Goal: Task Accomplishment & Management: Manage account settings

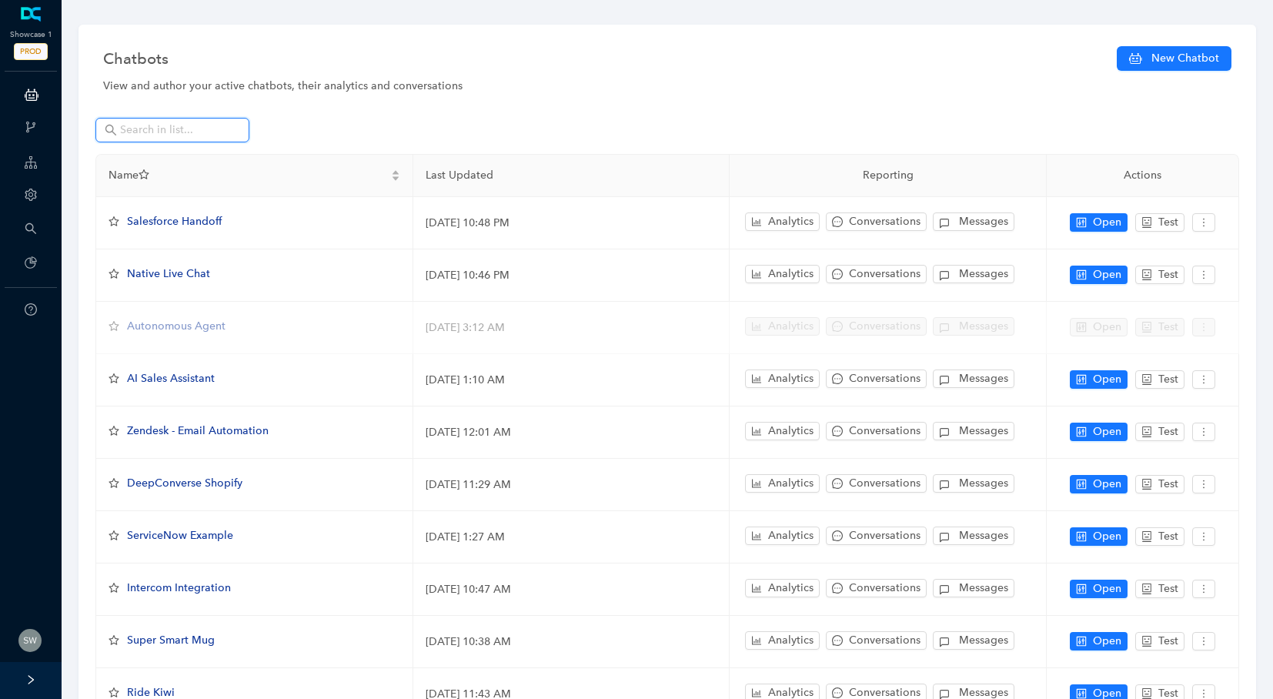
click at [214, 134] on input "text" at bounding box center [174, 130] width 108 height 17
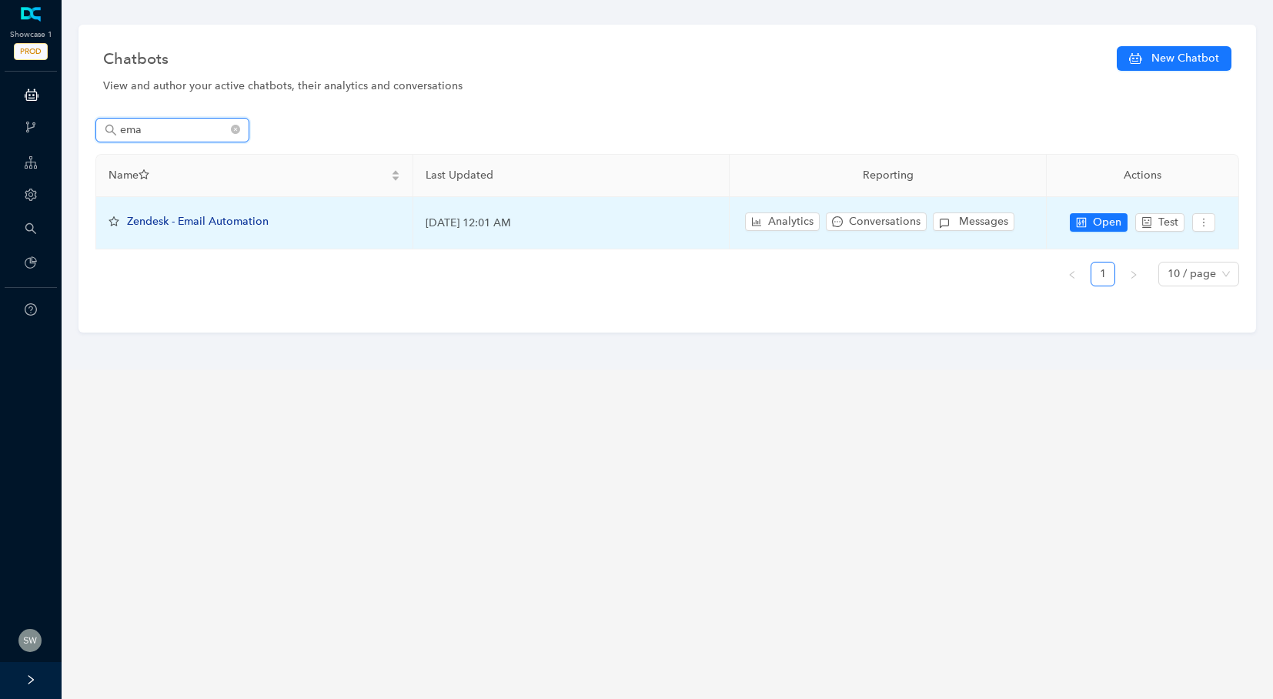
type input "ema"
click at [192, 226] on span "Zendesk - Email Automation" at bounding box center [198, 221] width 142 height 13
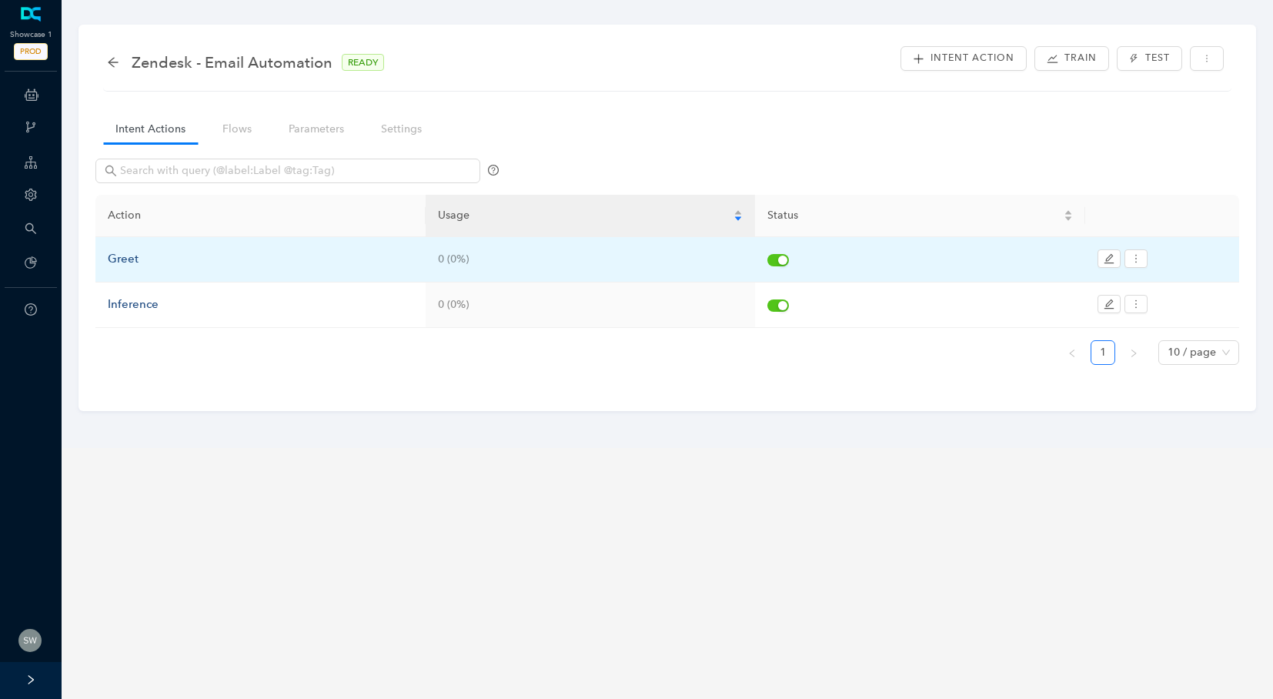
click at [141, 255] on div "Greet" at bounding box center [261, 259] width 306 height 18
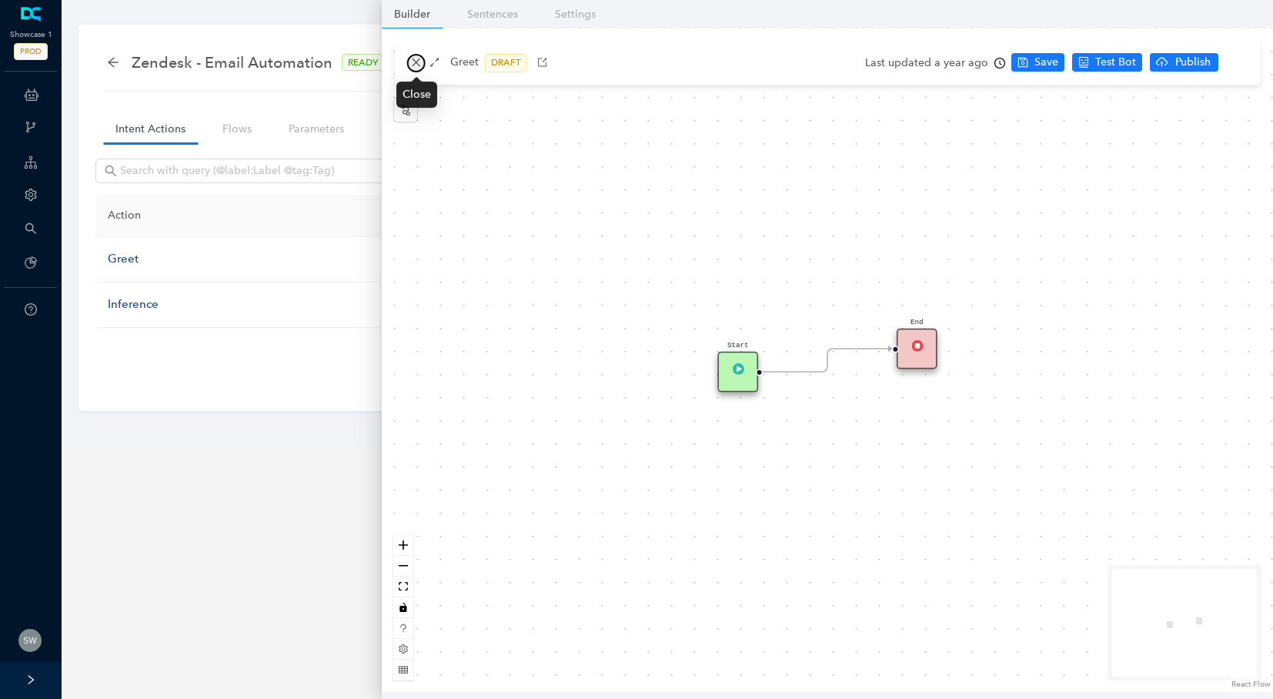
click at [413, 64] on icon "close" at bounding box center [416, 62] width 11 height 11
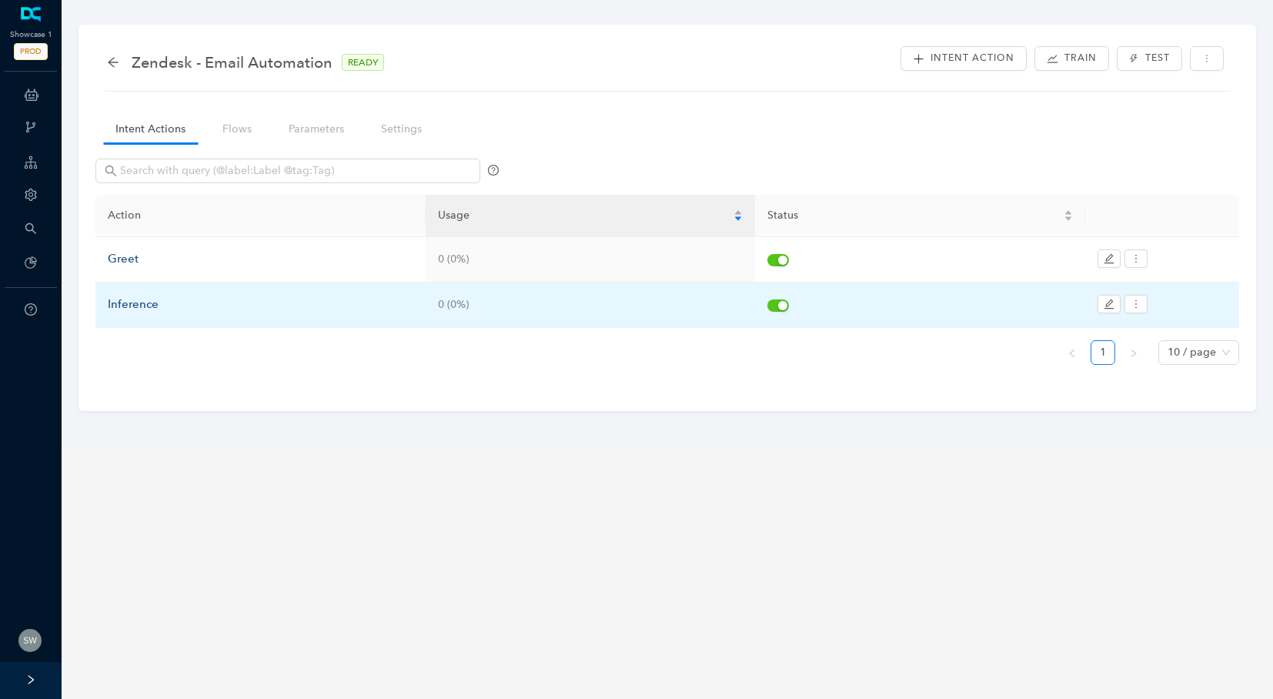
click at [129, 299] on div "Inference" at bounding box center [261, 305] width 306 height 18
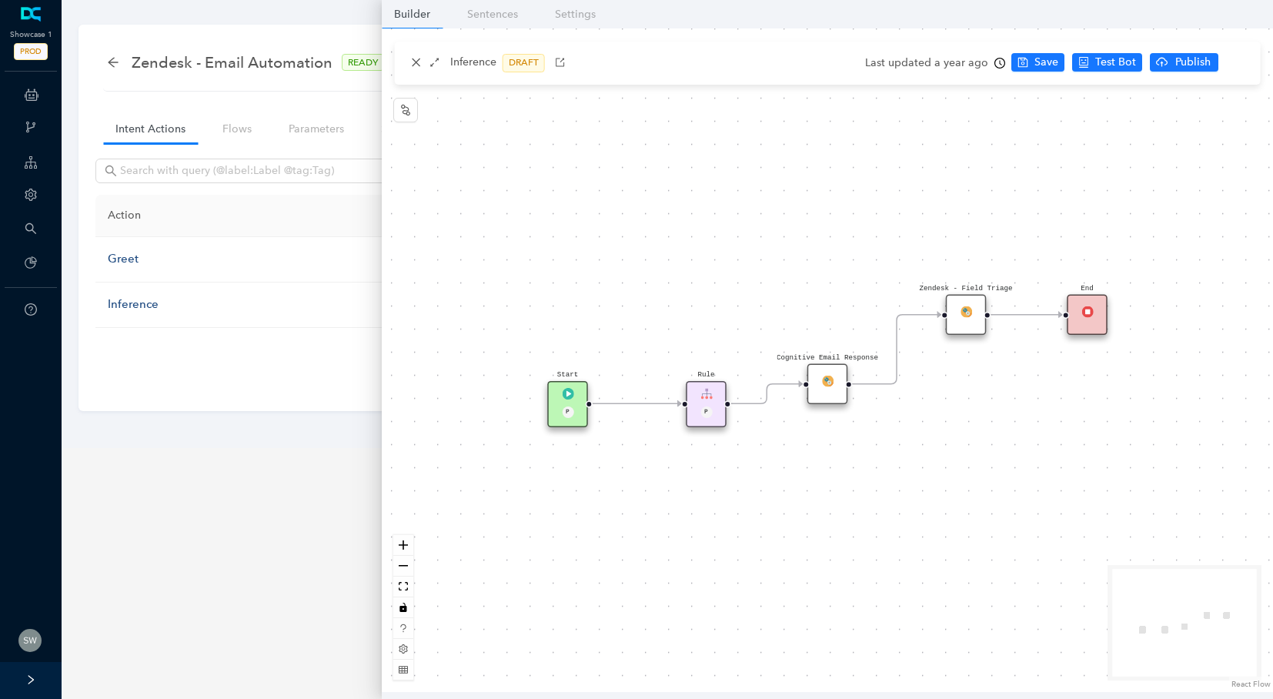
click at [827, 381] on img at bounding box center [828, 381] width 12 height 12
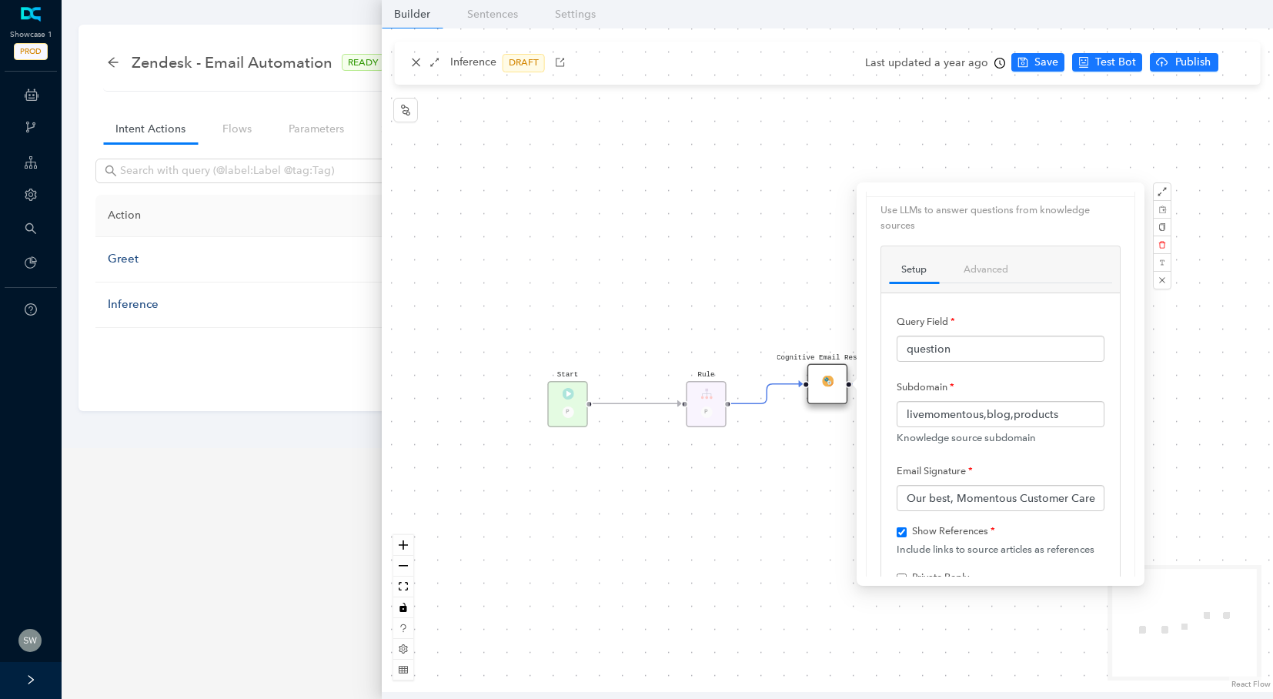
scroll to position [62, 0]
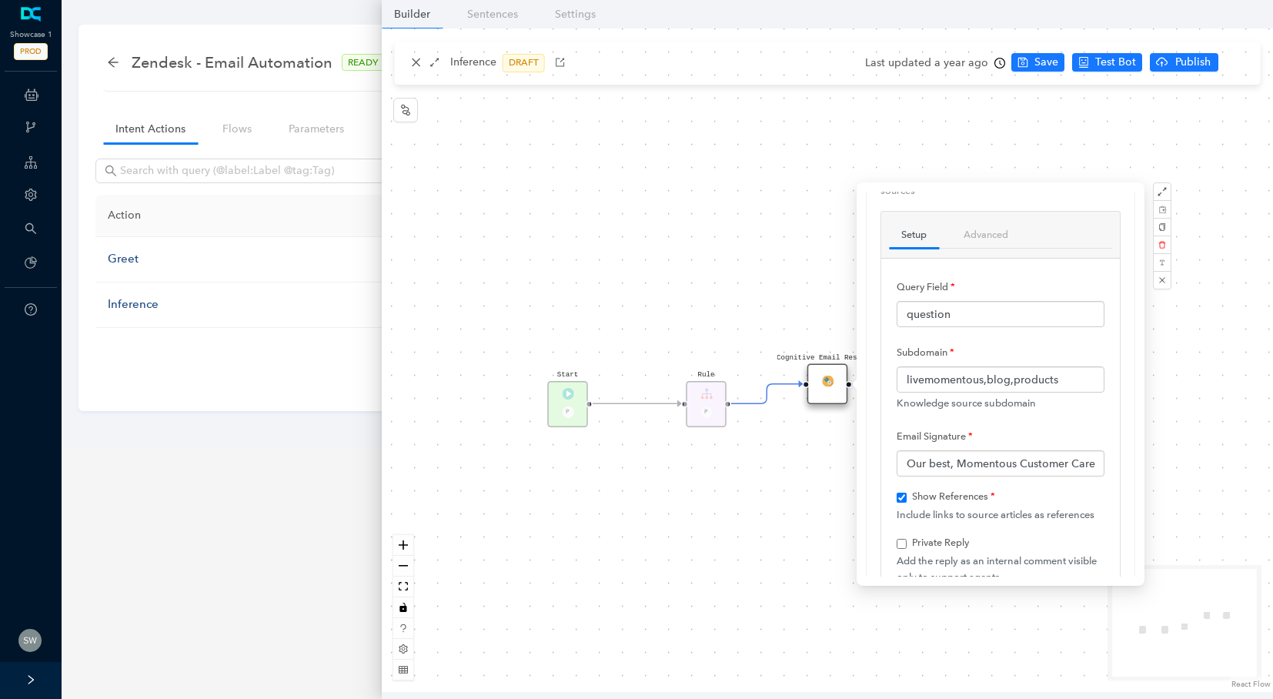
click at [641, 289] on div "Start P Rule P End Cognitive Email Response Zendesk - Field Triage" at bounding box center [828, 360] width 892 height 664
checkbox input "true"
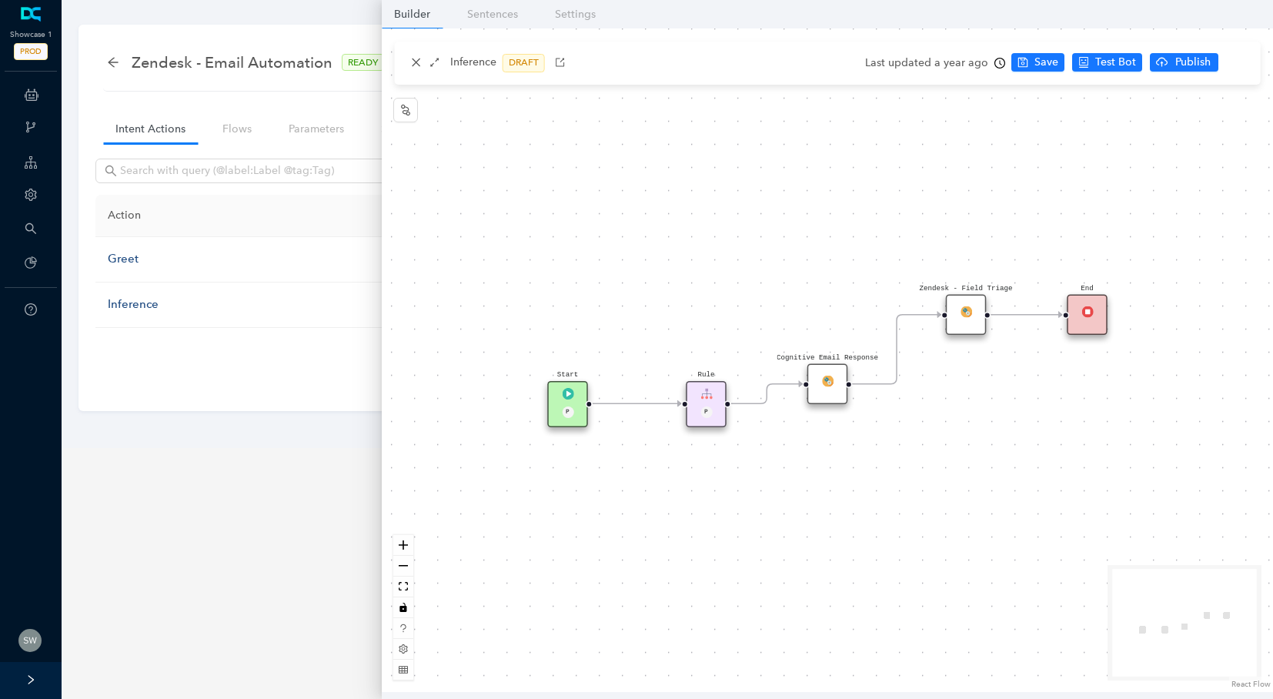
scroll to position [0, 0]
click at [707, 418] on div "P" at bounding box center [706, 413] width 27 height 14
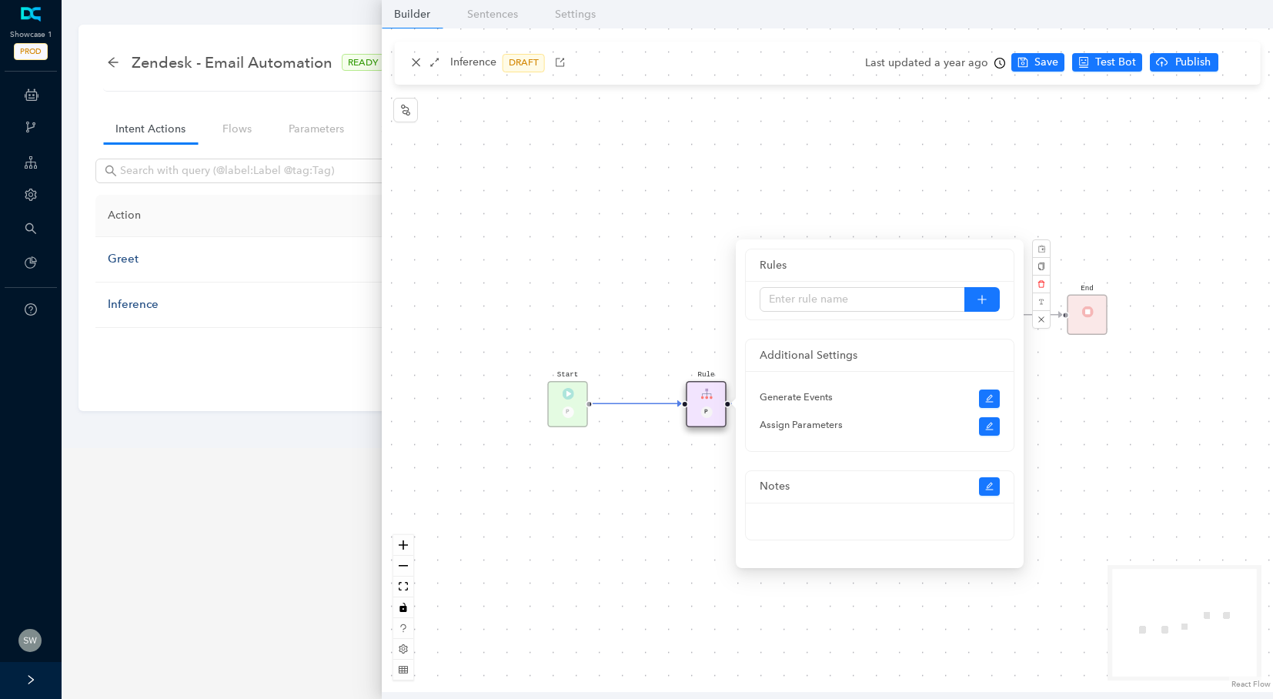
click at [697, 250] on div "Start P Rule P End Cognitive Email Response Zendesk - Field Triage" at bounding box center [828, 360] width 892 height 664
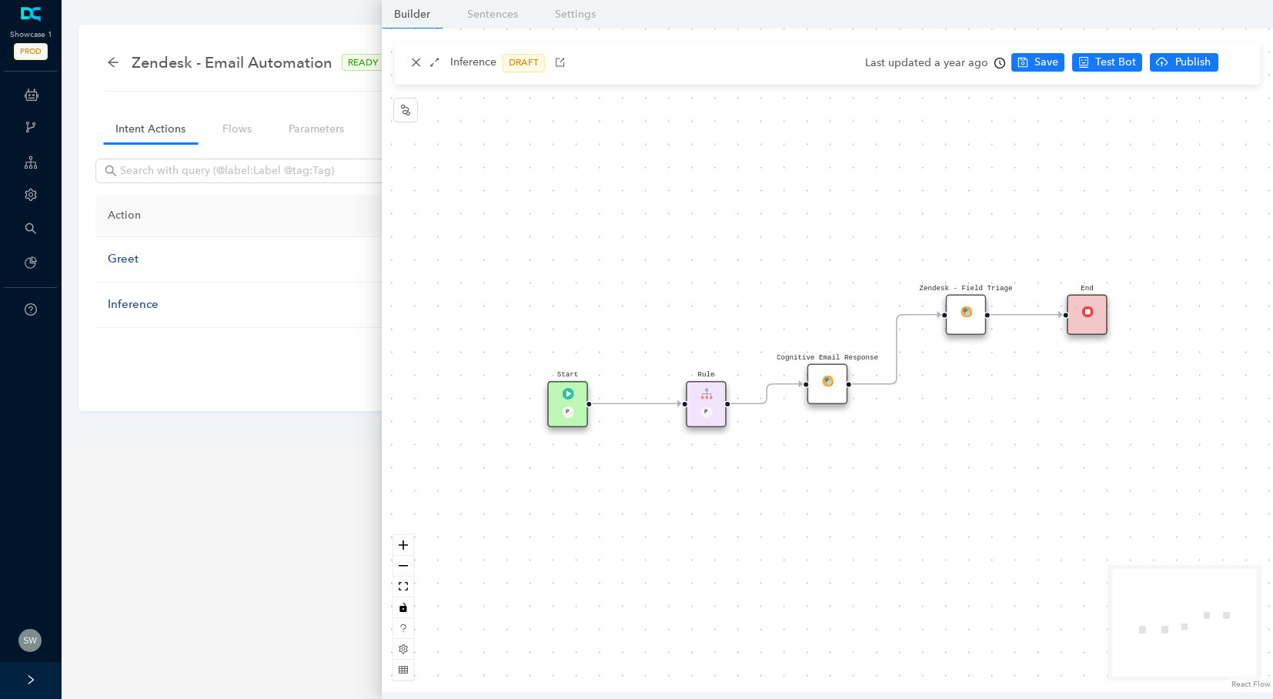
click at [835, 391] on div "Cognitive Email Response" at bounding box center [828, 384] width 41 height 41
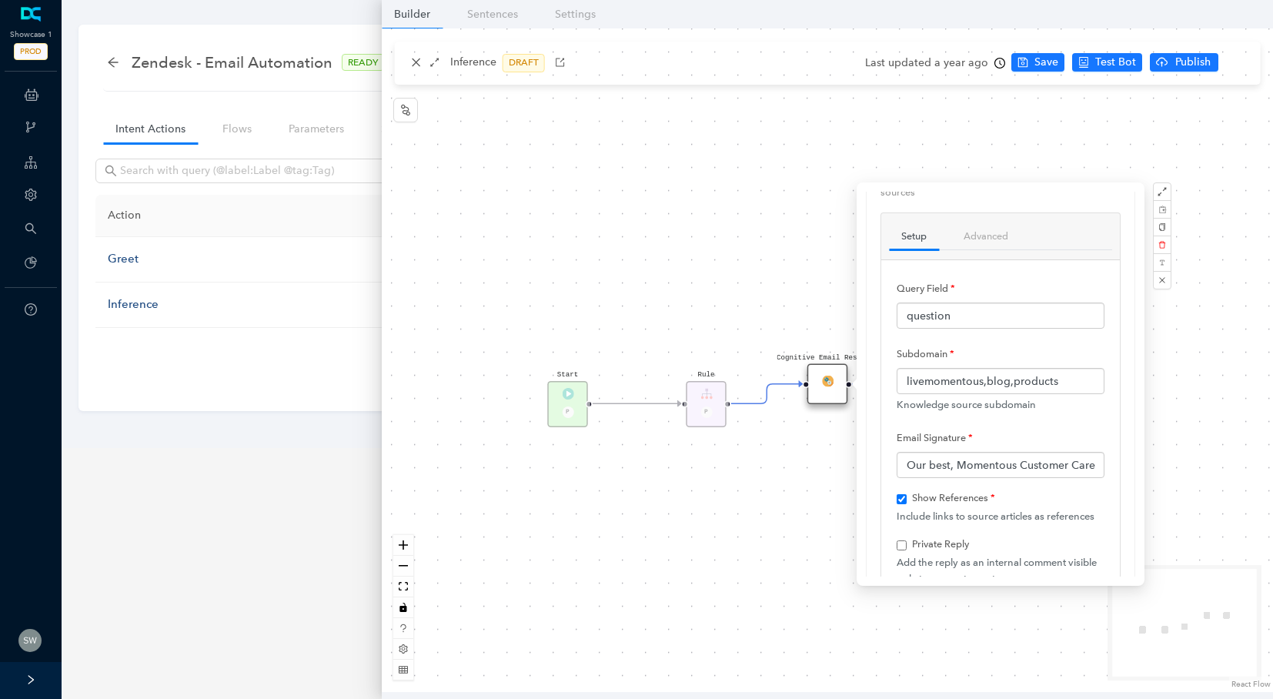
scroll to position [380, 0]
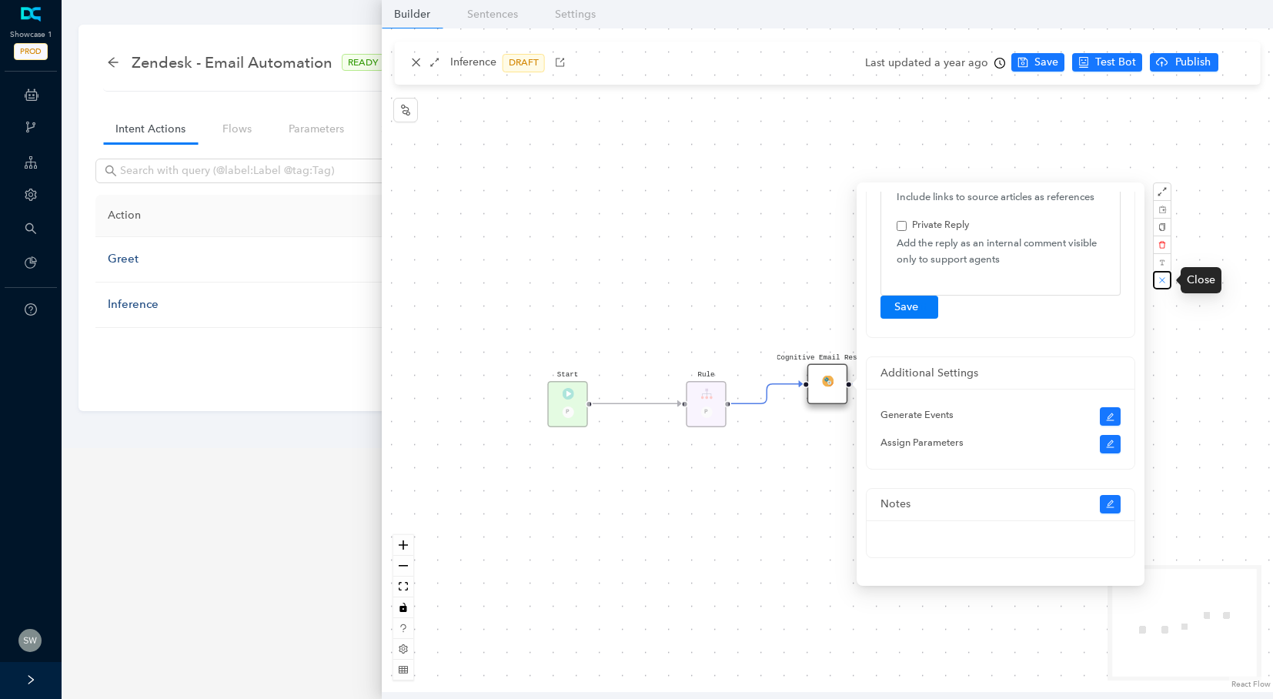
click at [1165, 278] on icon "close" at bounding box center [1162, 280] width 6 height 6
checkbox input "true"
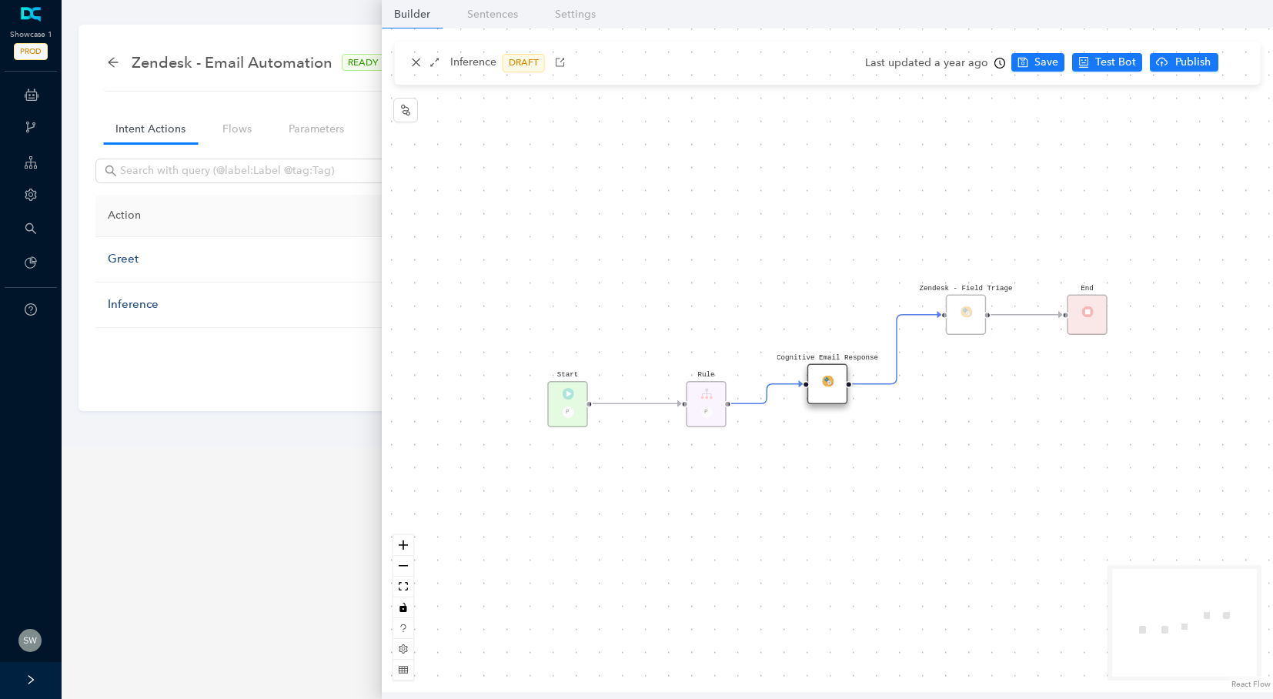
scroll to position [0, 0]
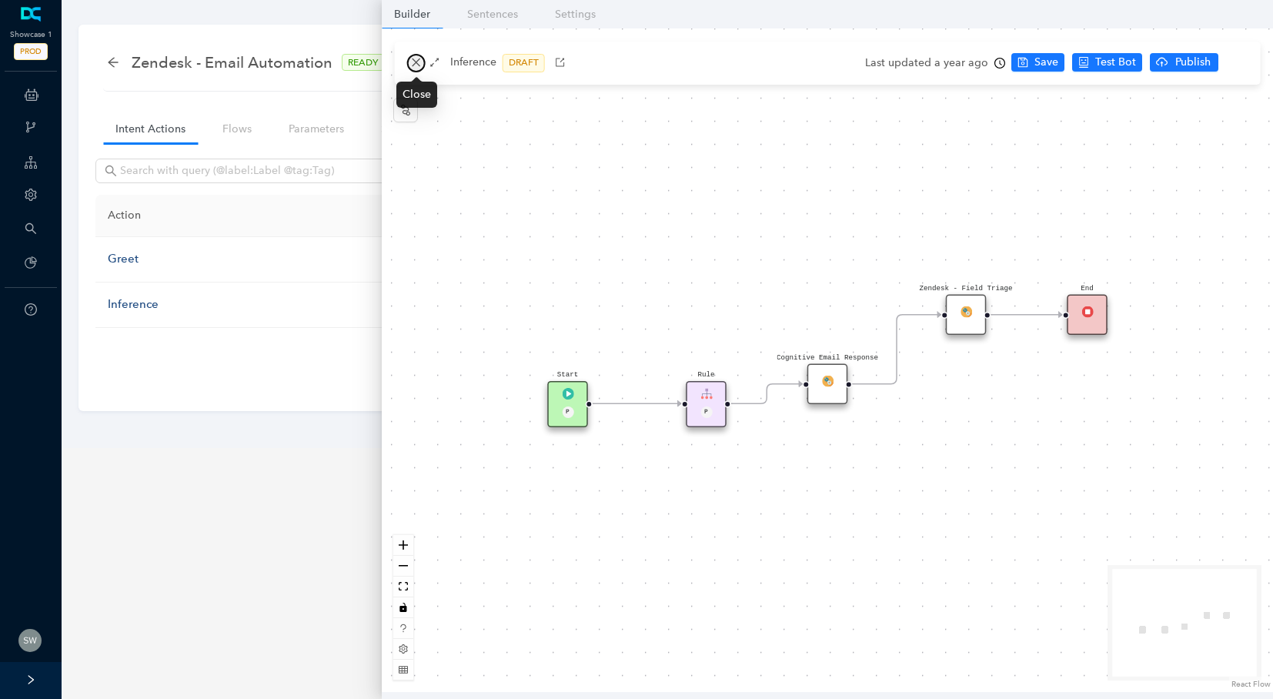
click at [414, 65] on icon "close" at bounding box center [416, 62] width 11 height 11
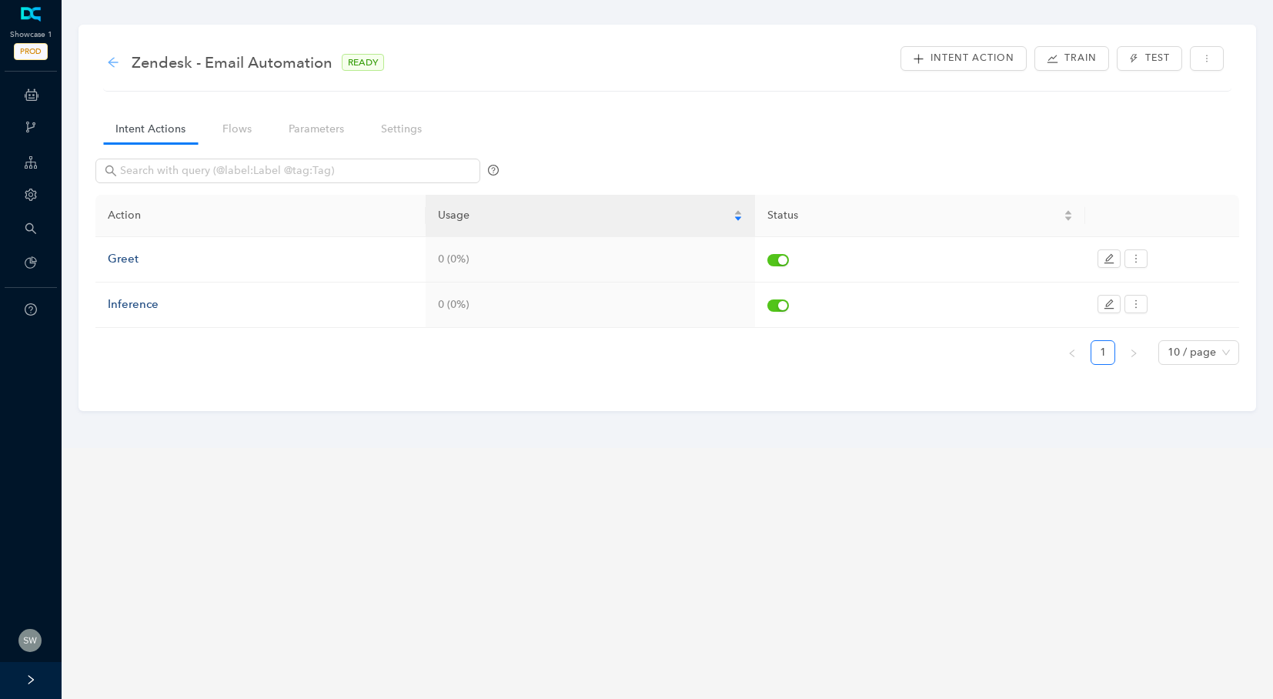
click at [112, 62] on icon "arrow-left" at bounding box center [113, 62] width 10 height 10
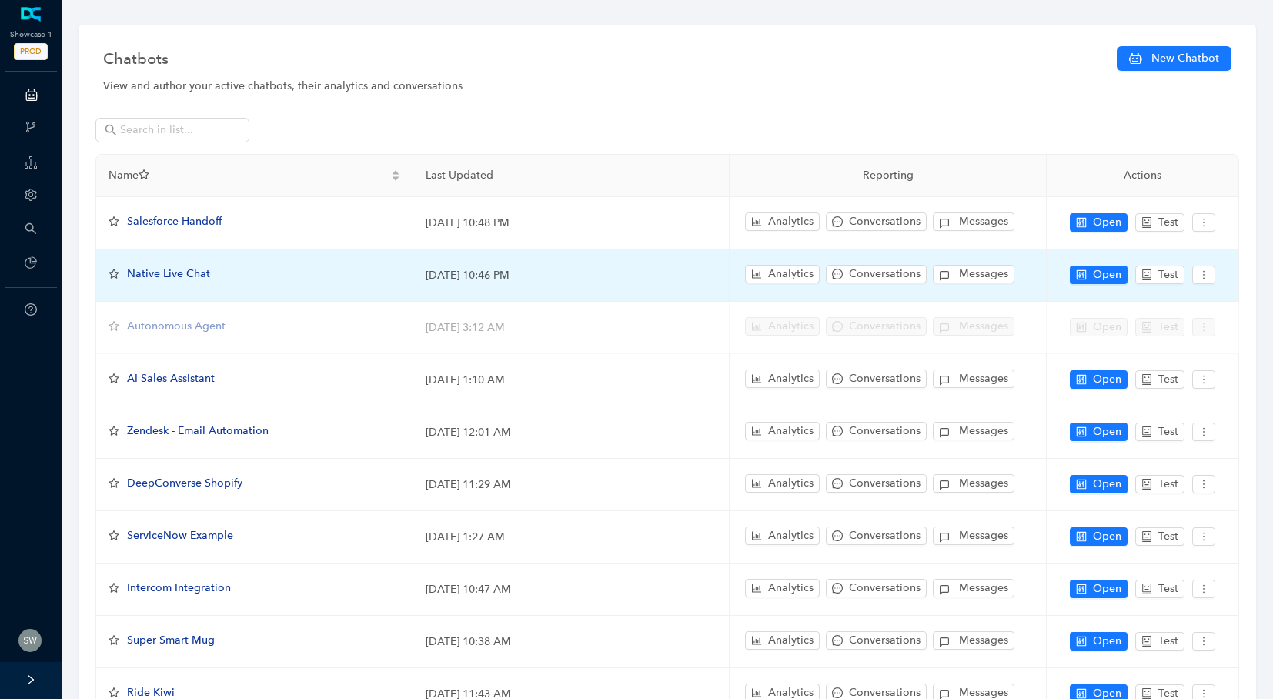
click at [185, 273] on span "Native Live Chat" at bounding box center [168, 273] width 83 height 13
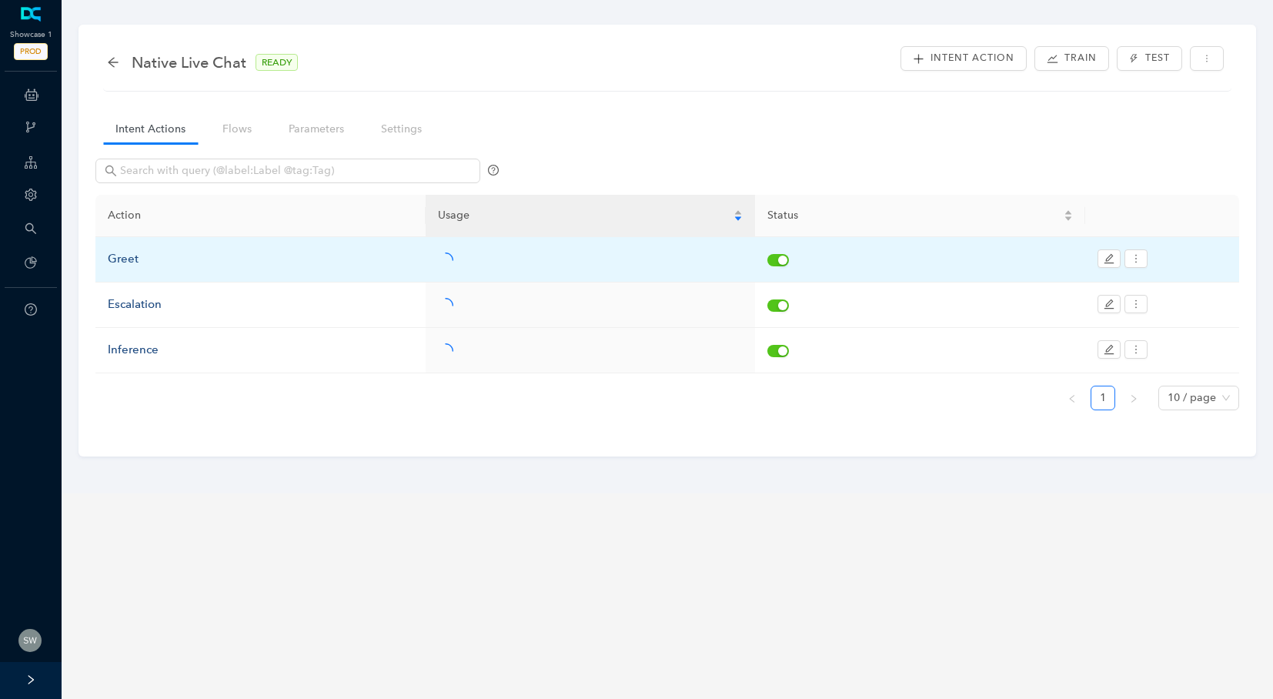
click at [105, 263] on td "Greet" at bounding box center [260, 259] width 330 height 45
click at [118, 257] on div "Greet" at bounding box center [261, 259] width 306 height 18
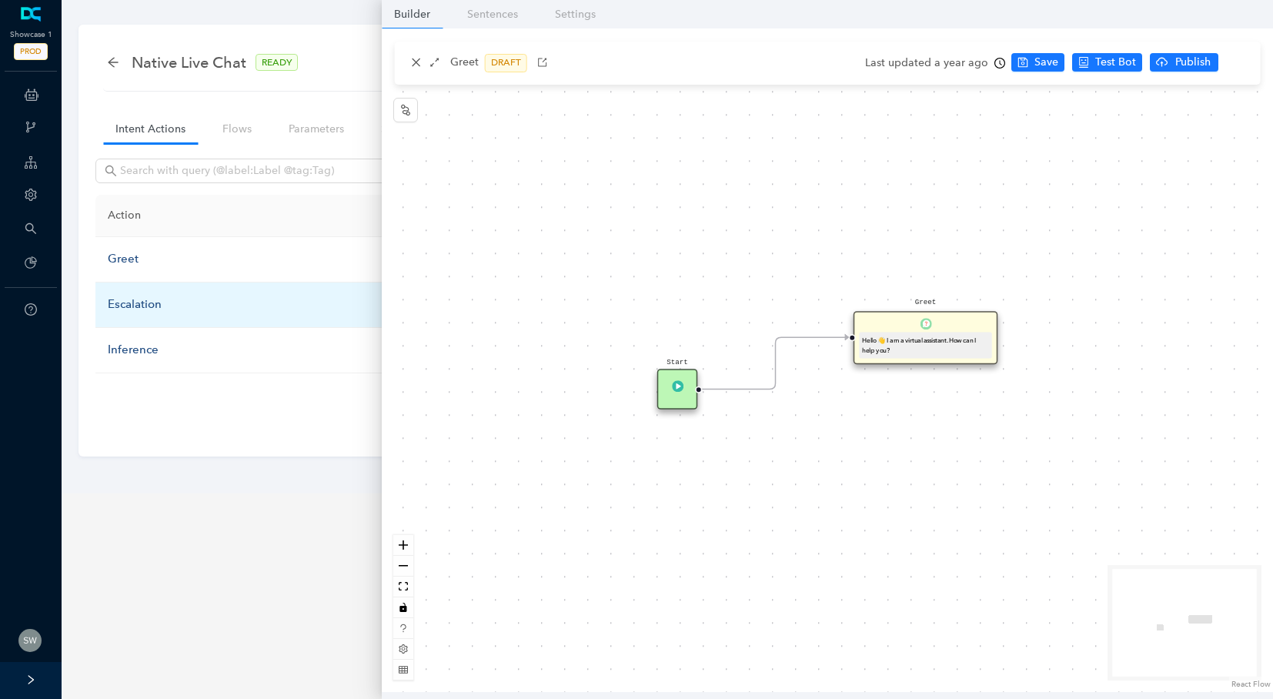
click at [122, 299] on div "Escalation" at bounding box center [261, 305] width 306 height 18
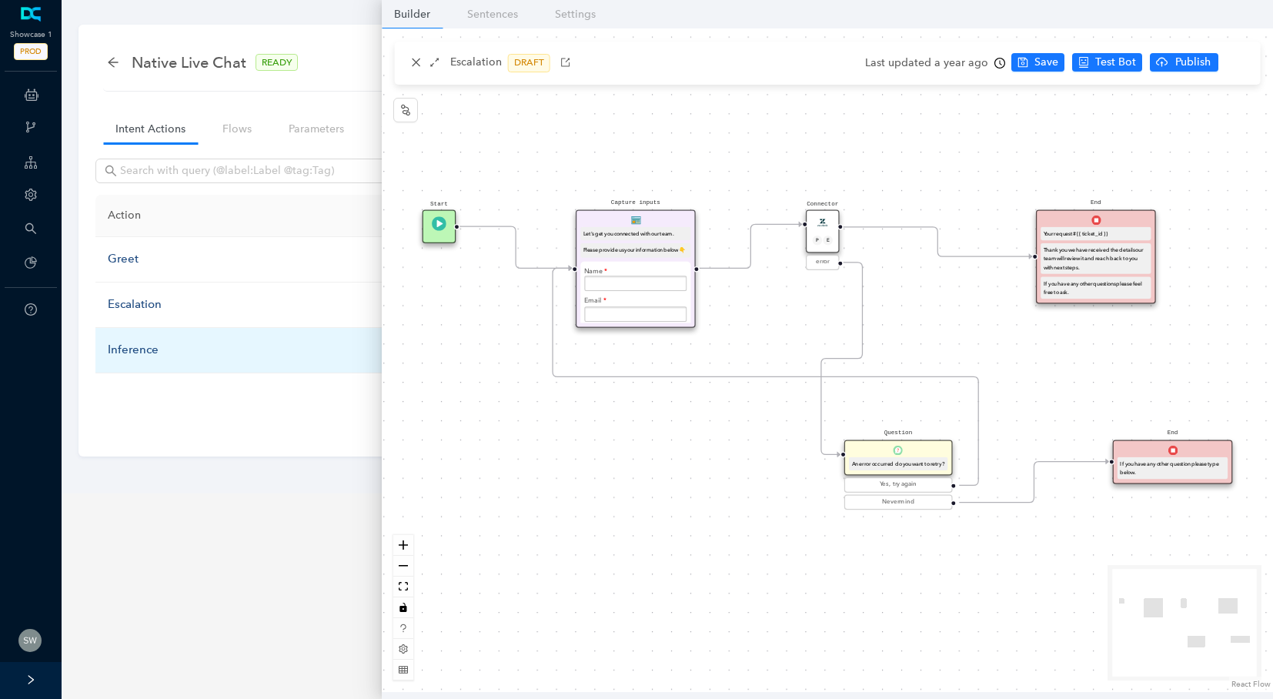
click at [121, 351] on div "Inference" at bounding box center [261, 350] width 306 height 18
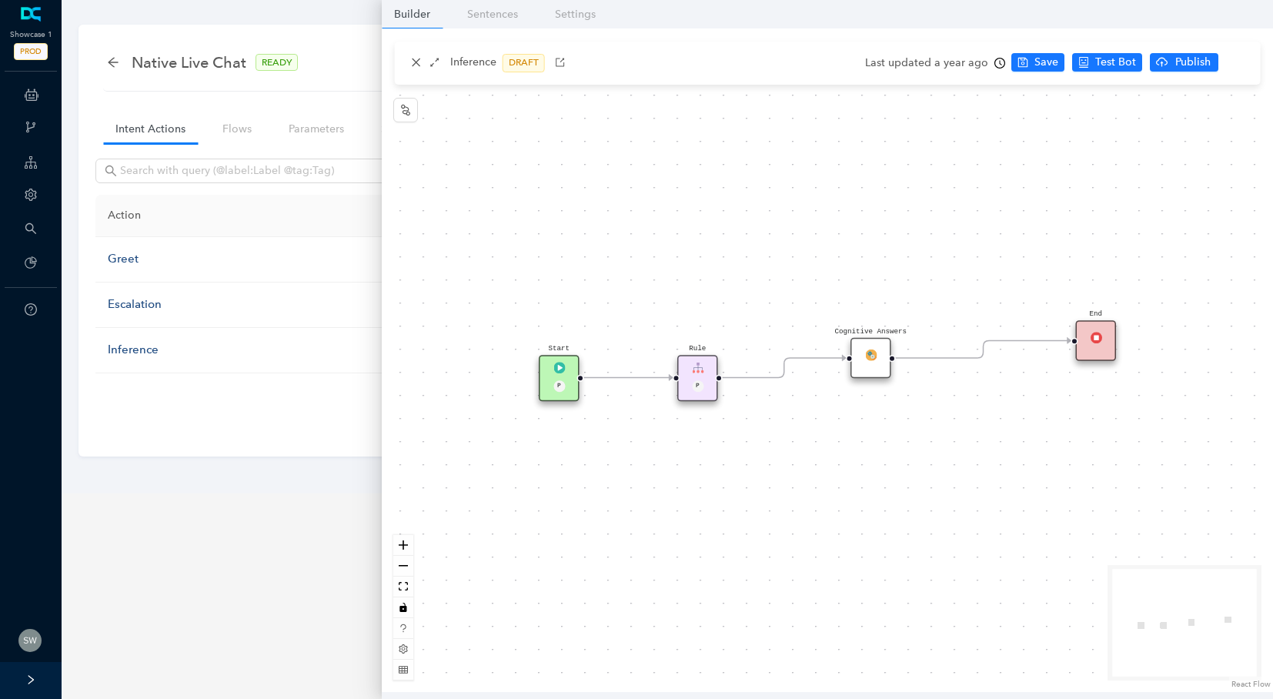
click at [872, 360] on img at bounding box center [871, 355] width 12 height 12
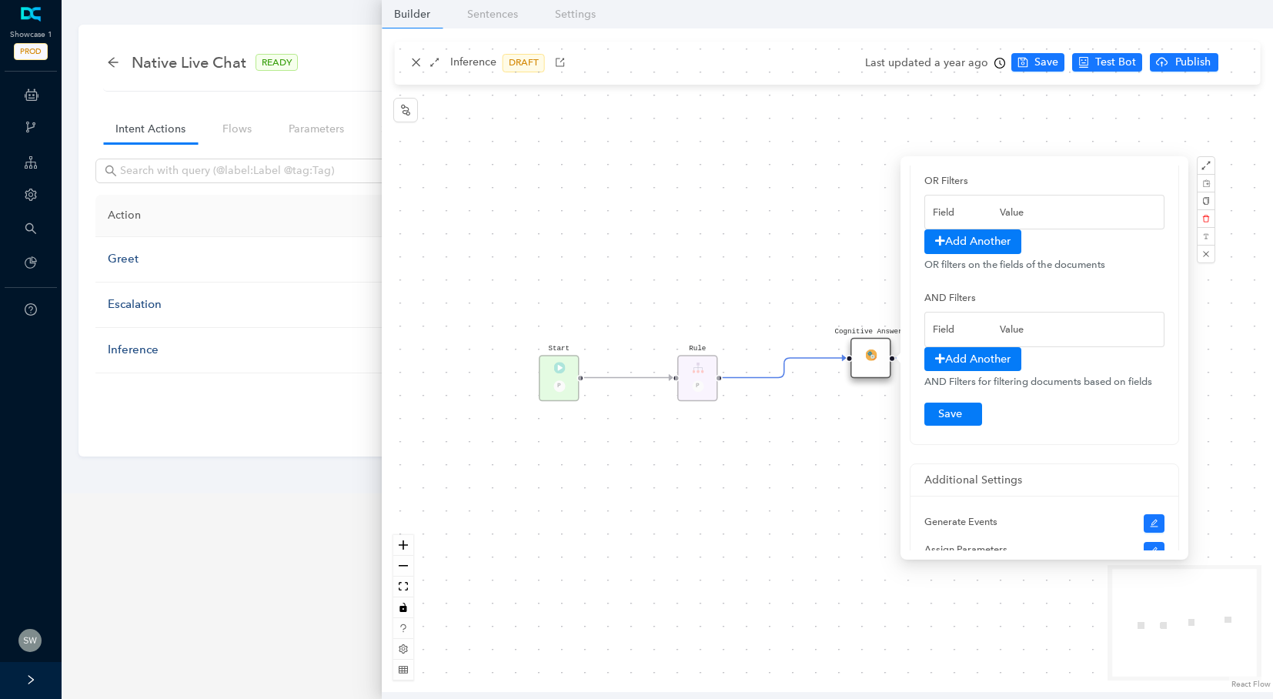
scroll to position [282, 0]
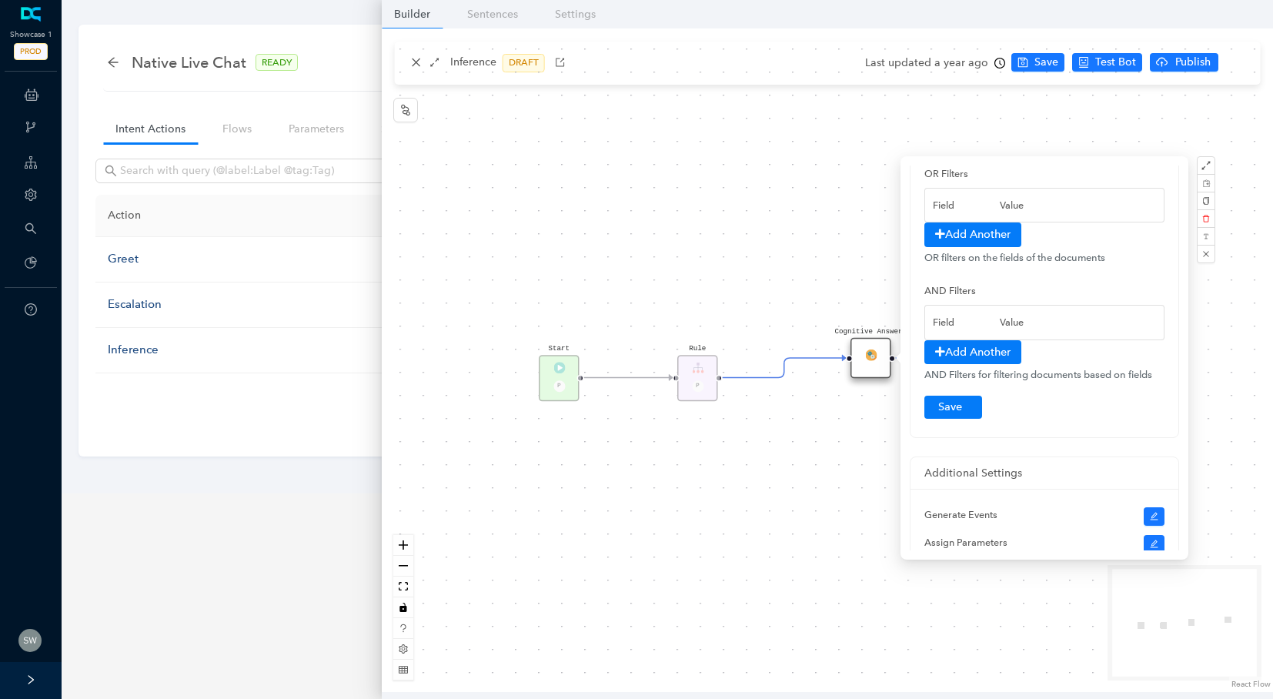
click at [413, 69] on div "Start P Rule P Cognitive Answers End" at bounding box center [828, 360] width 892 height 664
checkbox input "true"
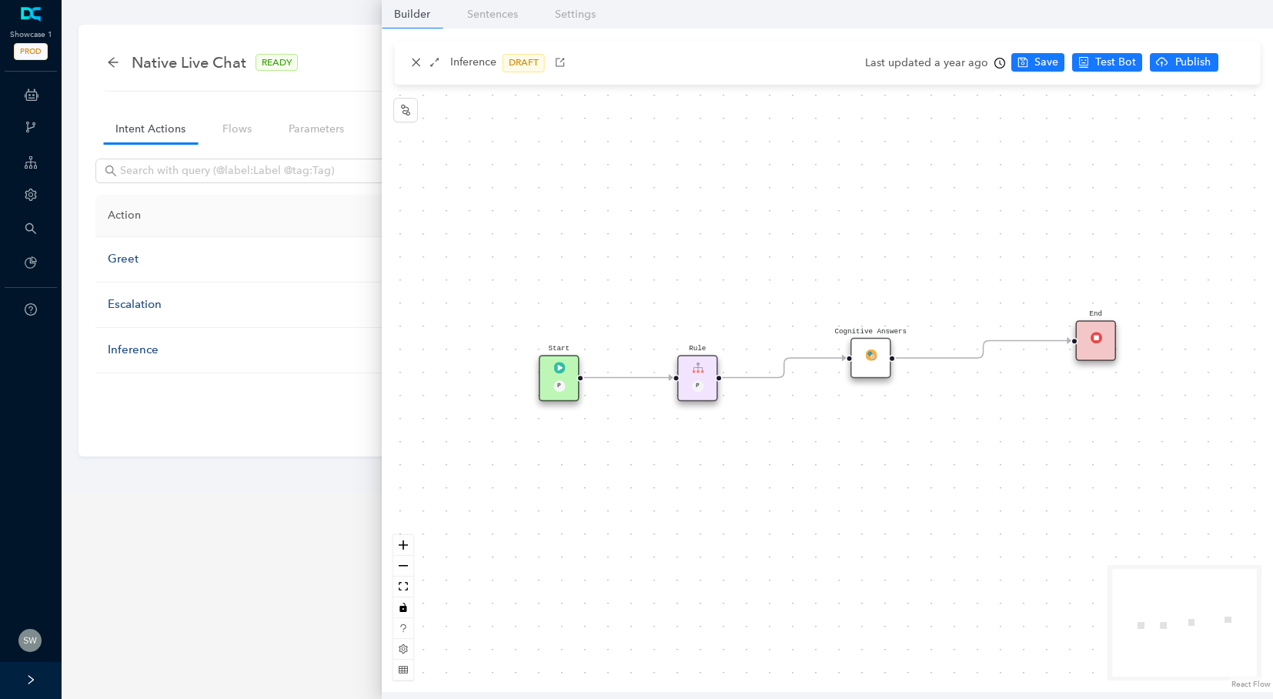
click at [110, 55] on div "Native Live Chat READY" at bounding box center [210, 62] width 206 height 25
click at [115, 63] on icon "arrow-left" at bounding box center [113, 62] width 12 height 12
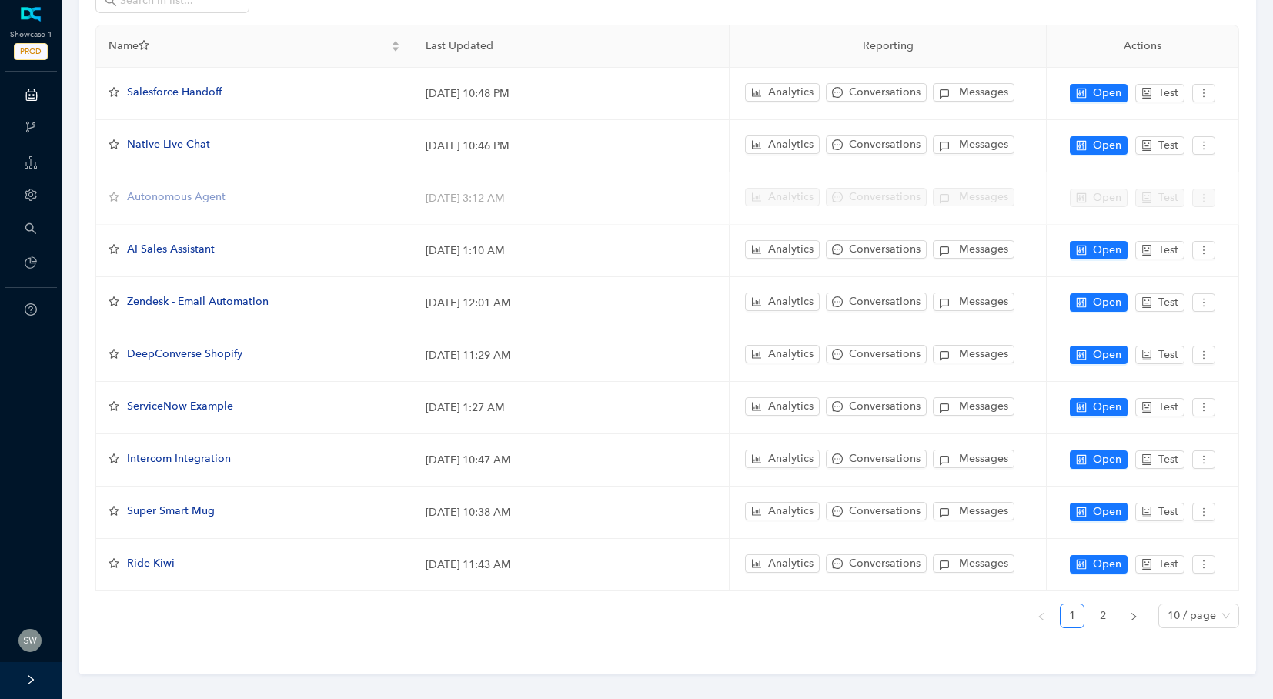
scroll to position [134, 0]
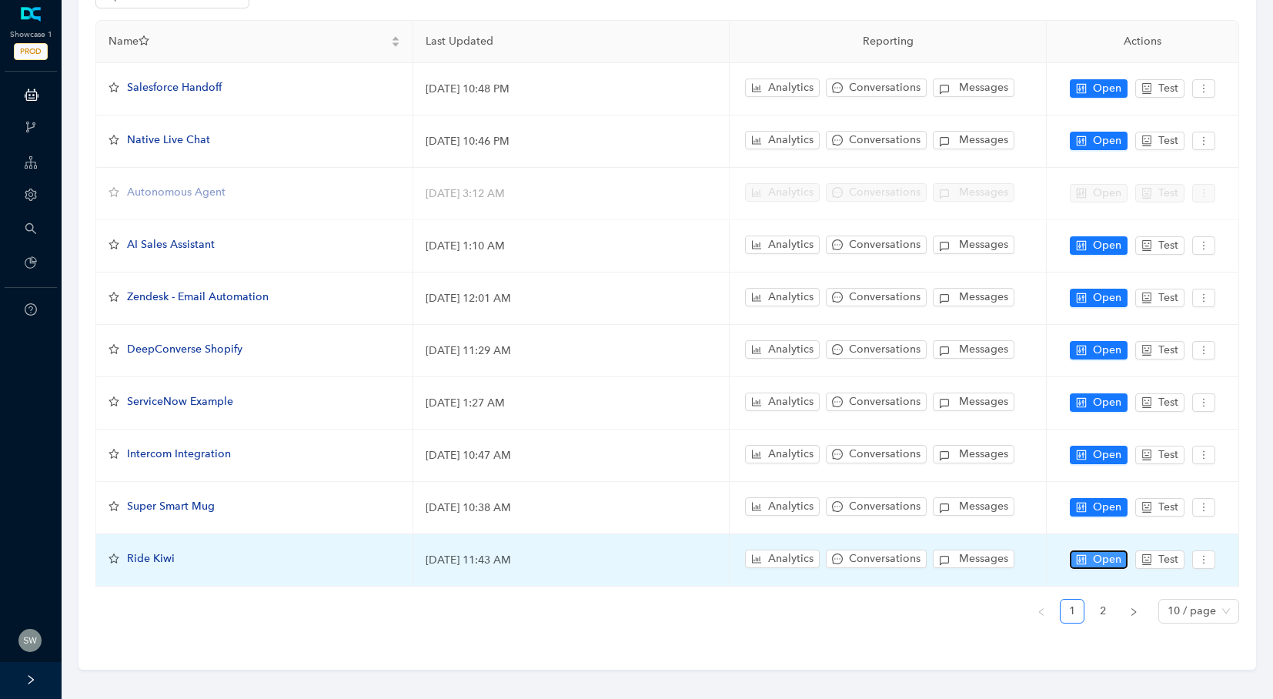
click at [1093, 555] on span "Open" at bounding box center [1107, 559] width 28 height 17
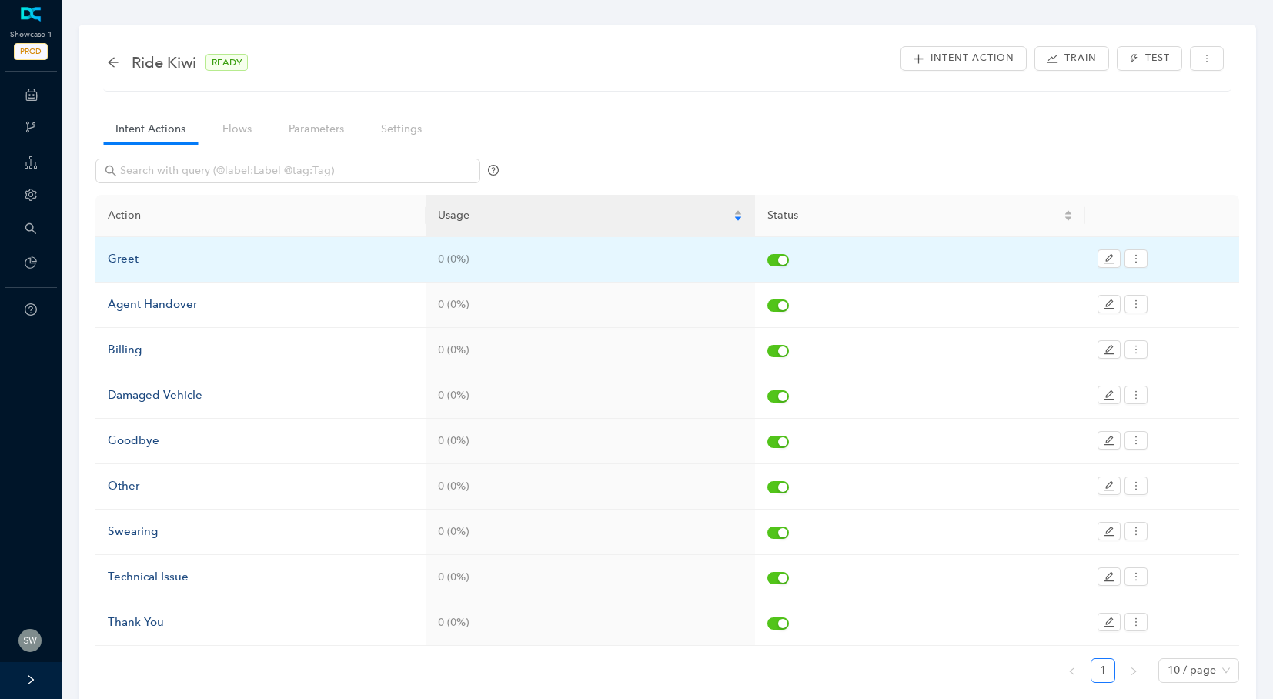
click at [125, 254] on div "Greet" at bounding box center [261, 259] width 306 height 18
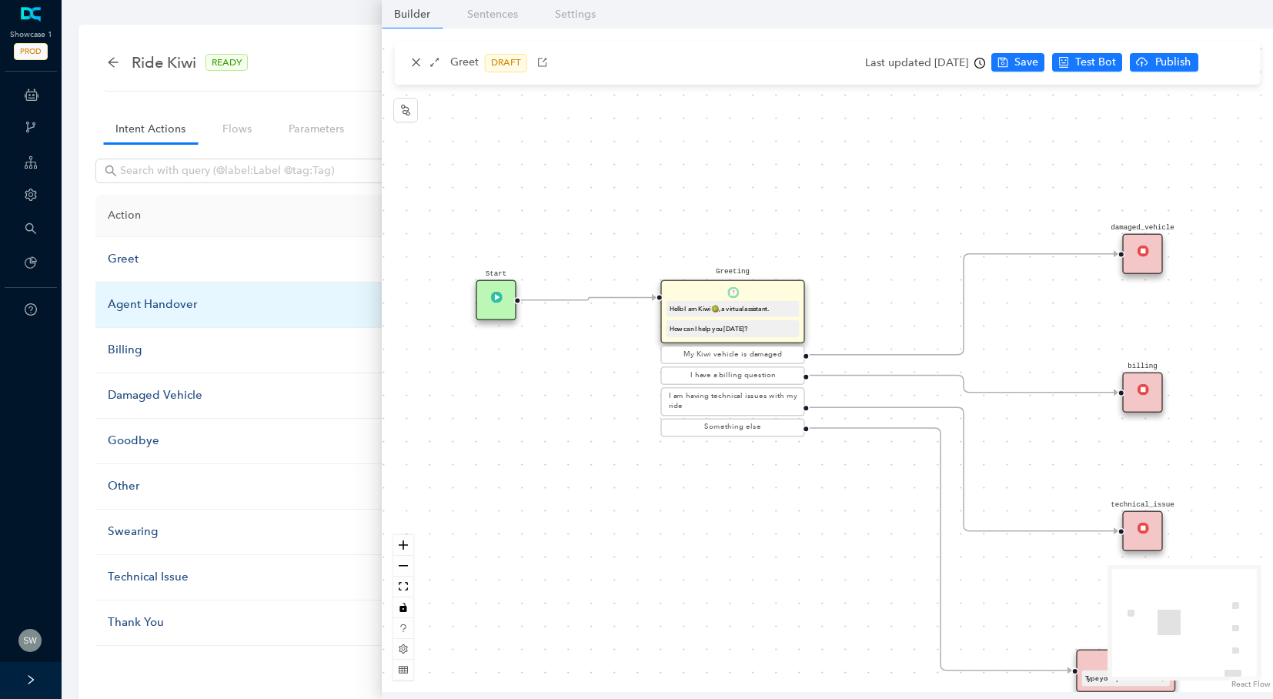
click at [214, 309] on div "Agent Handover" at bounding box center [261, 305] width 306 height 18
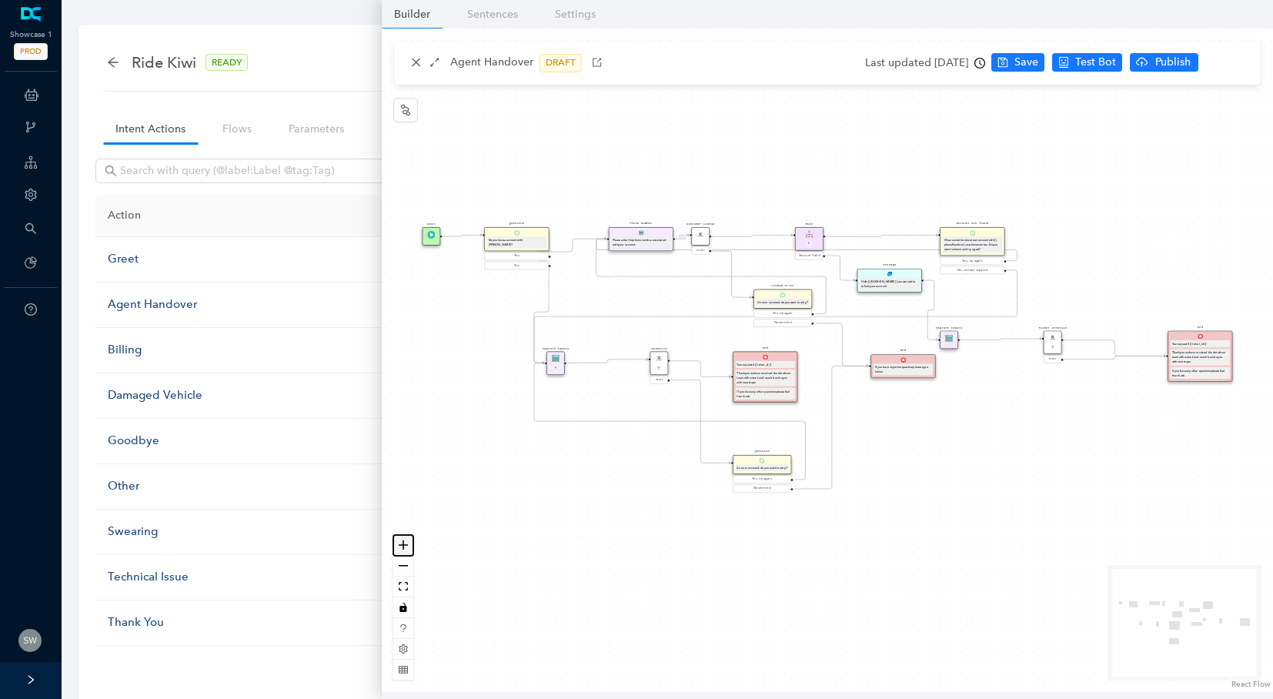
click at [410, 541] on button "zoom in" at bounding box center [403, 545] width 20 height 21
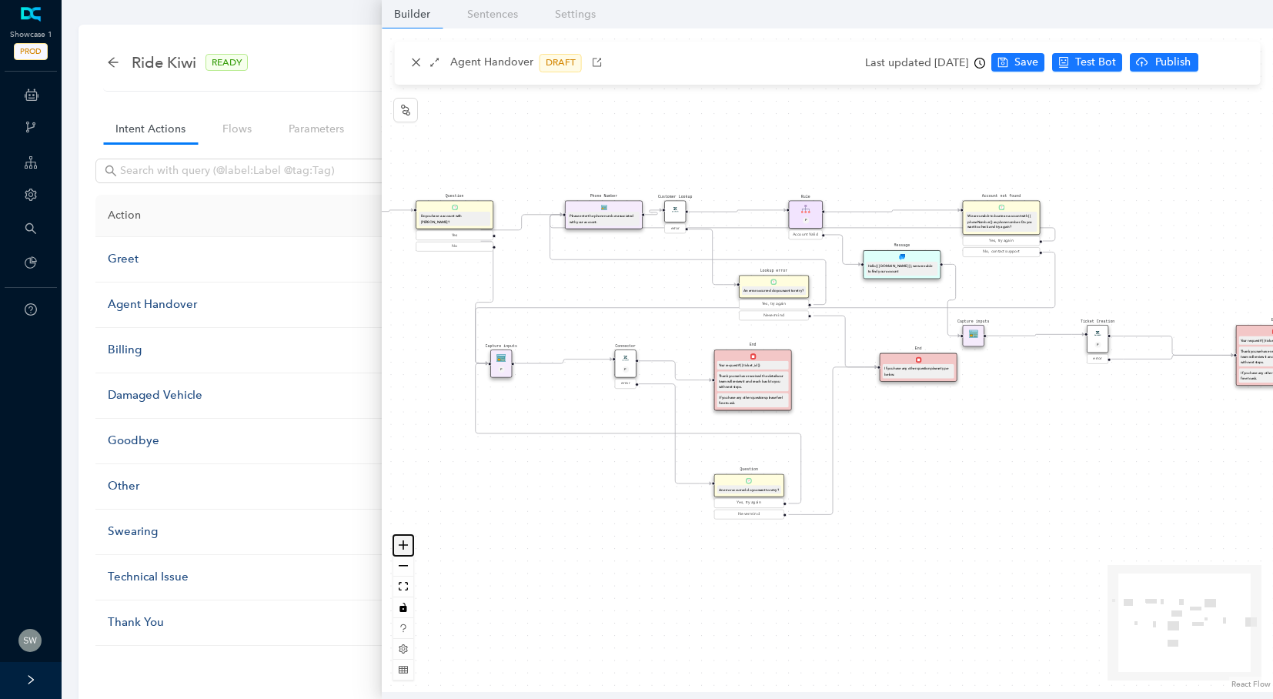
click at [410, 541] on button "zoom in" at bounding box center [403, 545] width 20 height 21
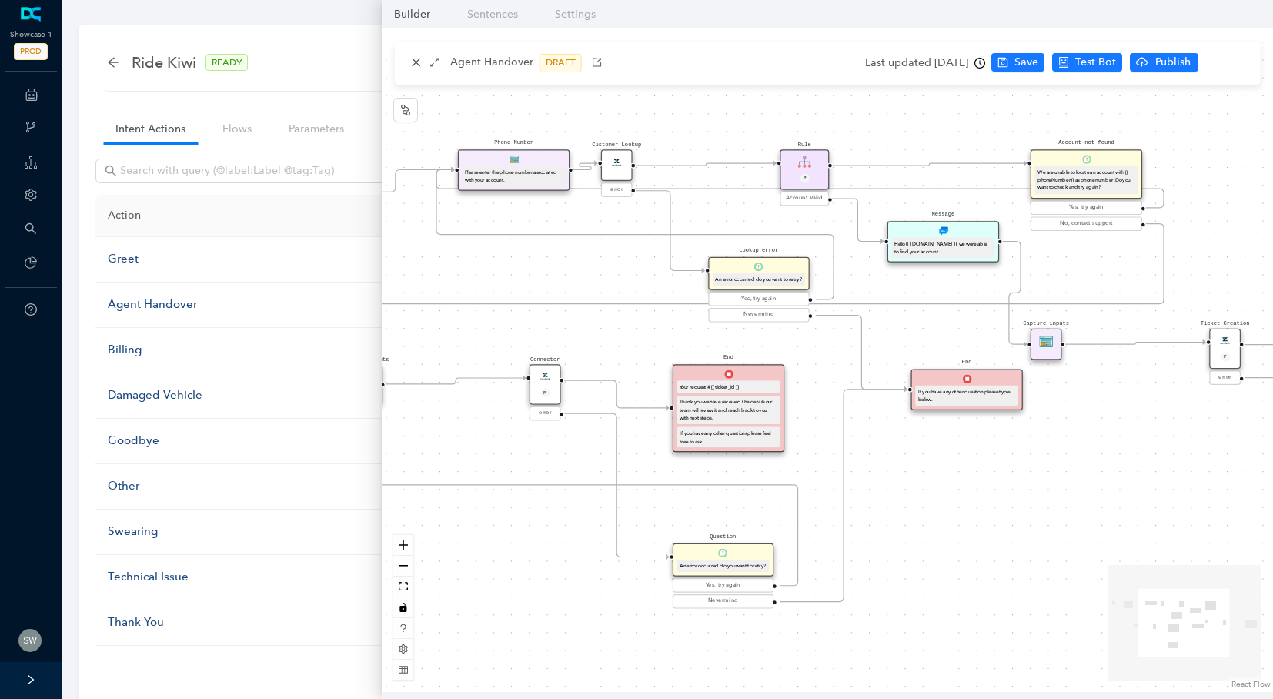
drag, startPoint x: 955, startPoint y: 448, endPoint x: 964, endPoint y: 467, distance: 21.0
click at [964, 467] on div "Start Phone Number Please enter the phone number associated with your account. …" at bounding box center [828, 360] width 892 height 664
click at [119, 350] on div "Billing" at bounding box center [261, 350] width 306 height 18
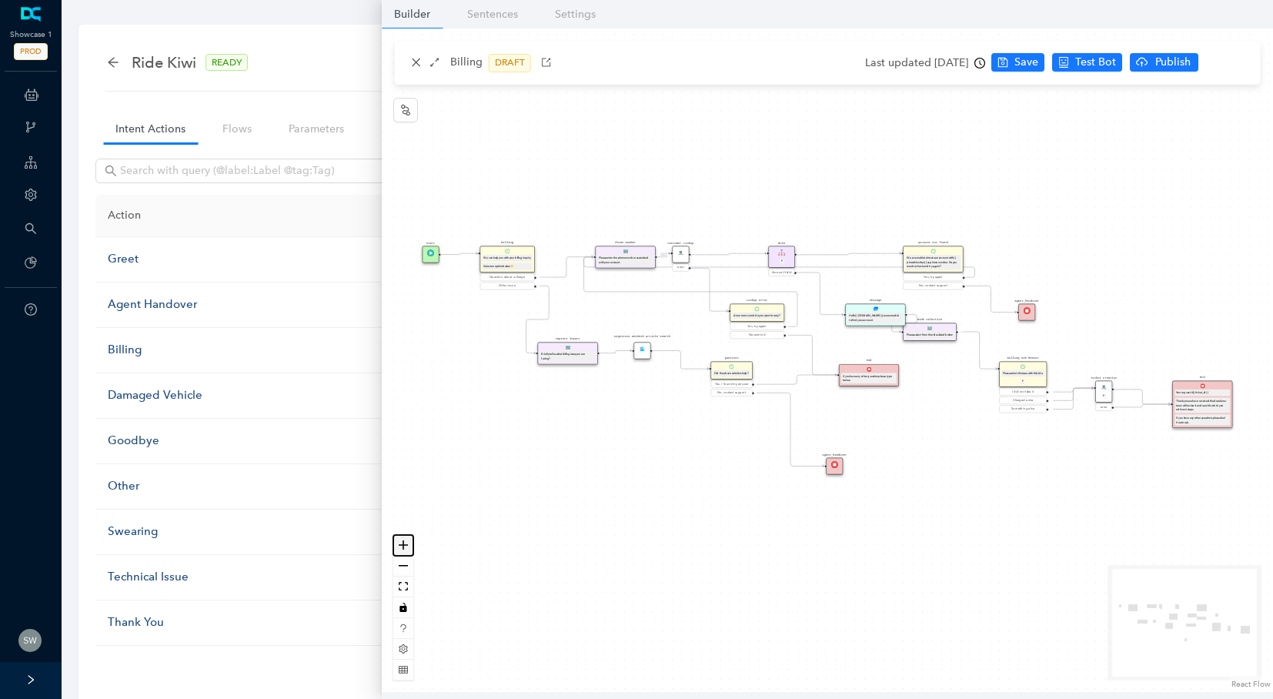
click at [410, 547] on button "zoom in" at bounding box center [403, 545] width 20 height 21
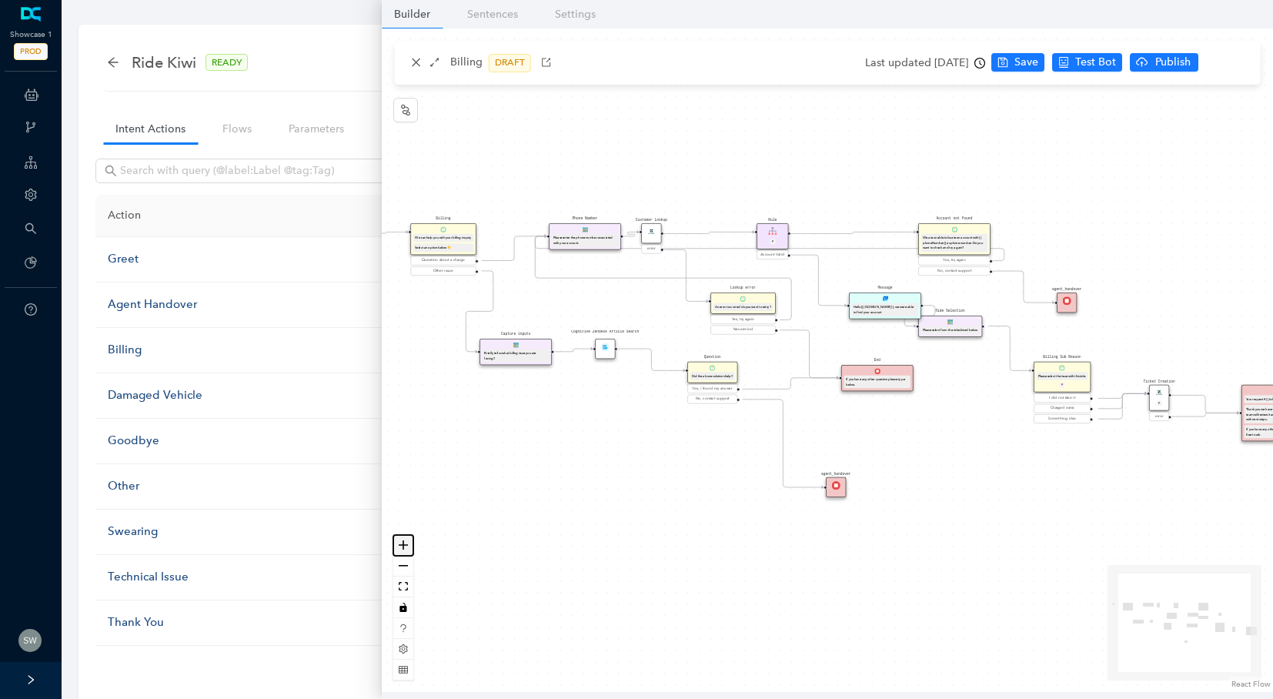
click at [410, 547] on button "zoom in" at bounding box center [403, 545] width 20 height 21
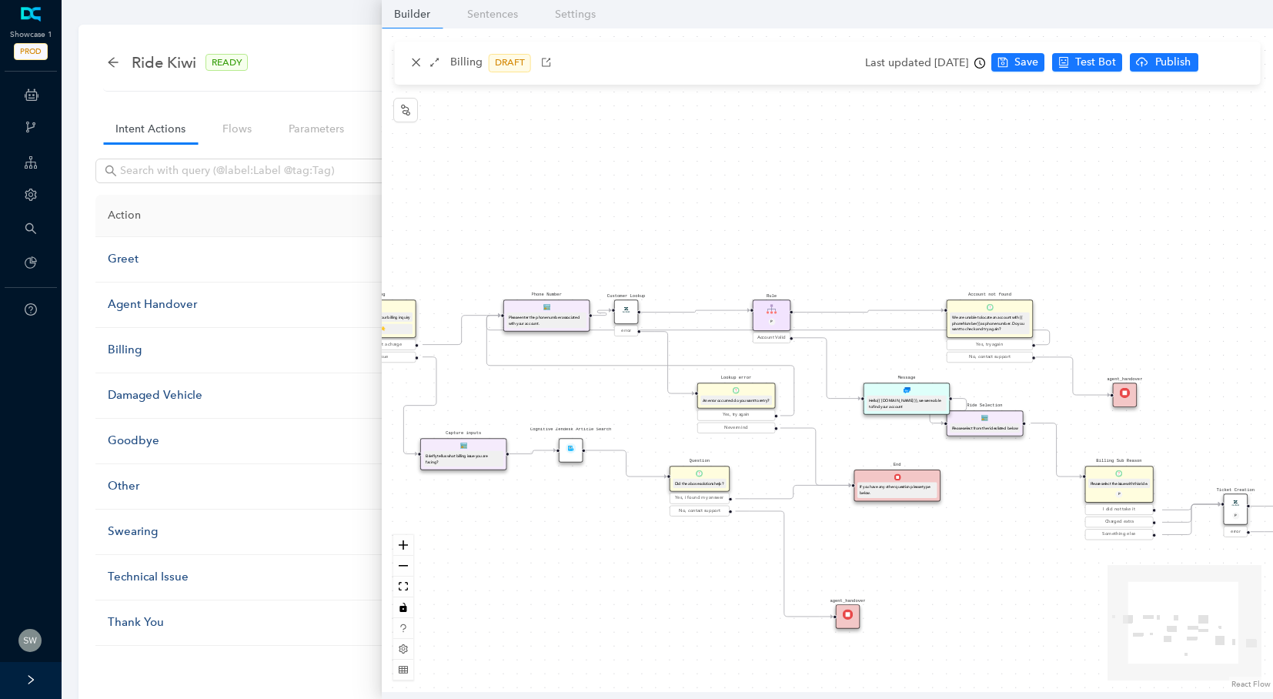
drag, startPoint x: 547, startPoint y: 500, endPoint x: 561, endPoint y: 633, distance: 134.0
click at [561, 633] on div "Start Billing We can help you with your billing inquiry Select an option below …" at bounding box center [828, 360] width 892 height 664
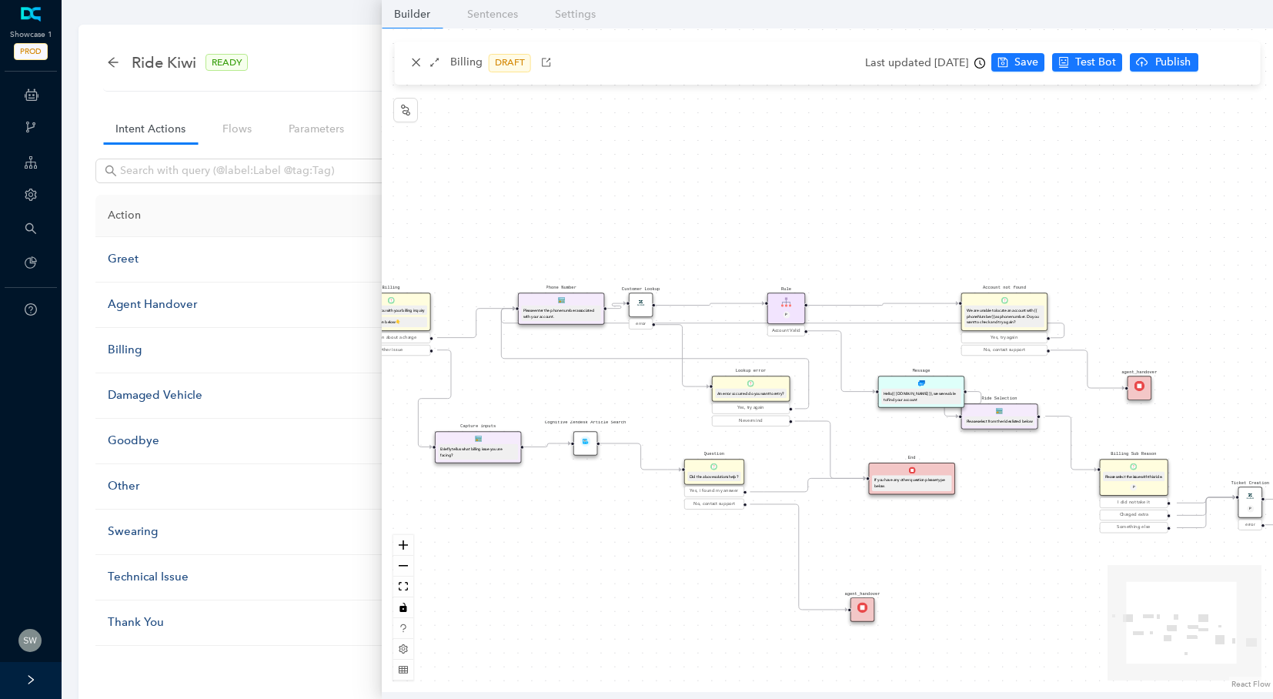
drag, startPoint x: 560, startPoint y: 625, endPoint x: 577, endPoint y: 576, distance: 52.4
click at [577, 576] on div "Start Billing We can help you with your billing inquiry Select an option below …" at bounding box center [828, 360] width 892 height 664
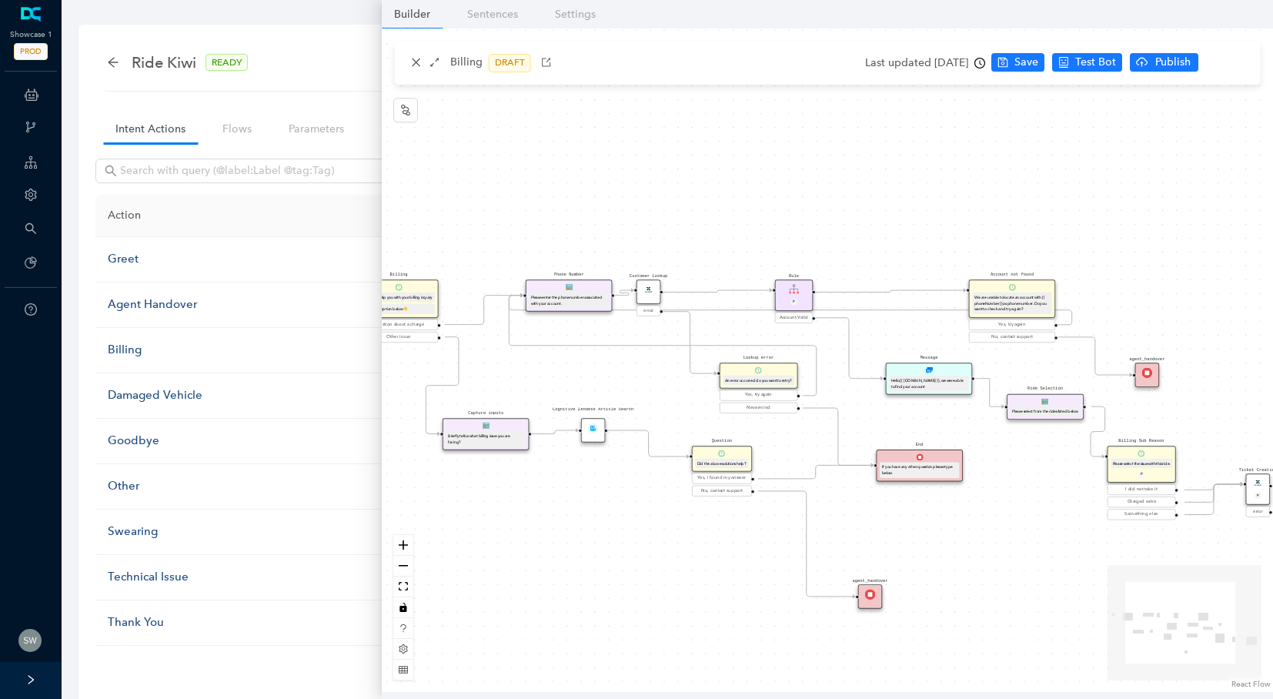
drag, startPoint x: 1029, startPoint y: 412, endPoint x: 1068, endPoint y: 420, distance: 39.4
click at [1068, 420] on div "Start Billing We can help you with your billing inquiry Select an option below …" at bounding box center [828, 360] width 892 height 664
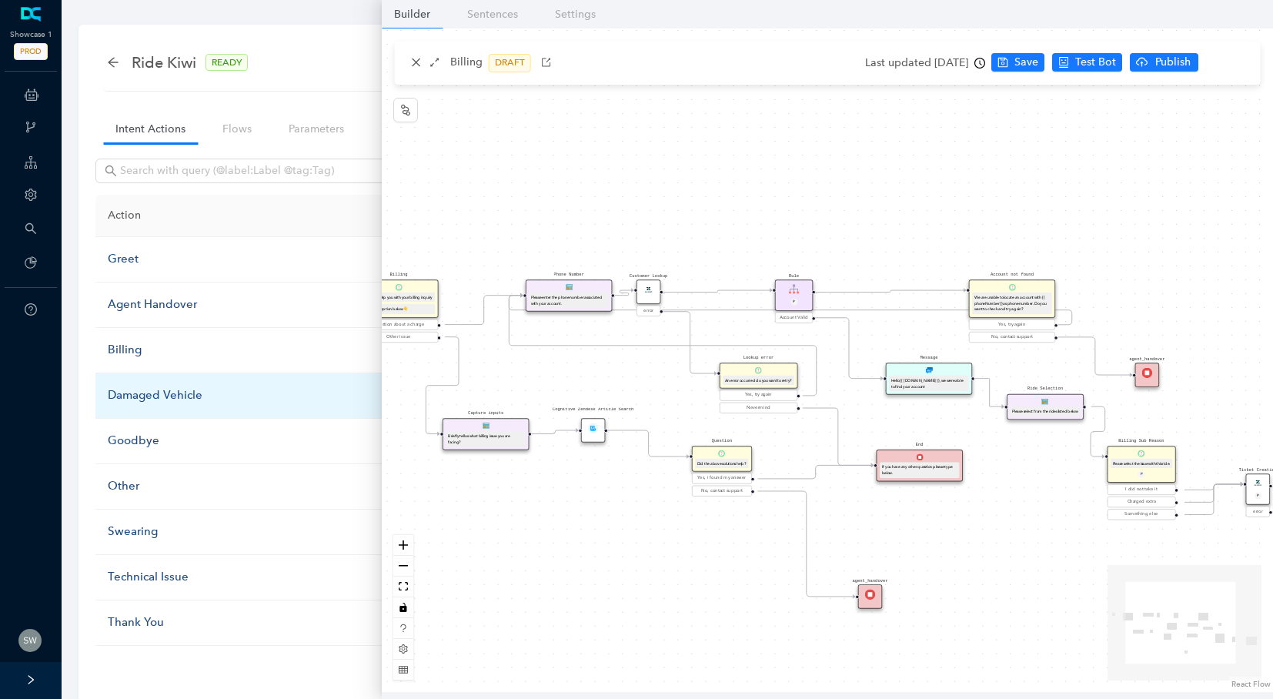
click at [146, 395] on div "Damaged Vehicle" at bounding box center [261, 395] width 306 height 18
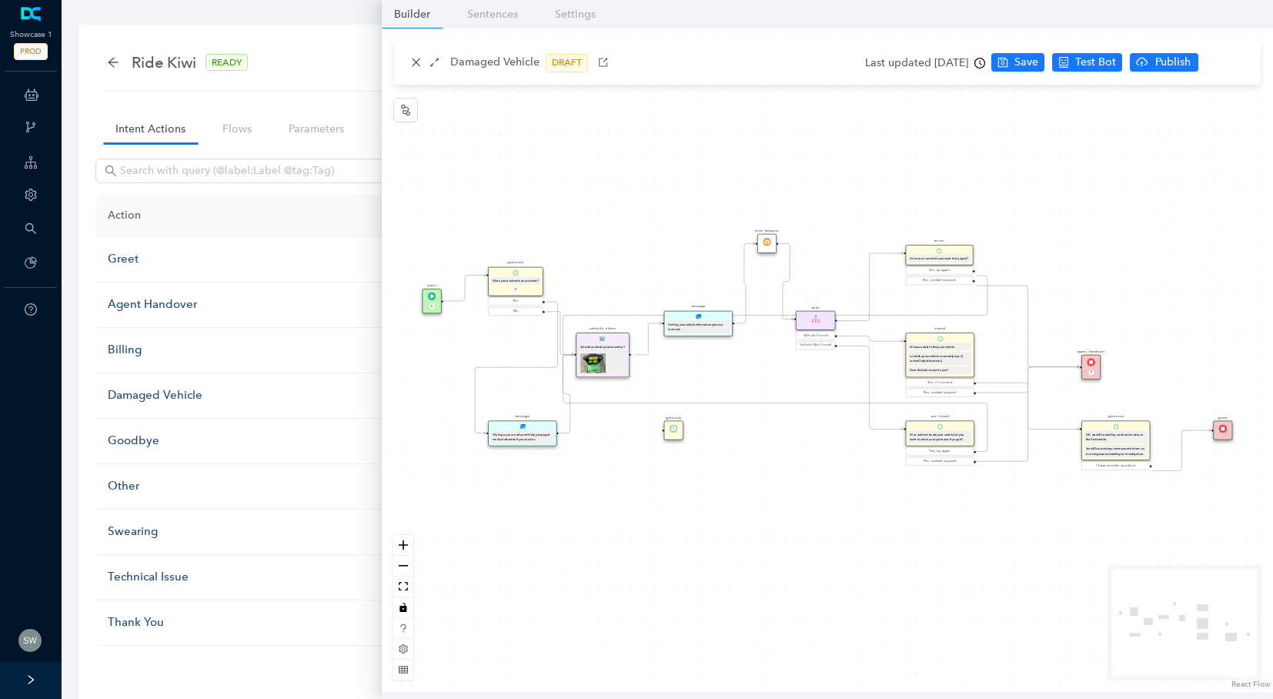
drag, startPoint x: 743, startPoint y: 320, endPoint x: 769, endPoint y: 246, distance: 79.1
click at [769, 246] on img at bounding box center [767, 242] width 8 height 8
click at [164, 437] on div "Goodbye" at bounding box center [261, 441] width 306 height 18
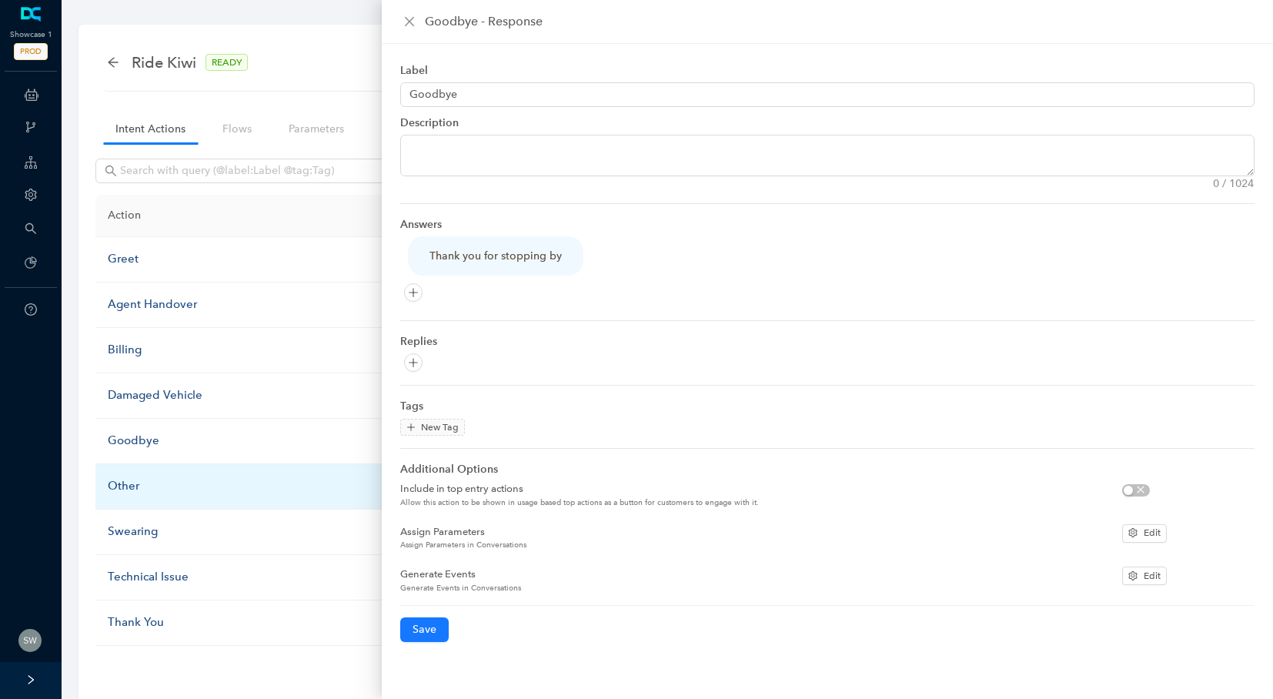
click at [140, 487] on div "Other" at bounding box center [261, 486] width 306 height 18
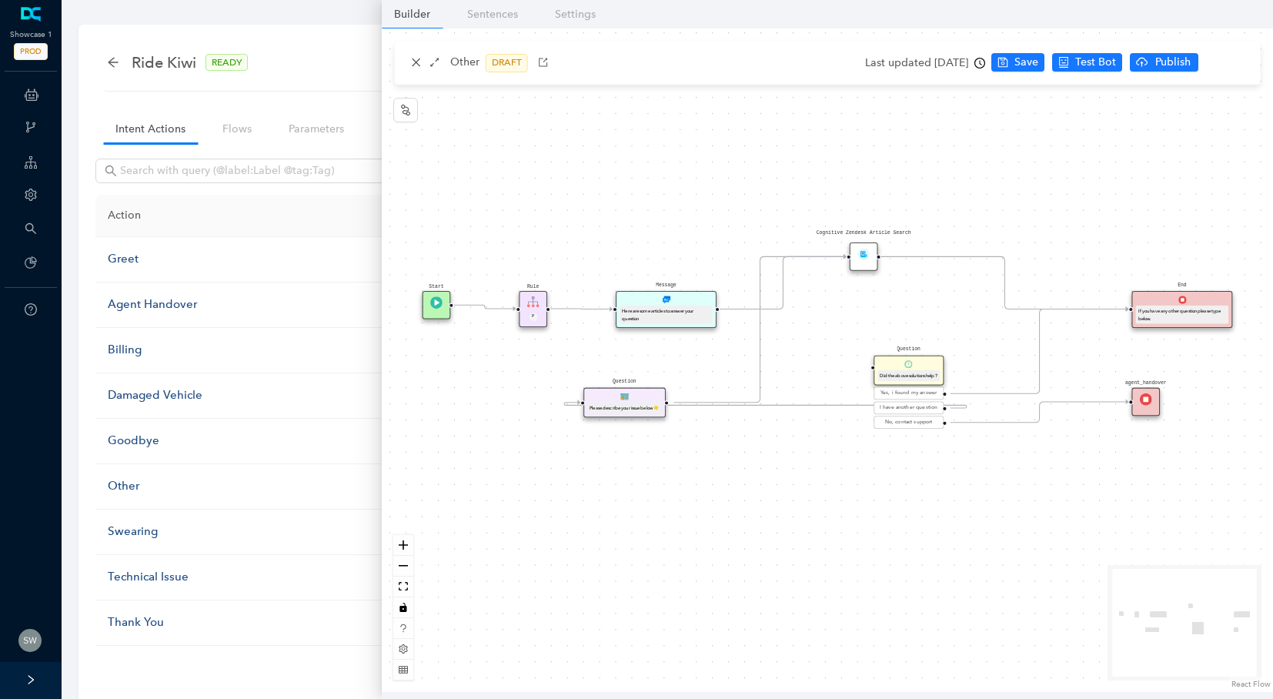
drag, startPoint x: 724, startPoint y: 305, endPoint x: 860, endPoint y: 262, distance: 142.2
click at [860, 262] on div "Cognitive Zendesk Article Search" at bounding box center [864, 257] width 28 height 28
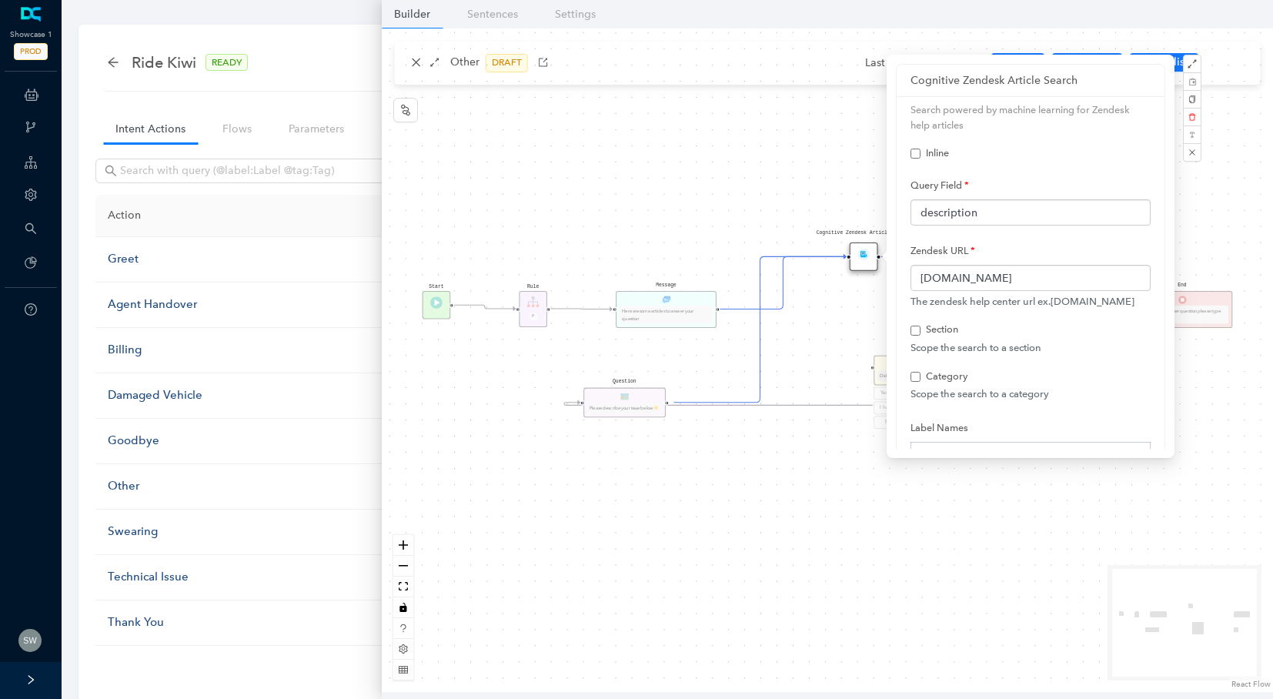
scroll to position [283, 0]
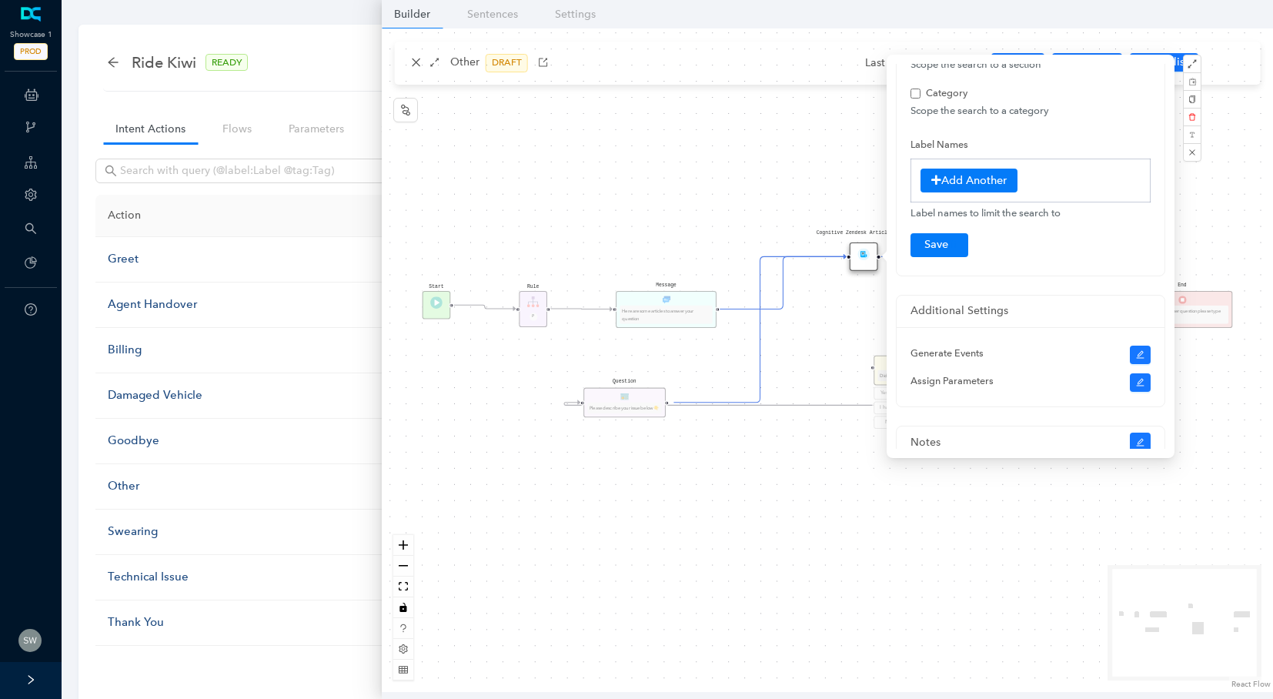
click at [863, 256] on img at bounding box center [864, 254] width 12 height 12
checkbox input "false"
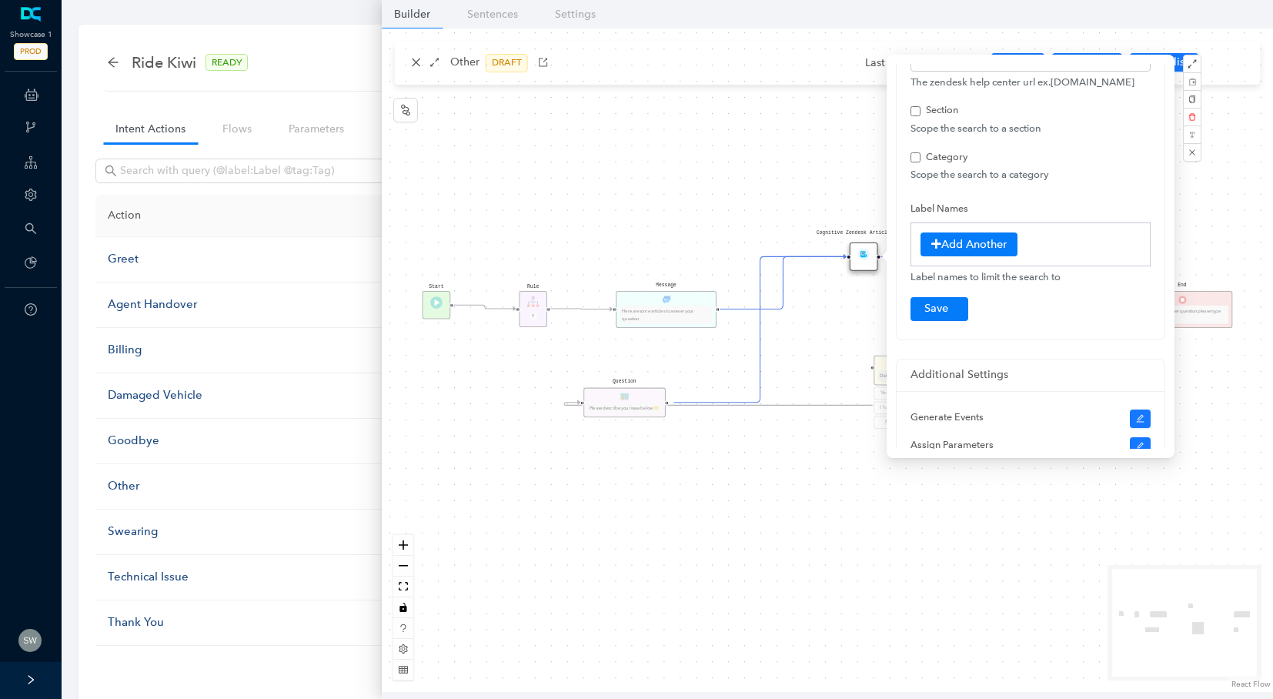
scroll to position [139, 0]
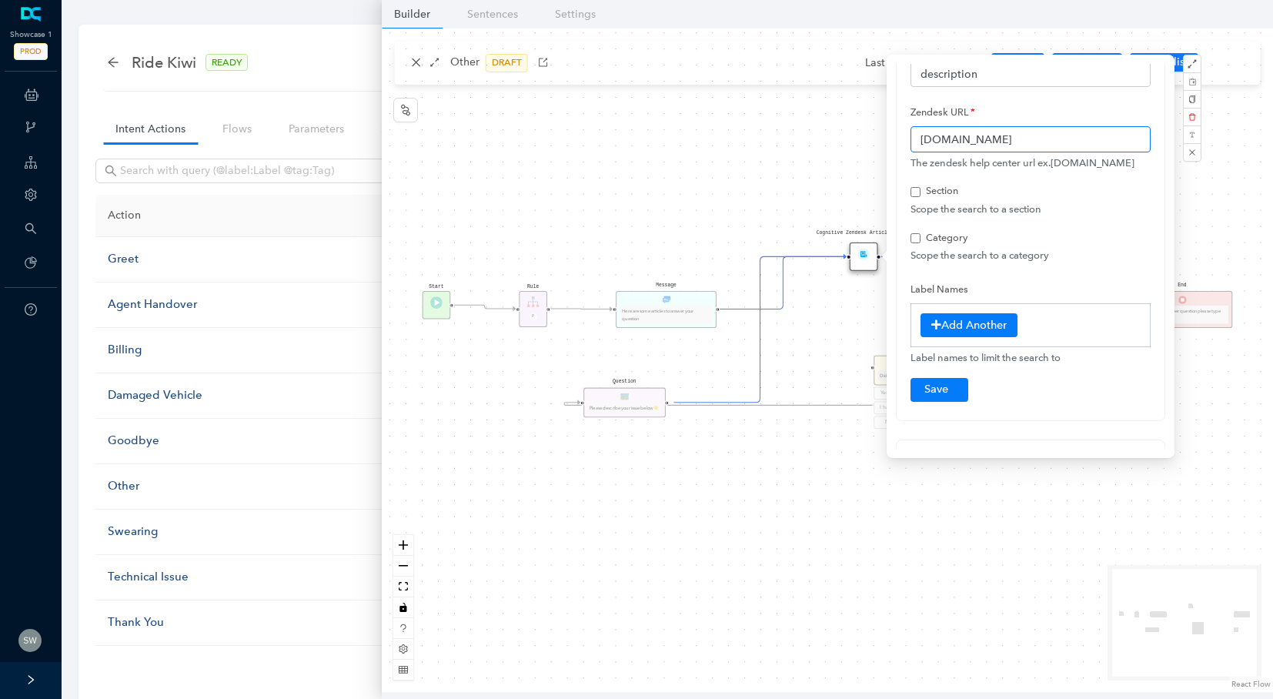
click at [1055, 139] on input "[DOMAIN_NAME]" at bounding box center [1031, 139] width 240 height 26
click at [1086, 140] on input "[DOMAIN_NAME]" at bounding box center [1031, 139] width 240 height 26
drag, startPoint x: 1079, startPoint y: 136, endPoint x: 903, endPoint y: 142, distance: 175.6
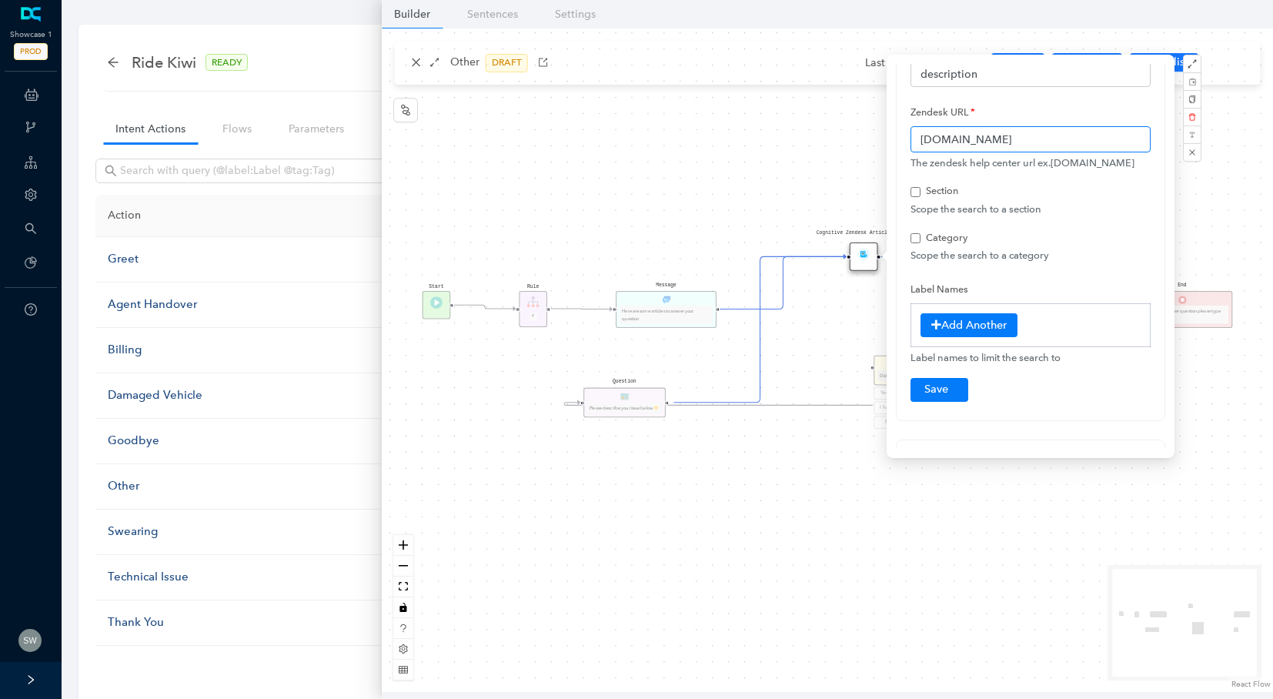
click at [903, 142] on div "Search powered by machine learning for Zendesk help articles Inline [GEOGRAPHIC…" at bounding box center [1031, 189] width 268 height 463
click at [721, 207] on div "Start agent_handover End If you have any other question please type below. Ques…" at bounding box center [828, 360] width 892 height 664
checkbox input "false"
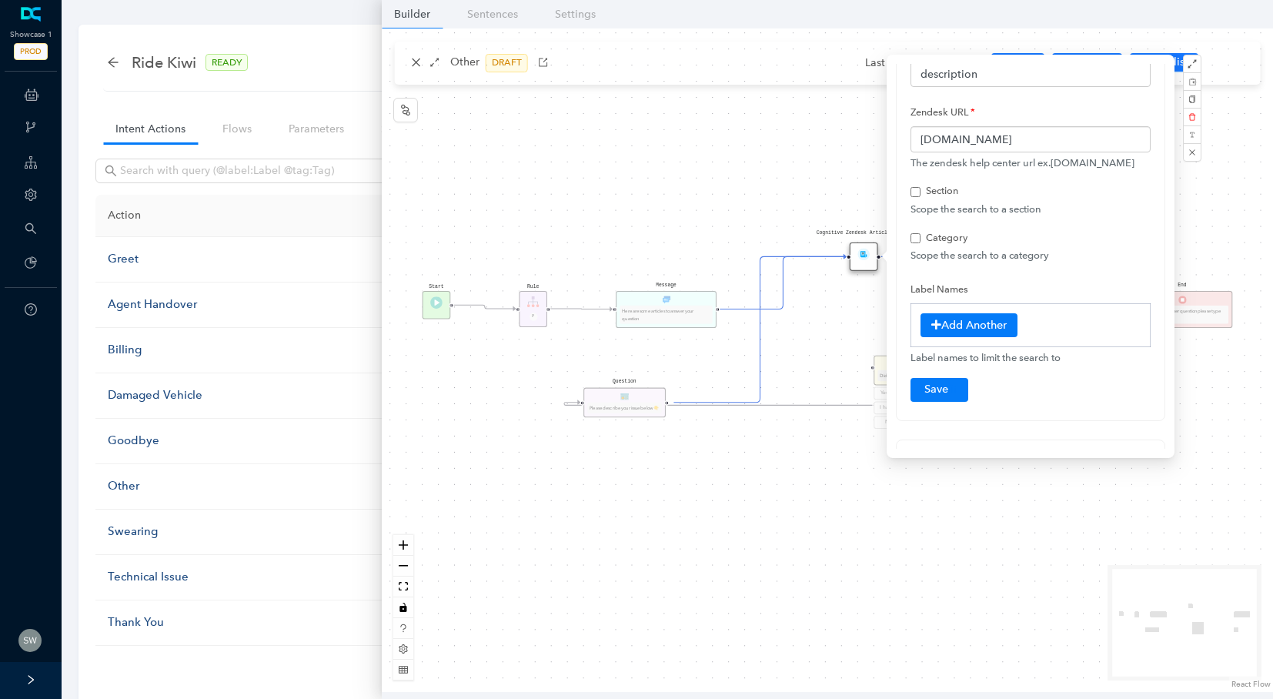
checkbox input "false"
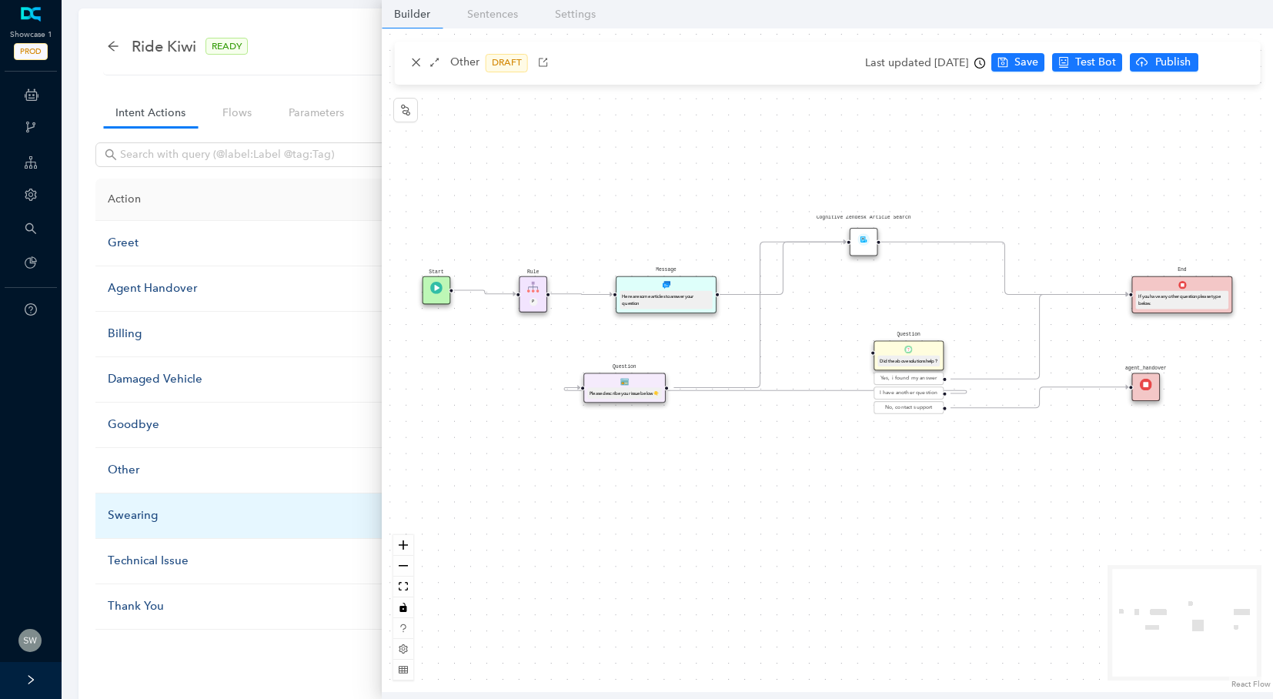
scroll to position [0, 0]
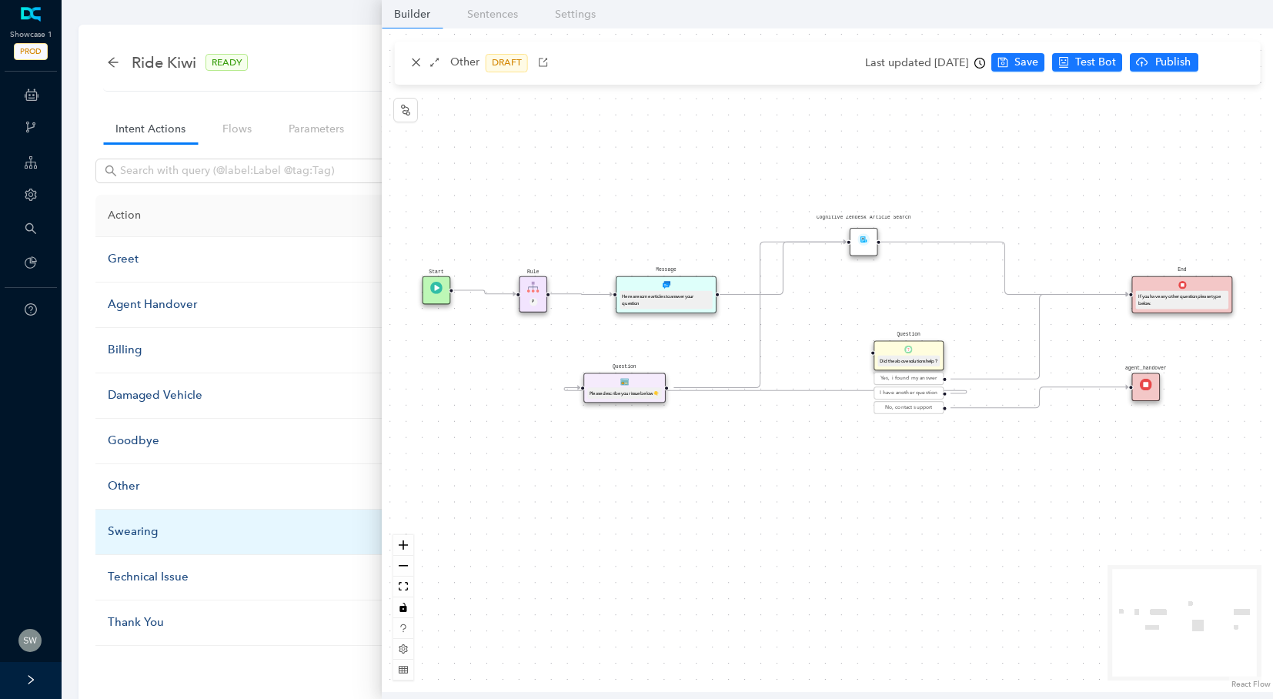
click at [147, 528] on div "Swearing" at bounding box center [261, 532] width 306 height 18
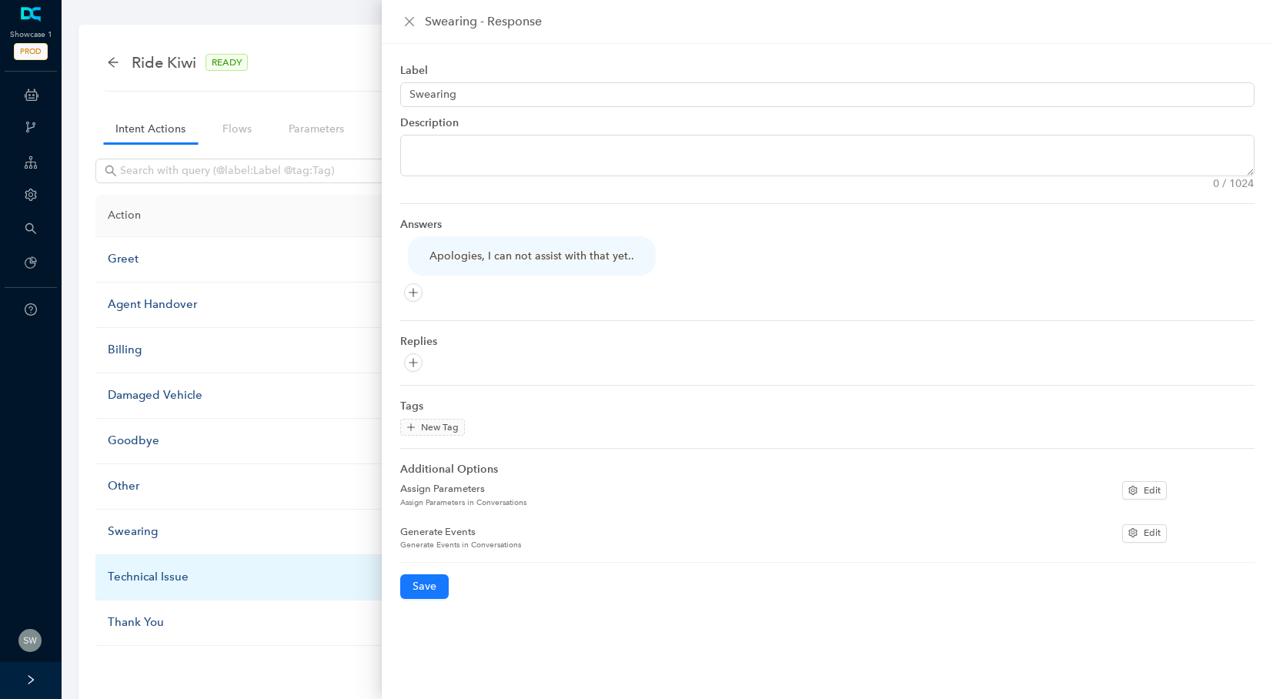
click at [132, 571] on div "Technical Issue" at bounding box center [261, 577] width 306 height 18
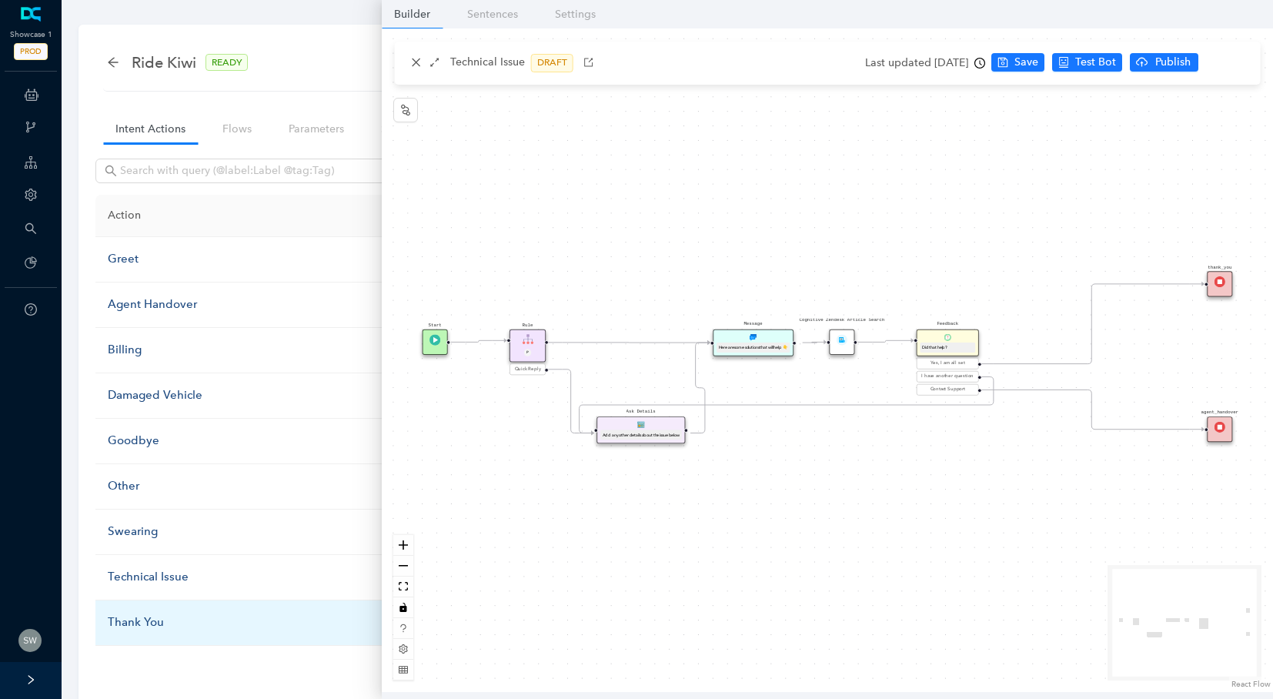
click at [144, 617] on div "Thank You" at bounding box center [261, 623] width 306 height 18
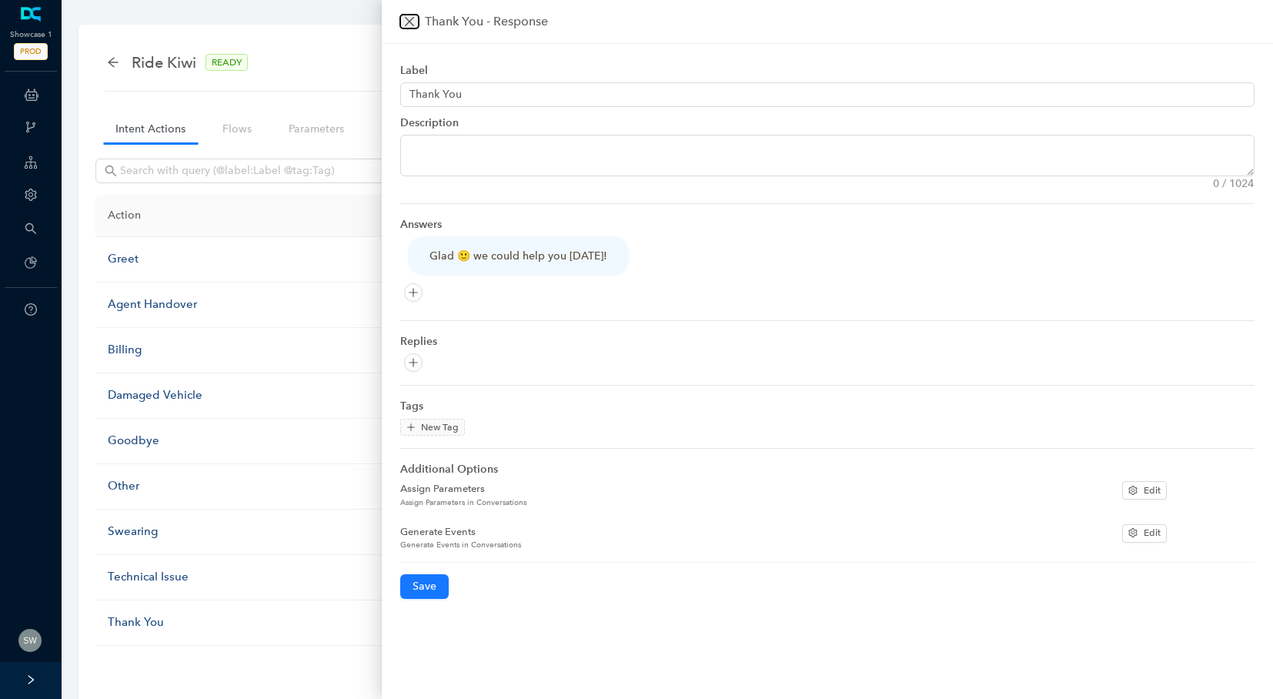
click at [412, 22] on icon "close" at bounding box center [409, 21] width 12 height 12
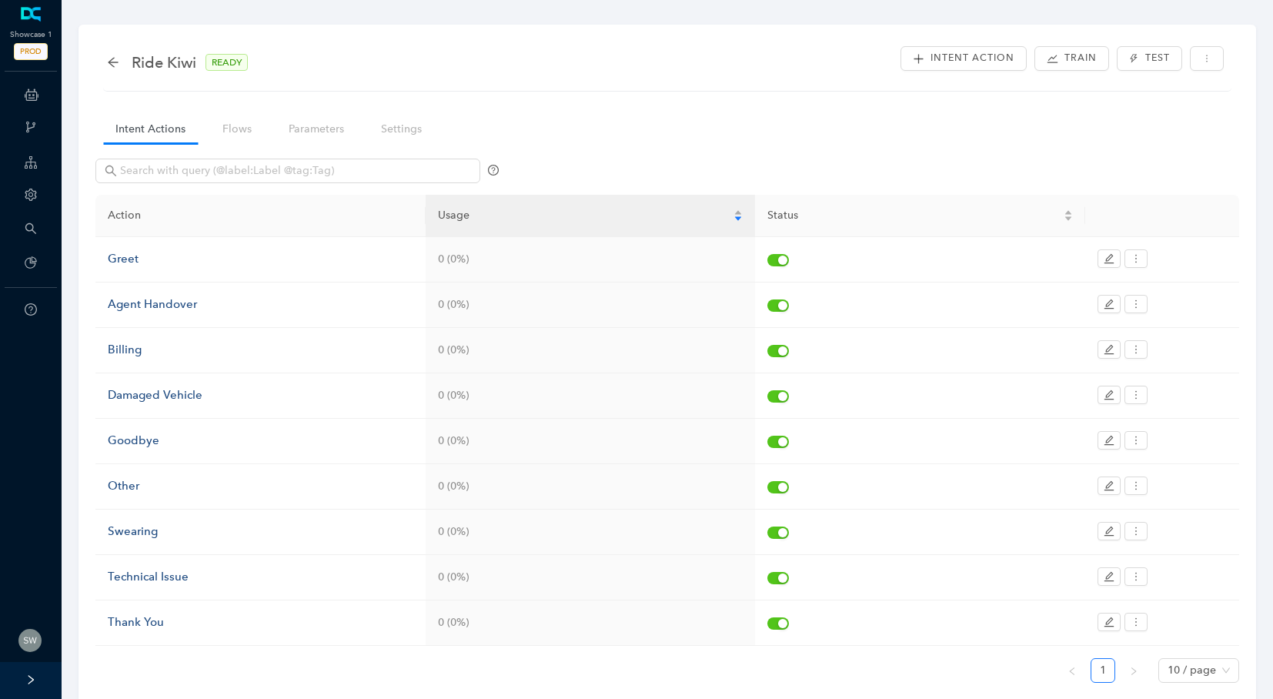
click at [105, 60] on div "Ride Kiwi READY Intent Action Train Test" at bounding box center [667, 67] width 1129 height 49
click at [109, 65] on icon "arrow-left" at bounding box center [113, 62] width 12 height 12
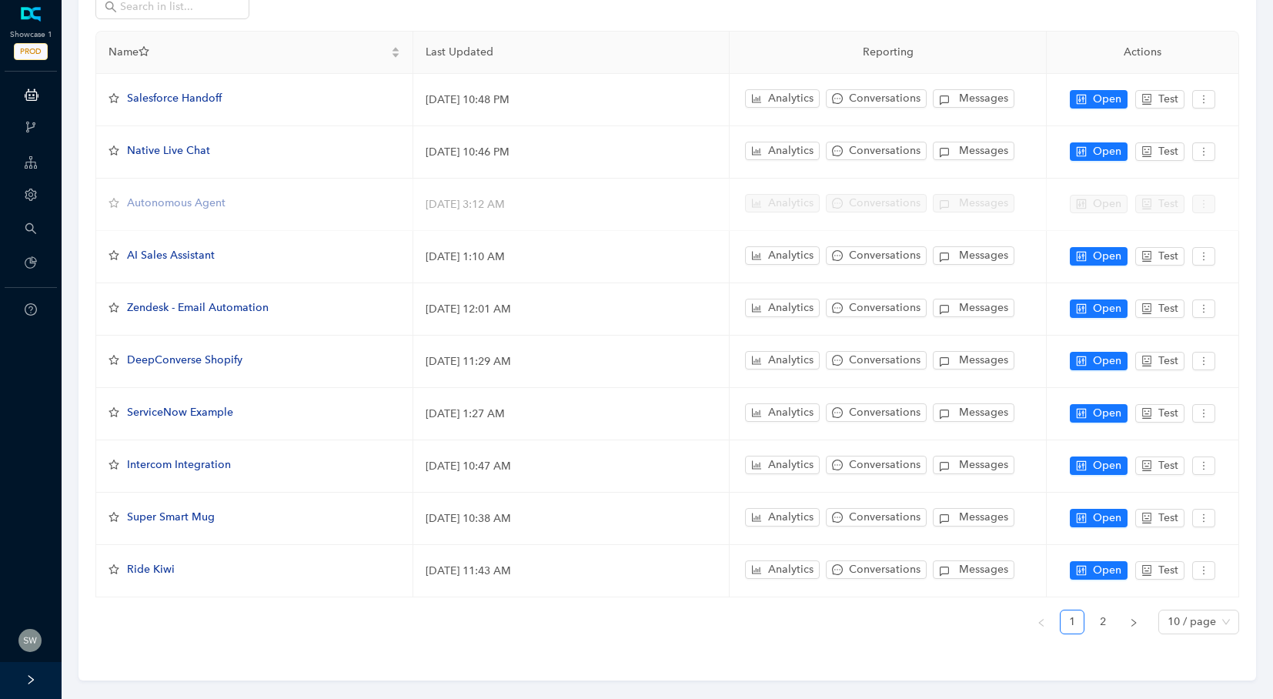
scroll to position [134, 0]
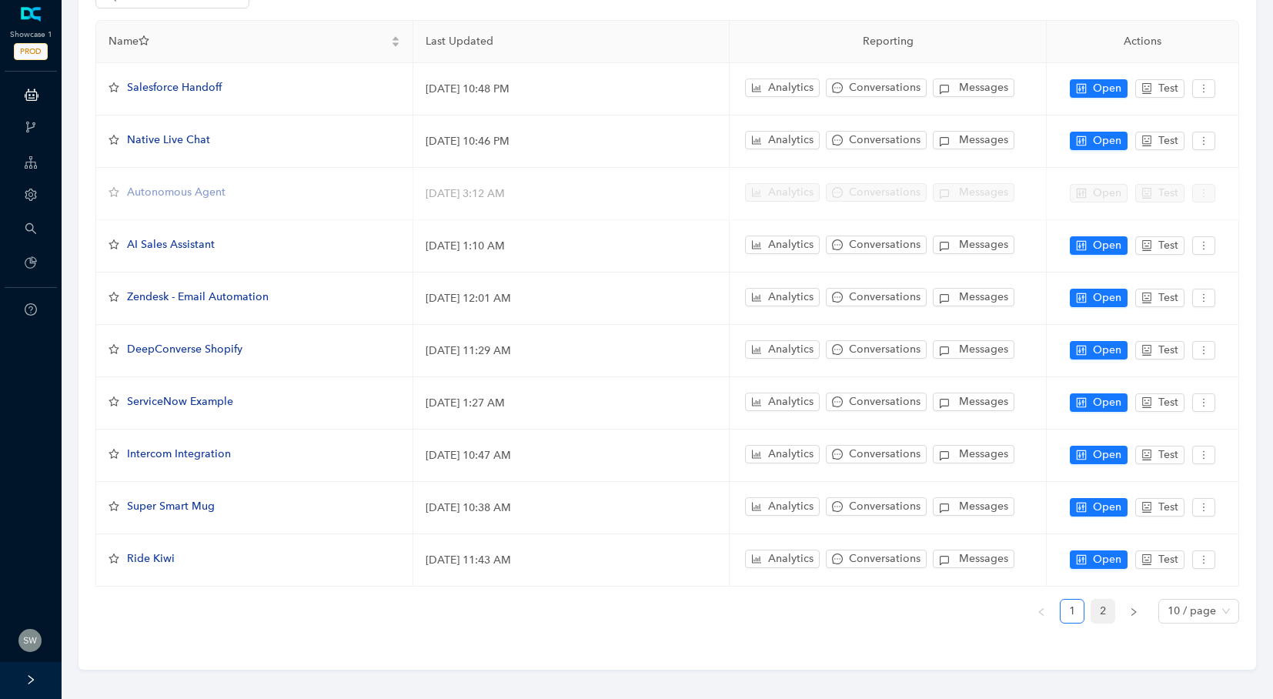
click at [1106, 603] on link "2" at bounding box center [1103, 611] width 23 height 23
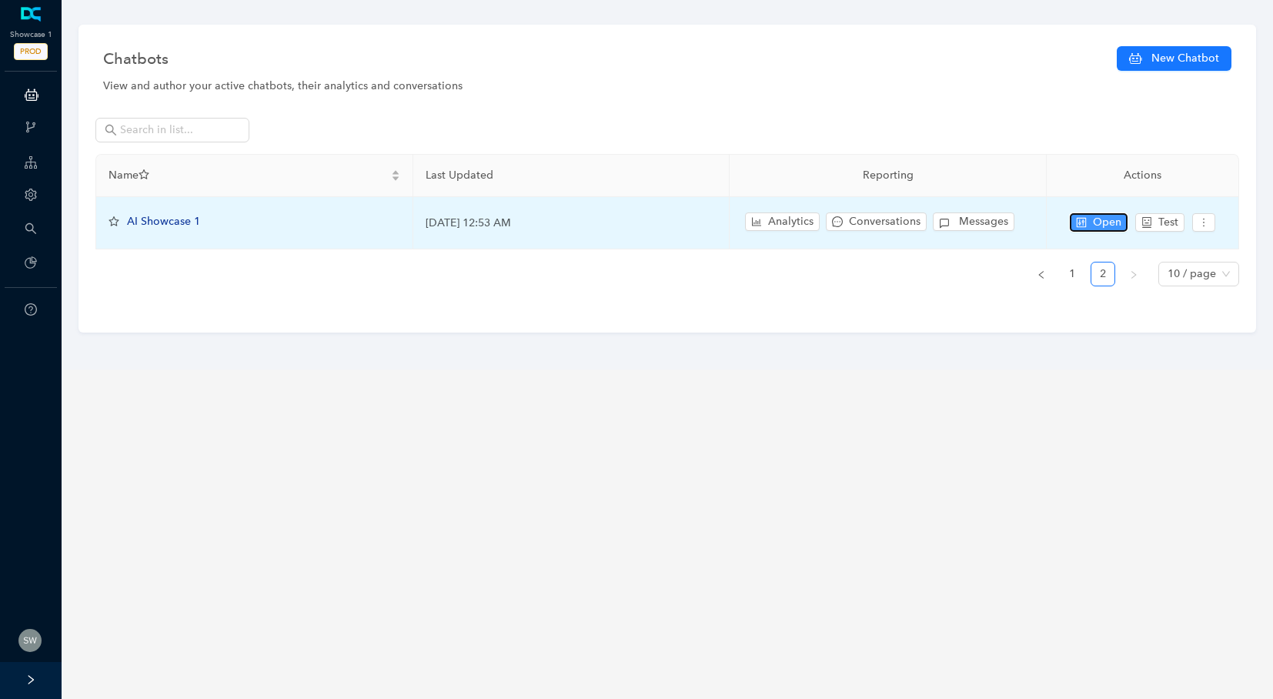
click at [1103, 230] on span "Open" at bounding box center [1107, 222] width 28 height 17
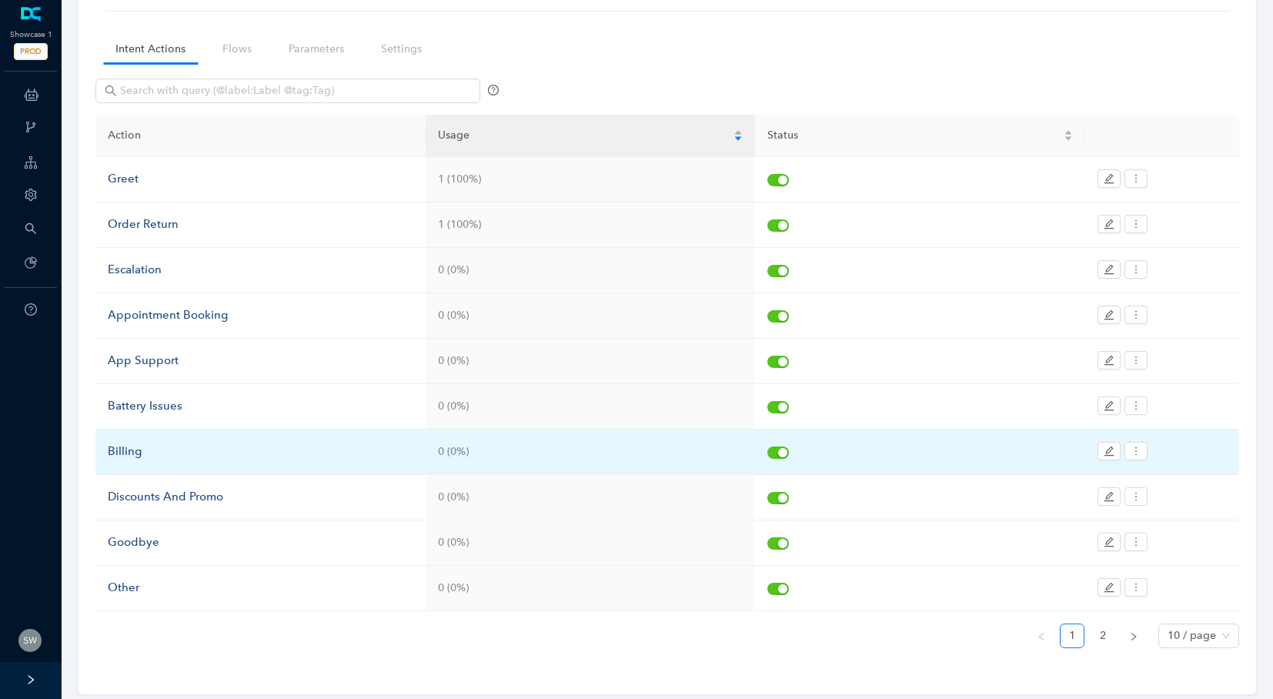
scroll to position [77, 0]
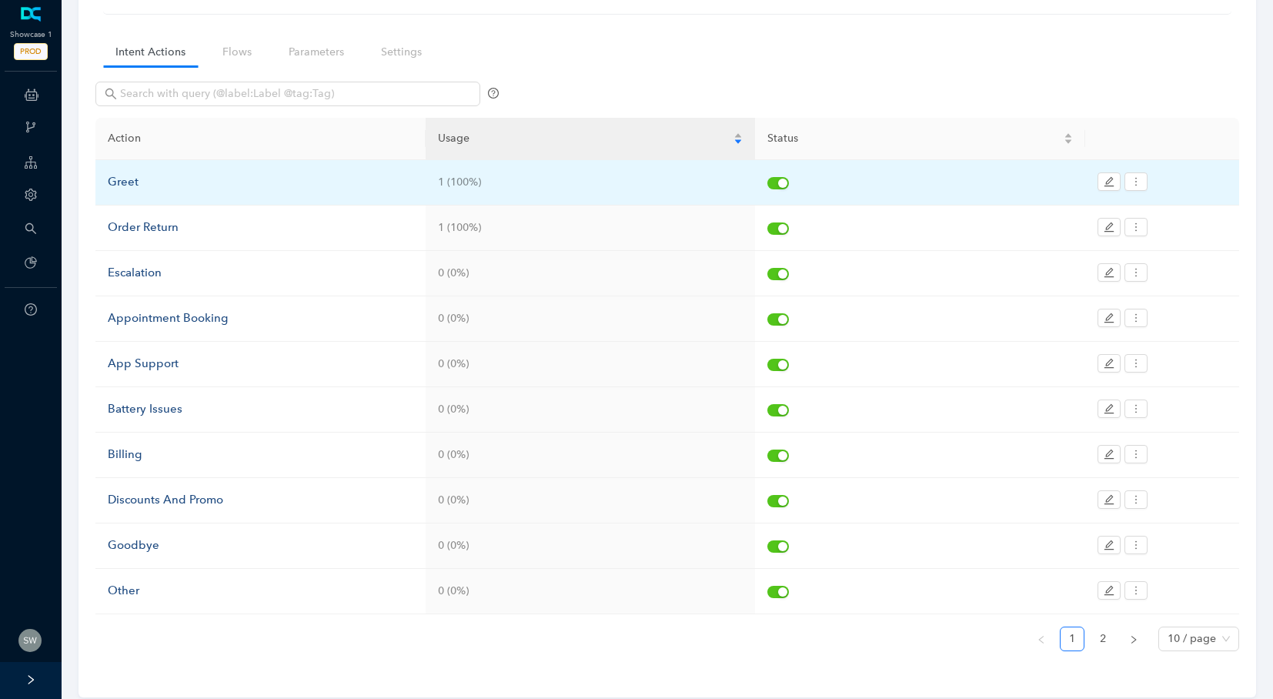
click at [119, 186] on div "Greet" at bounding box center [261, 182] width 306 height 18
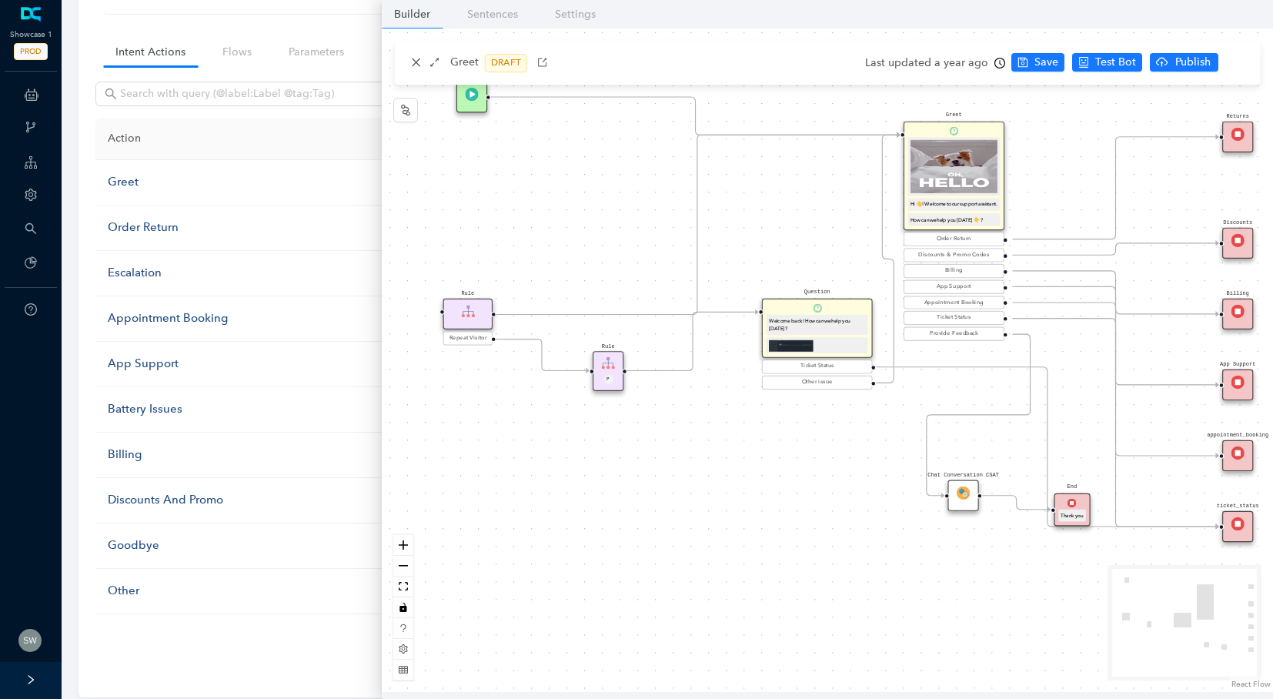
drag, startPoint x: 656, startPoint y: 564, endPoint x: 677, endPoint y: 515, distance: 52.8
click at [677, 515] on div "Greet Hi 👋! Welcome to our support assistant. How can we help you [DATE] 👇 ? Or…" at bounding box center [828, 360] width 892 height 664
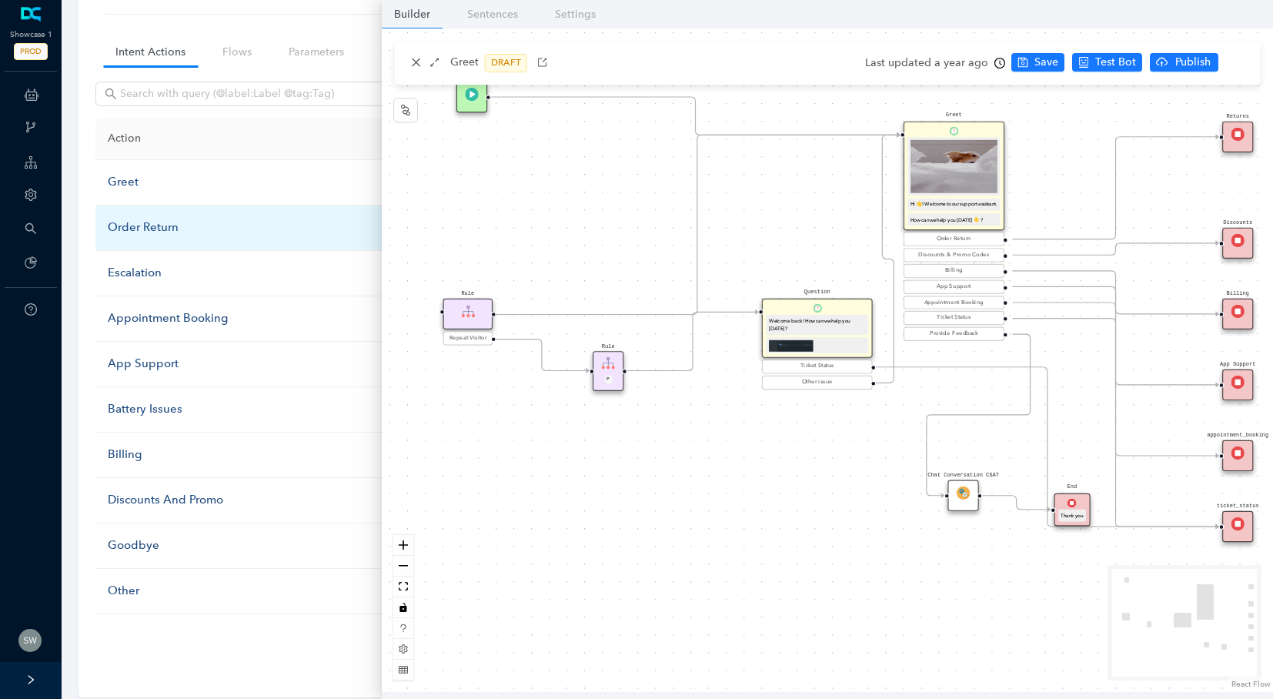
click at [141, 225] on div "Order Return" at bounding box center [261, 228] width 306 height 18
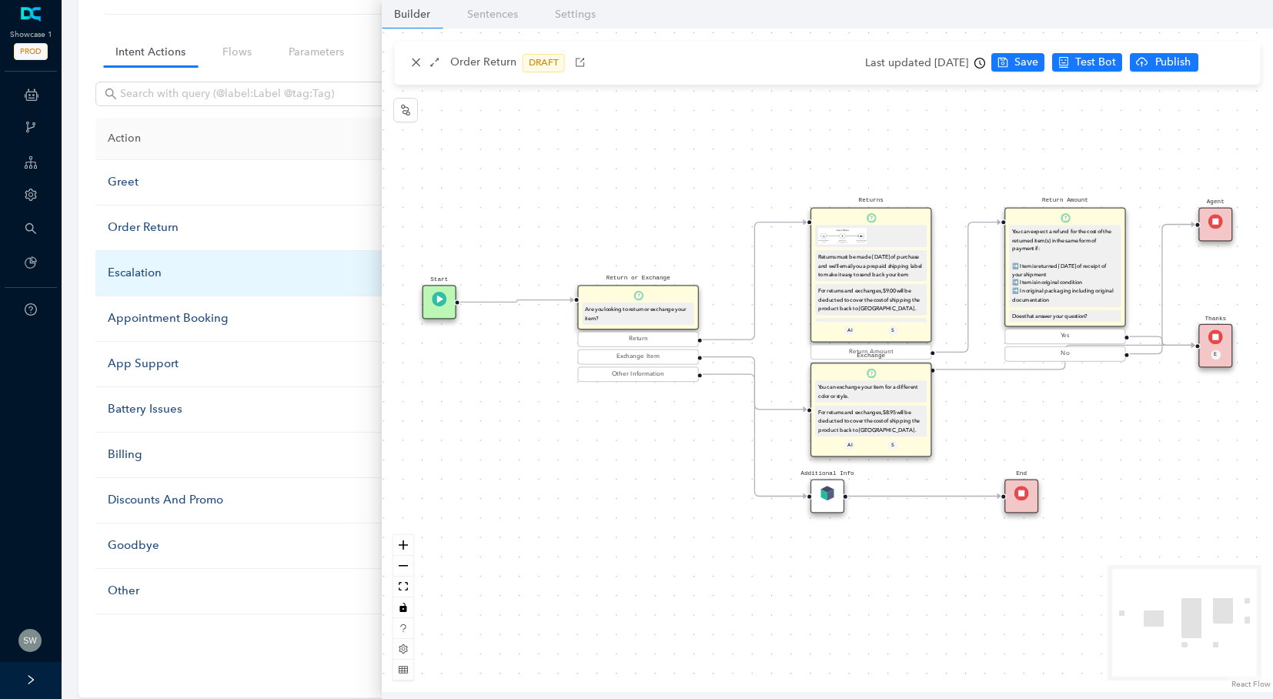
click at [137, 273] on div "Escalation" at bounding box center [261, 273] width 306 height 18
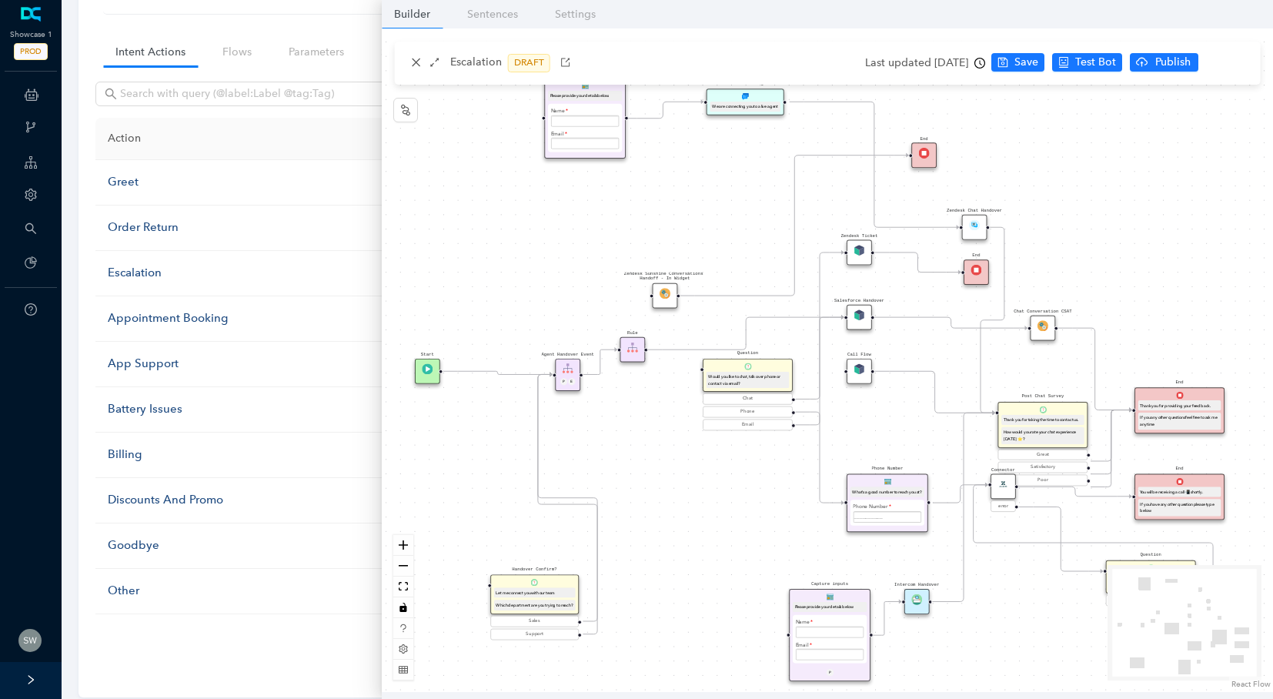
drag, startPoint x: 732, startPoint y: 186, endPoint x: 724, endPoint y: 206, distance: 20.7
click at [724, 206] on div "Start Handover Confirm? Let me connect you with our team Which department are y…" at bounding box center [828, 360] width 892 height 664
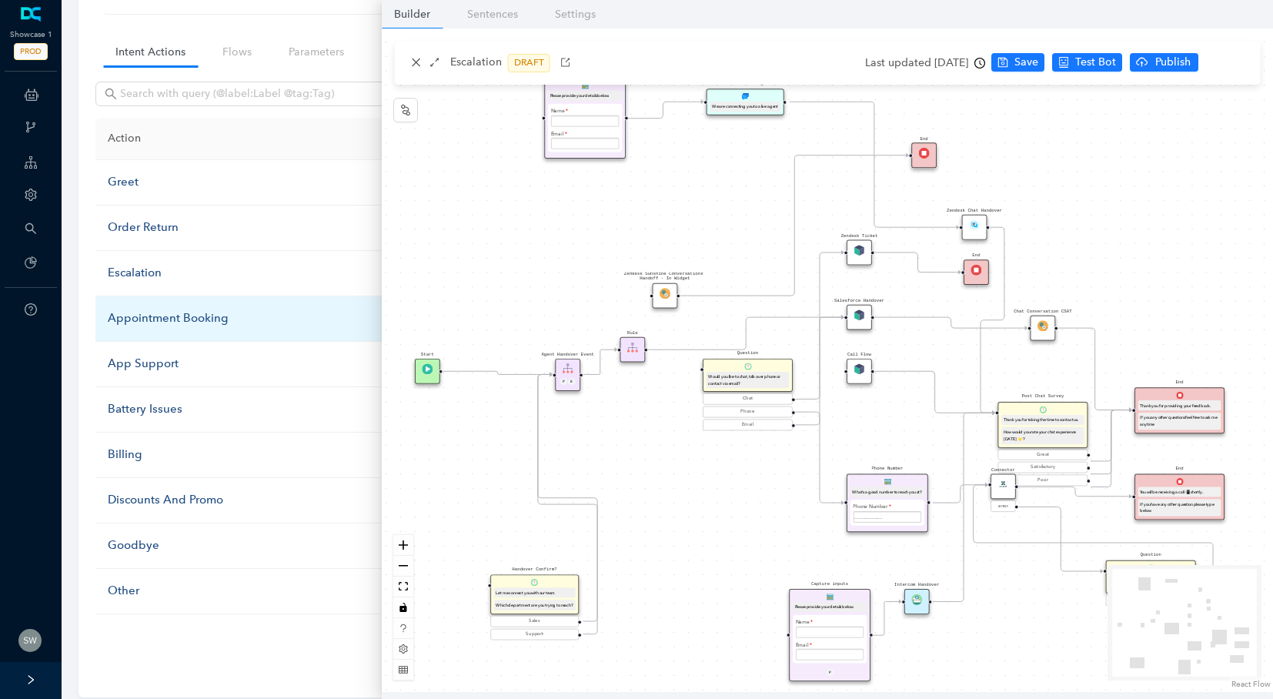
click at [173, 309] on div "Appointment Booking" at bounding box center [261, 318] width 306 height 18
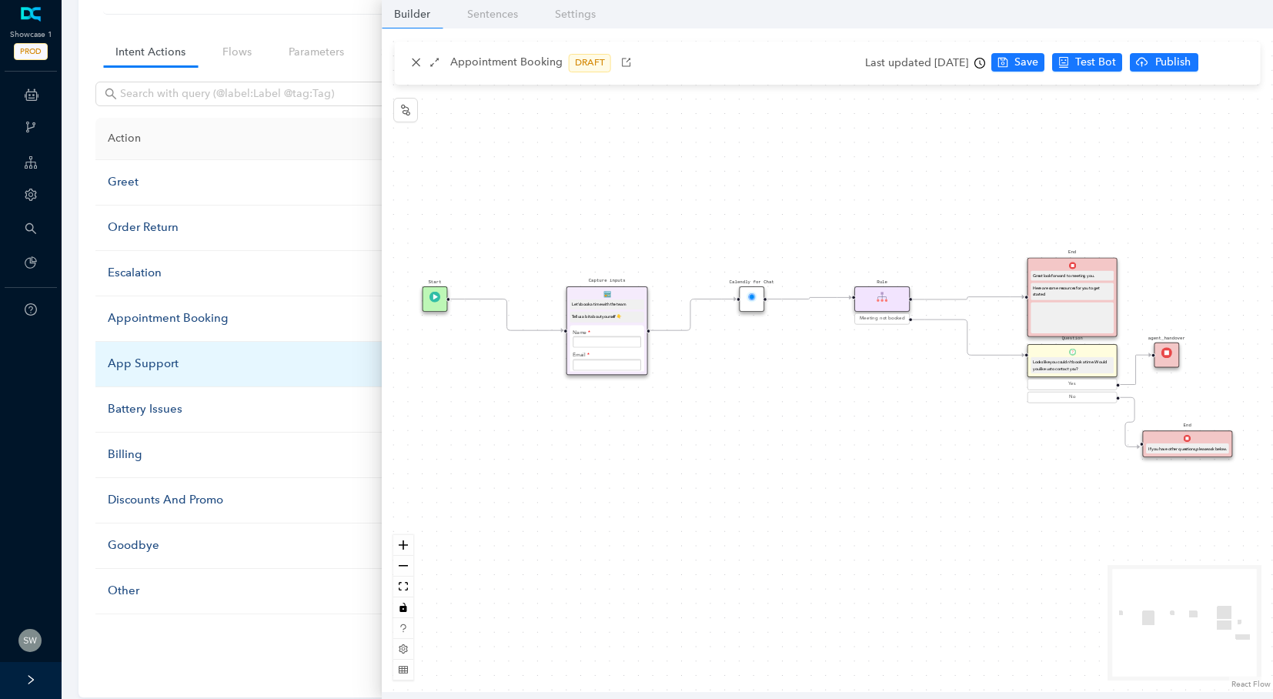
click at [172, 362] on div "App Support" at bounding box center [261, 364] width 306 height 18
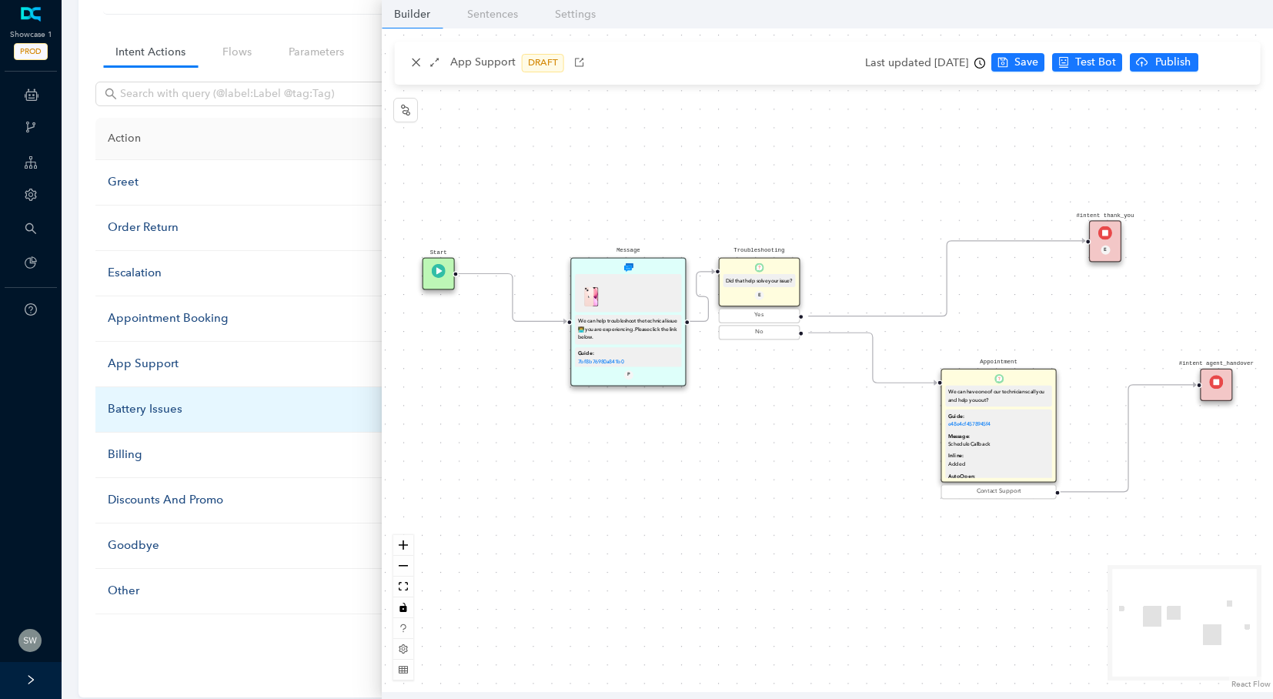
click at [170, 404] on div "Battery Issues" at bounding box center [261, 409] width 306 height 18
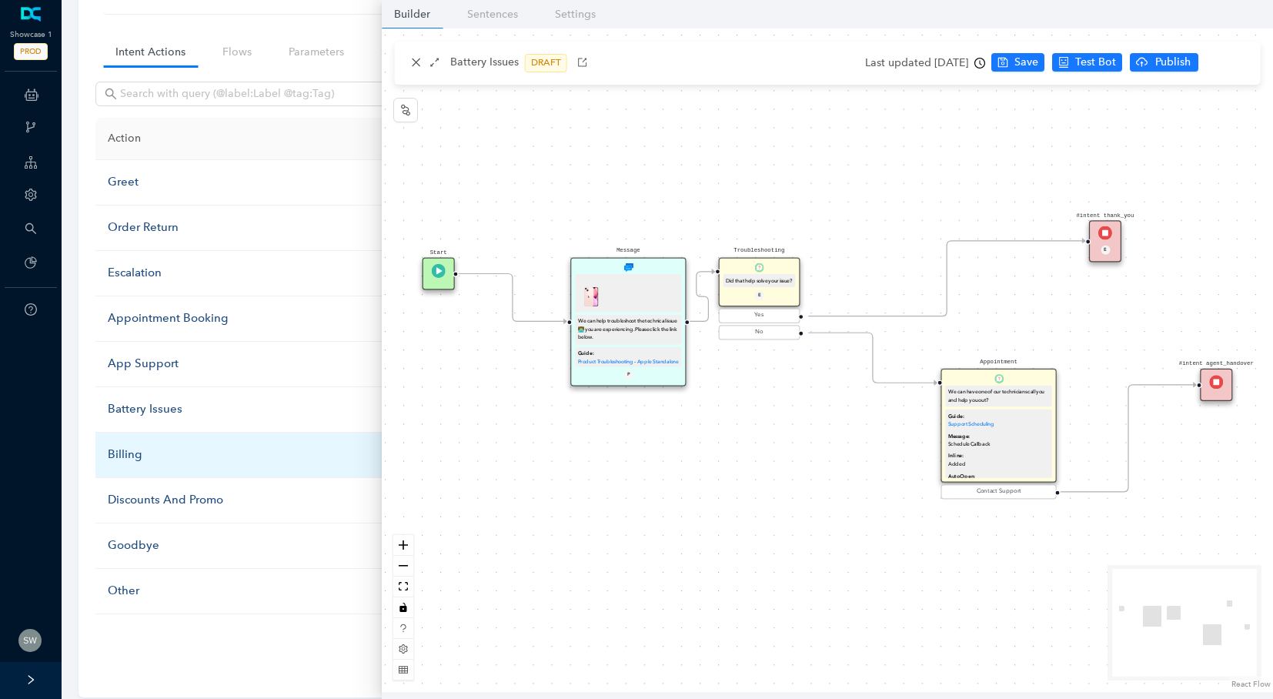
click at [139, 446] on div "Billing" at bounding box center [261, 455] width 306 height 18
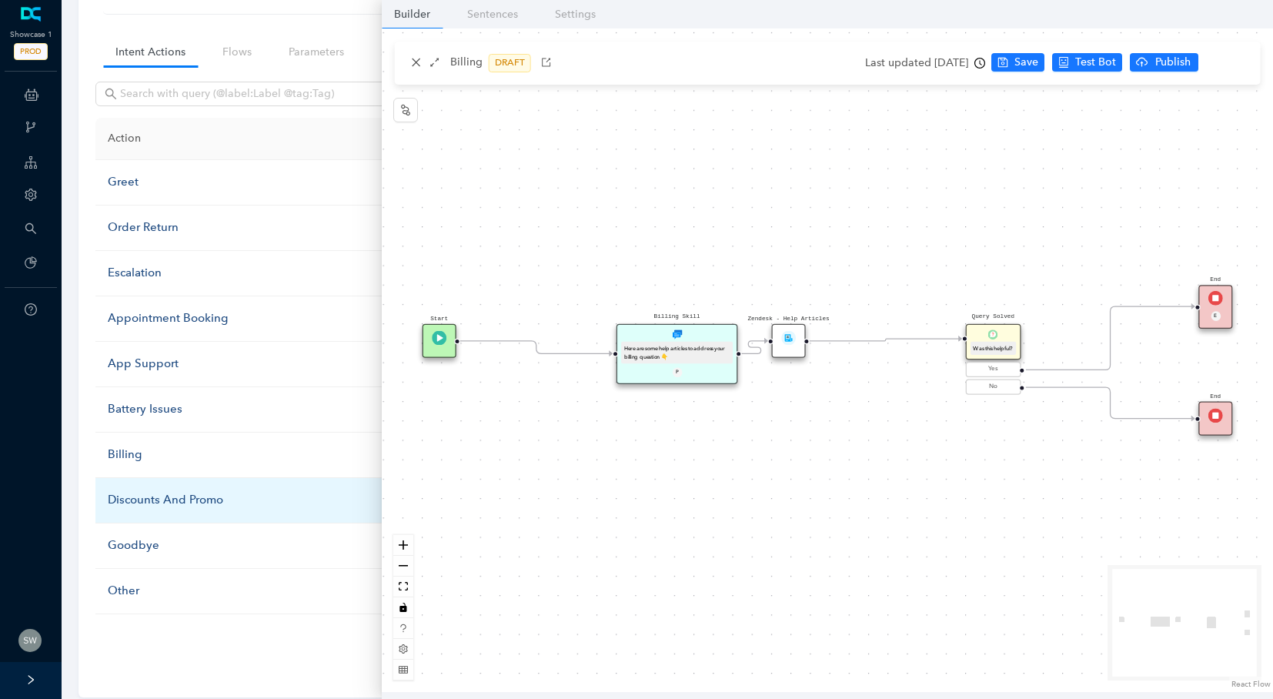
click at [202, 491] on div "Discounts And Promo" at bounding box center [261, 500] width 306 height 18
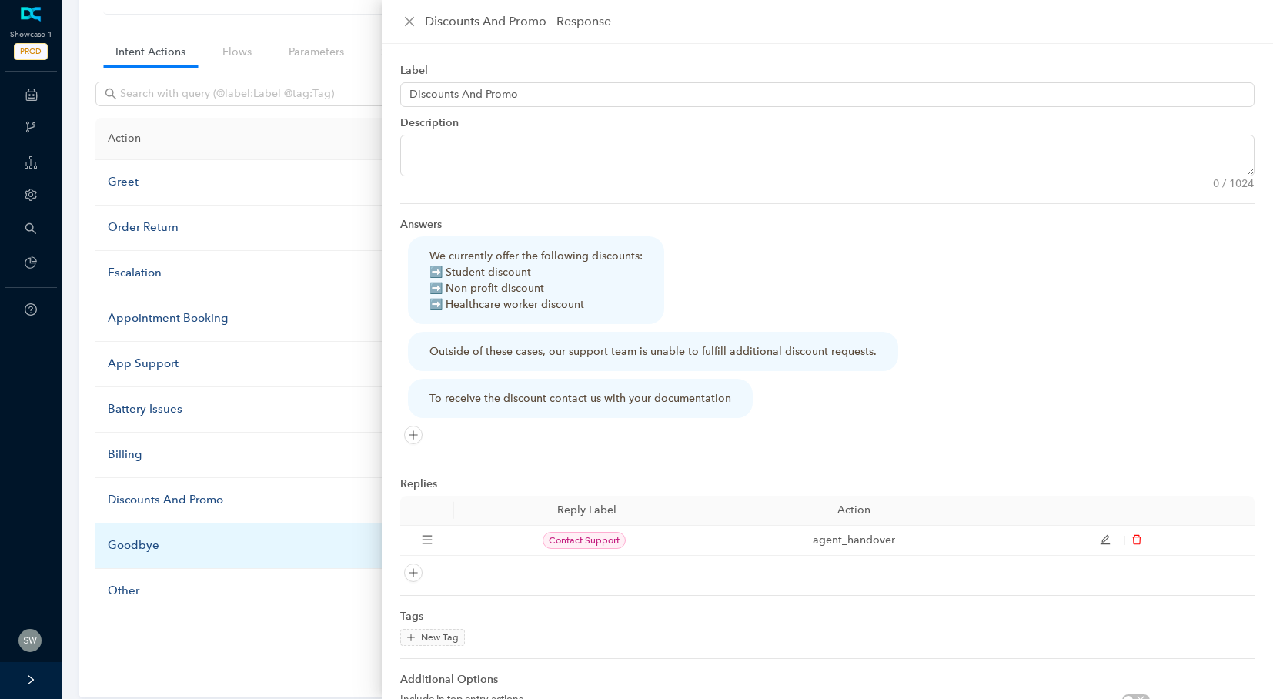
click at [161, 537] on div "Goodbye" at bounding box center [261, 546] width 306 height 18
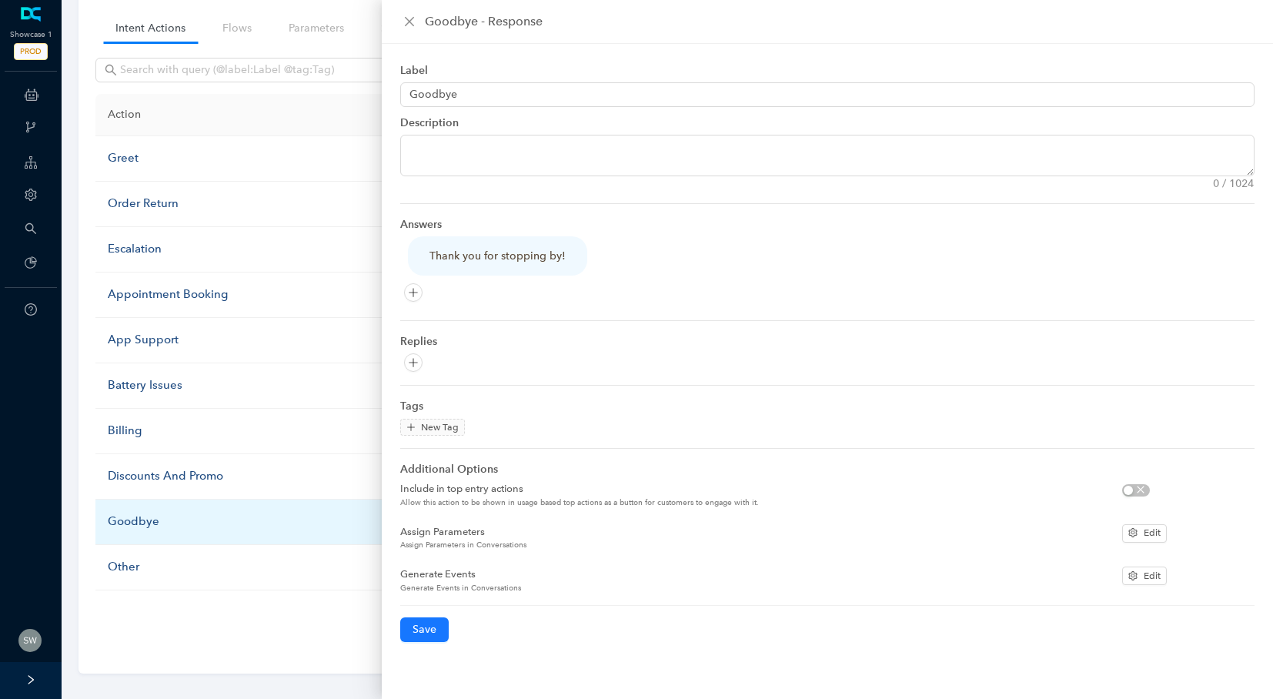
scroll to position [105, 0]
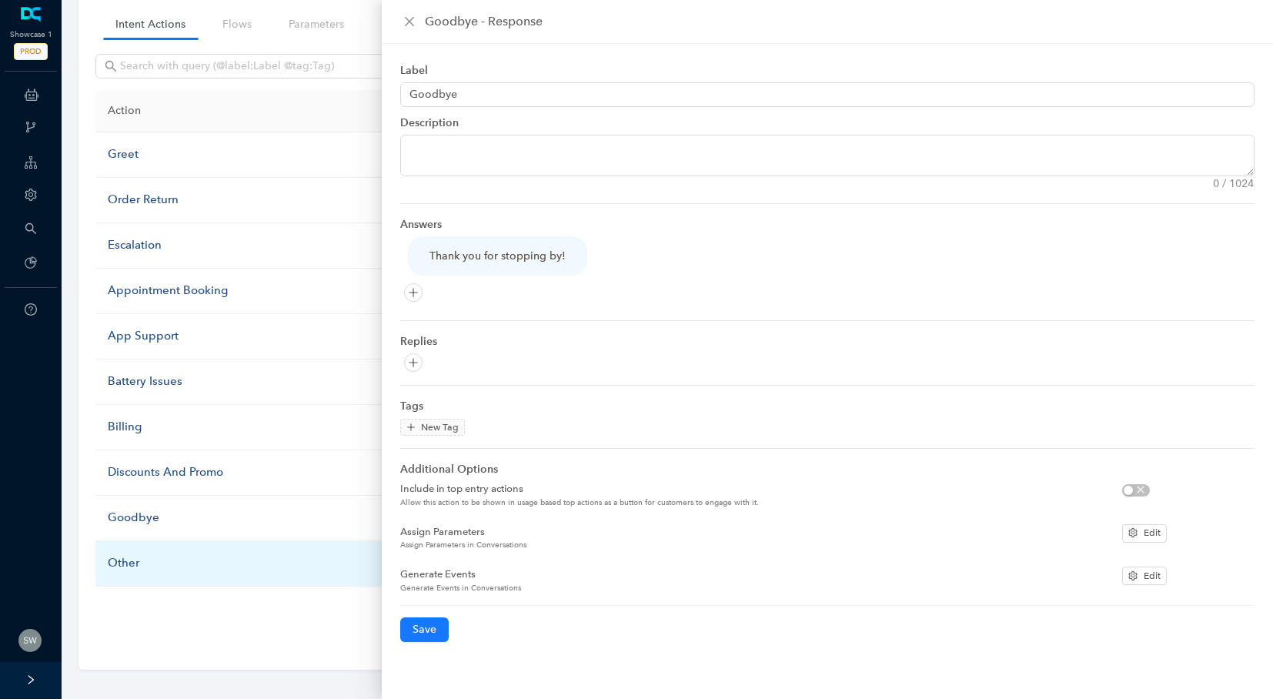
click at [131, 562] on div "Other" at bounding box center [261, 563] width 306 height 18
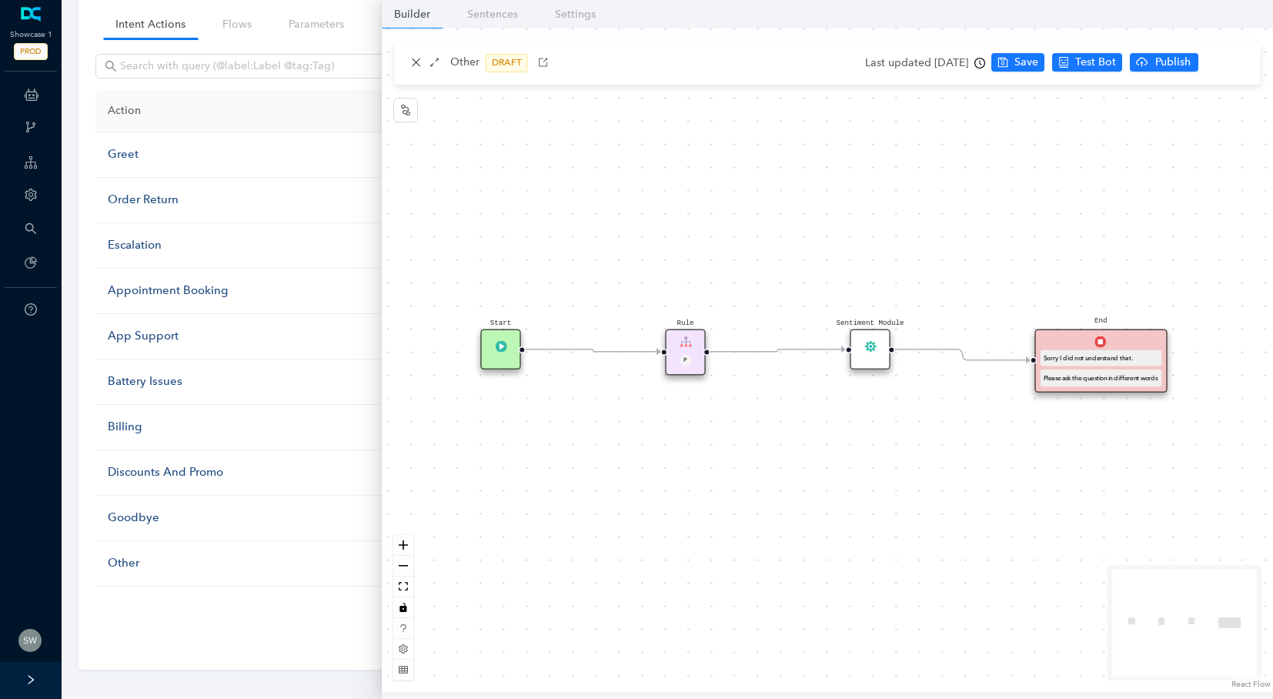
click at [291, 90] on th "Action" at bounding box center [260, 111] width 330 height 42
click at [415, 65] on icon "close" at bounding box center [416, 62] width 11 height 11
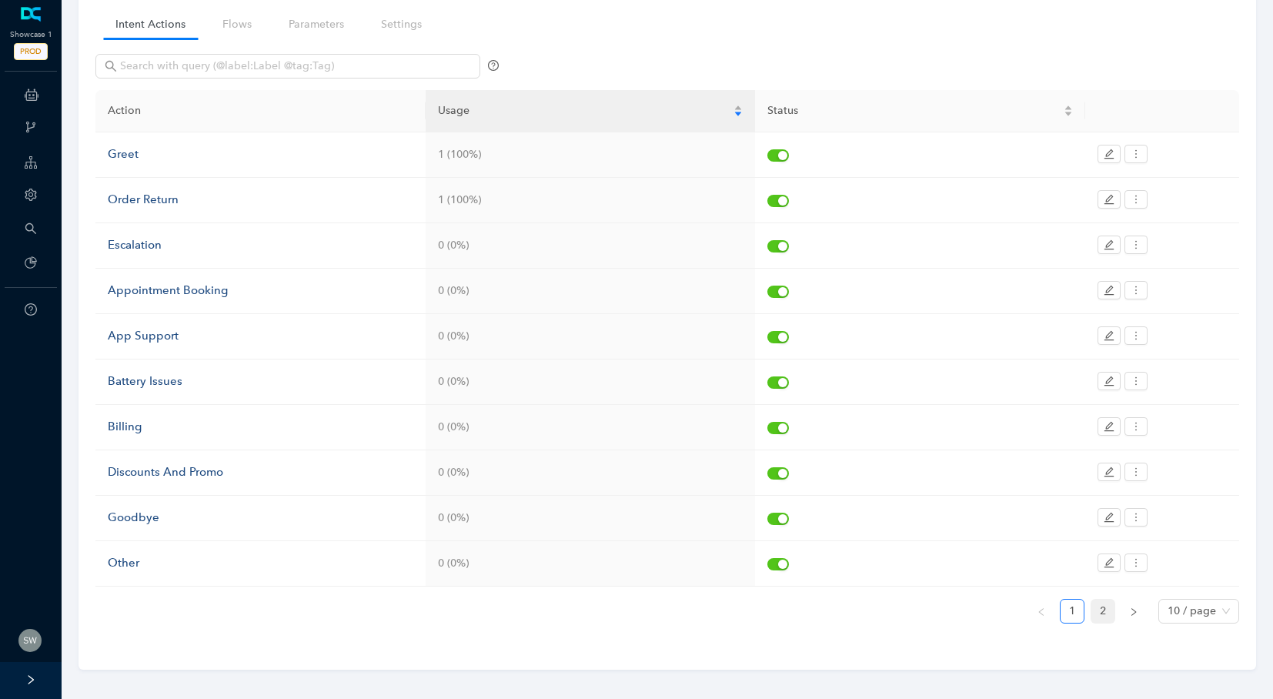
click at [1101, 600] on link "2" at bounding box center [1103, 611] width 23 height 23
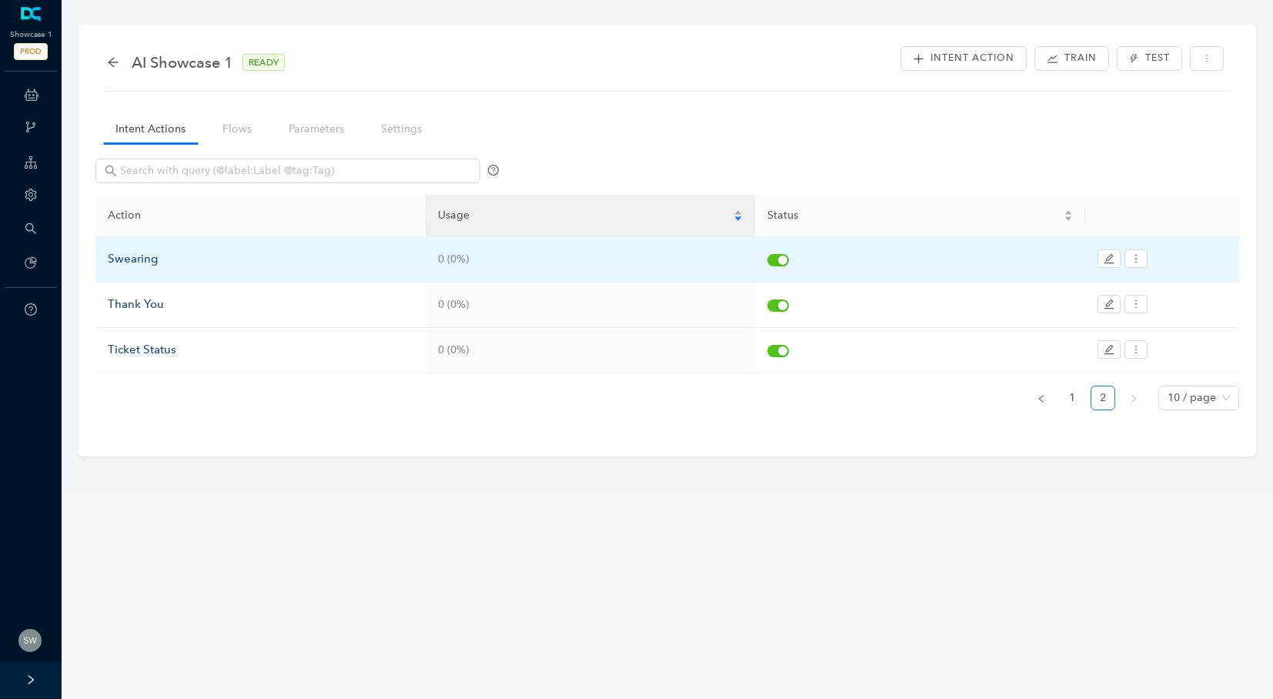
click at [125, 261] on div "Swearing" at bounding box center [261, 259] width 306 height 18
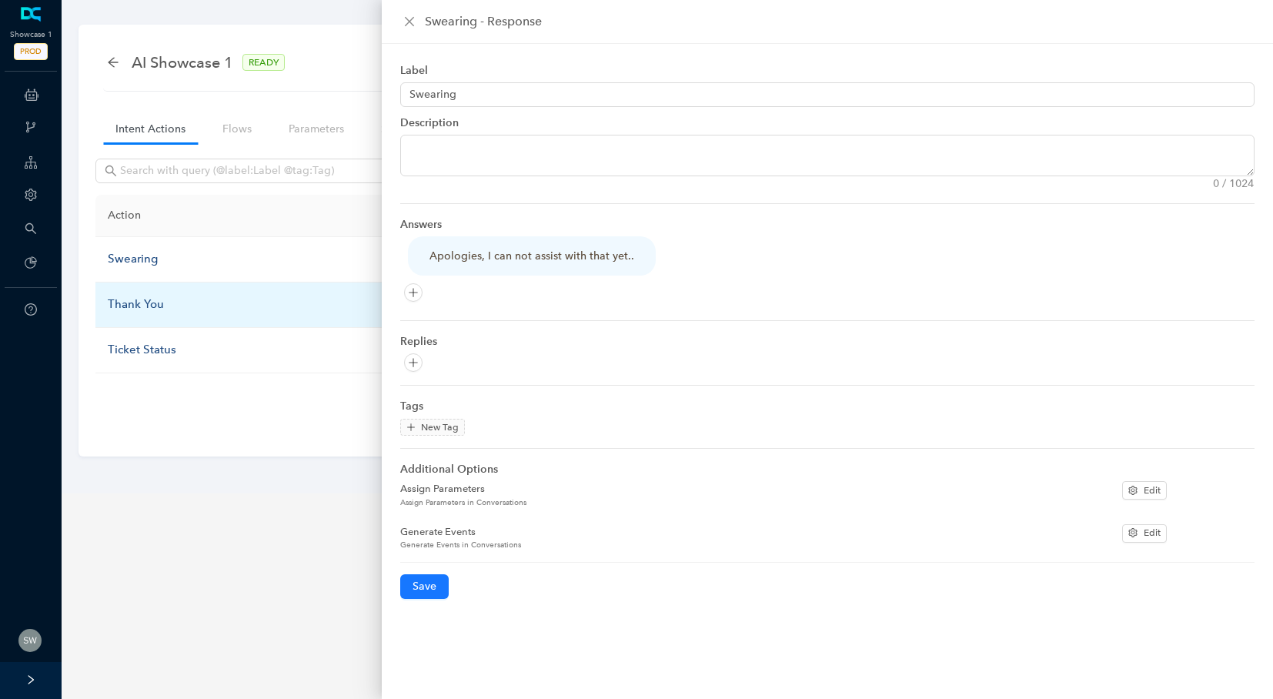
click at [135, 299] on div "Thank You" at bounding box center [261, 305] width 306 height 18
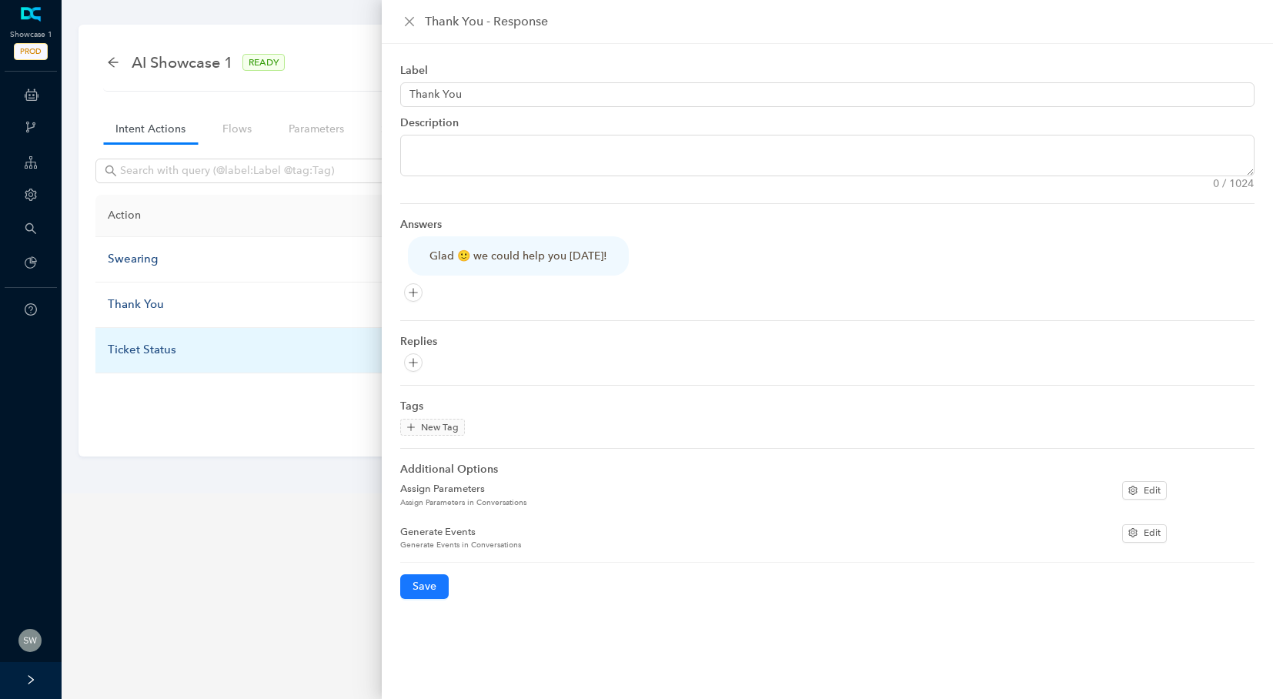
click at [160, 344] on div "Ticket Status" at bounding box center [261, 350] width 306 height 18
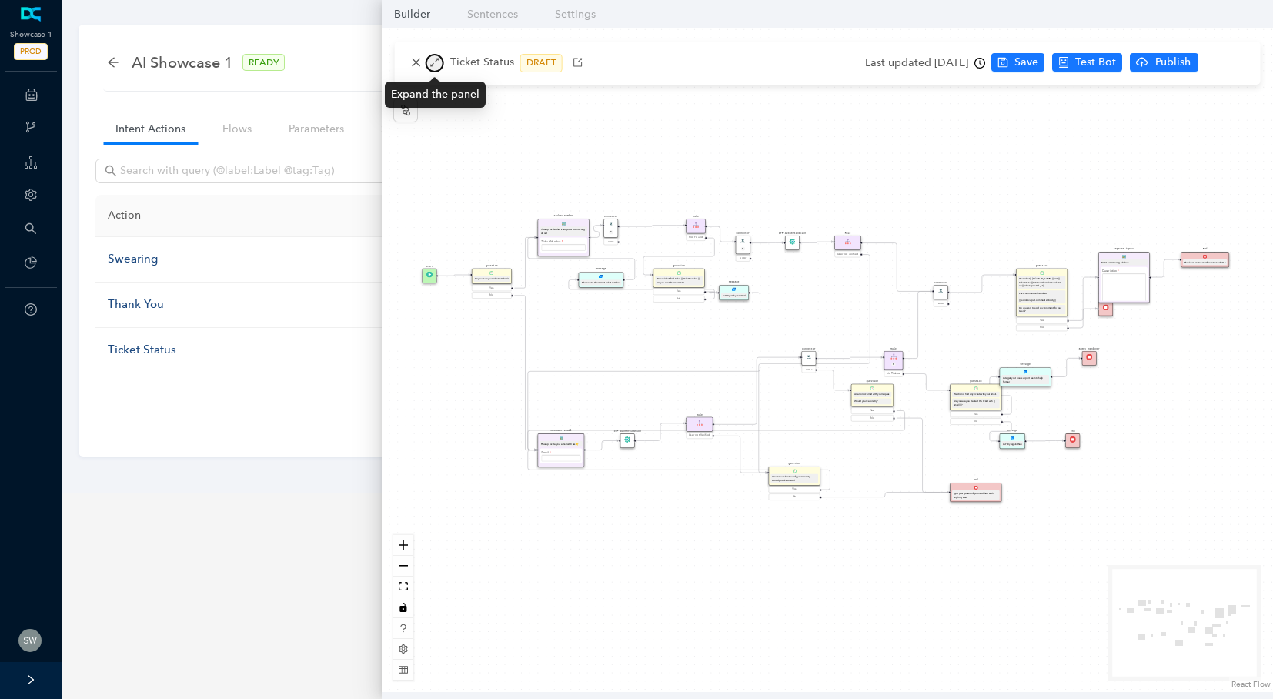
click at [437, 61] on icon "arrows-alt" at bounding box center [434, 63] width 8 height 8
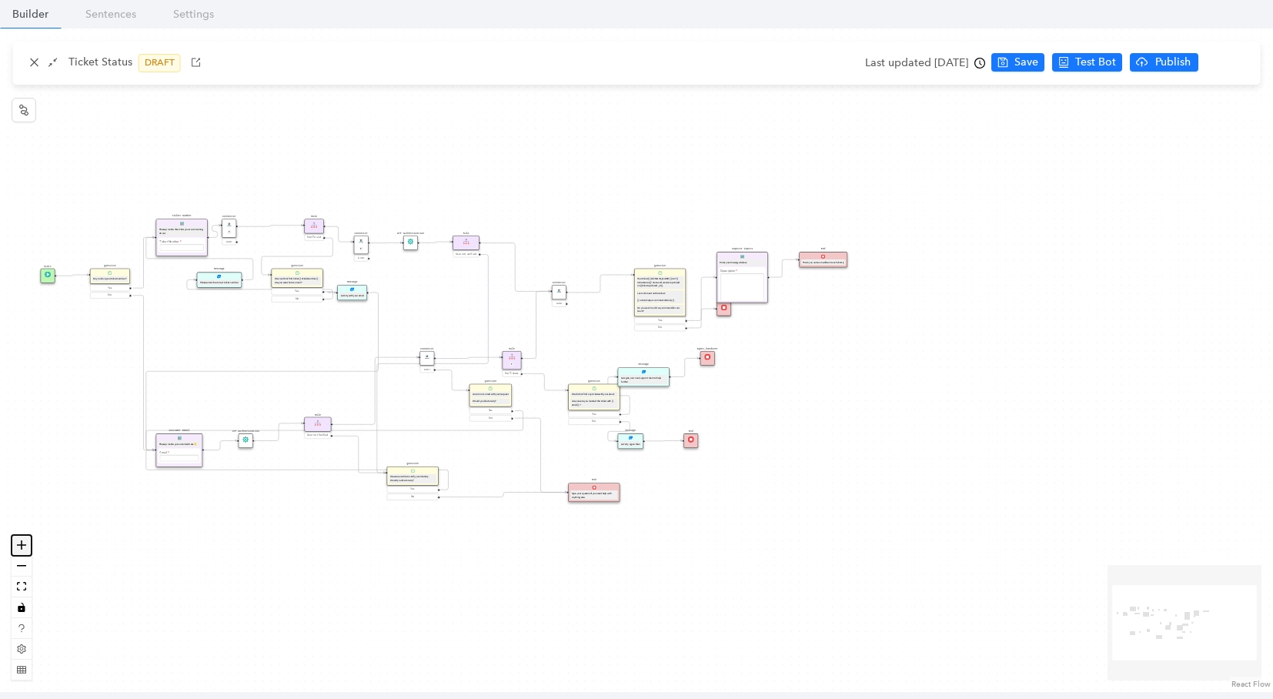
click at [20, 547] on icon "zoom in" at bounding box center [21, 544] width 9 height 9
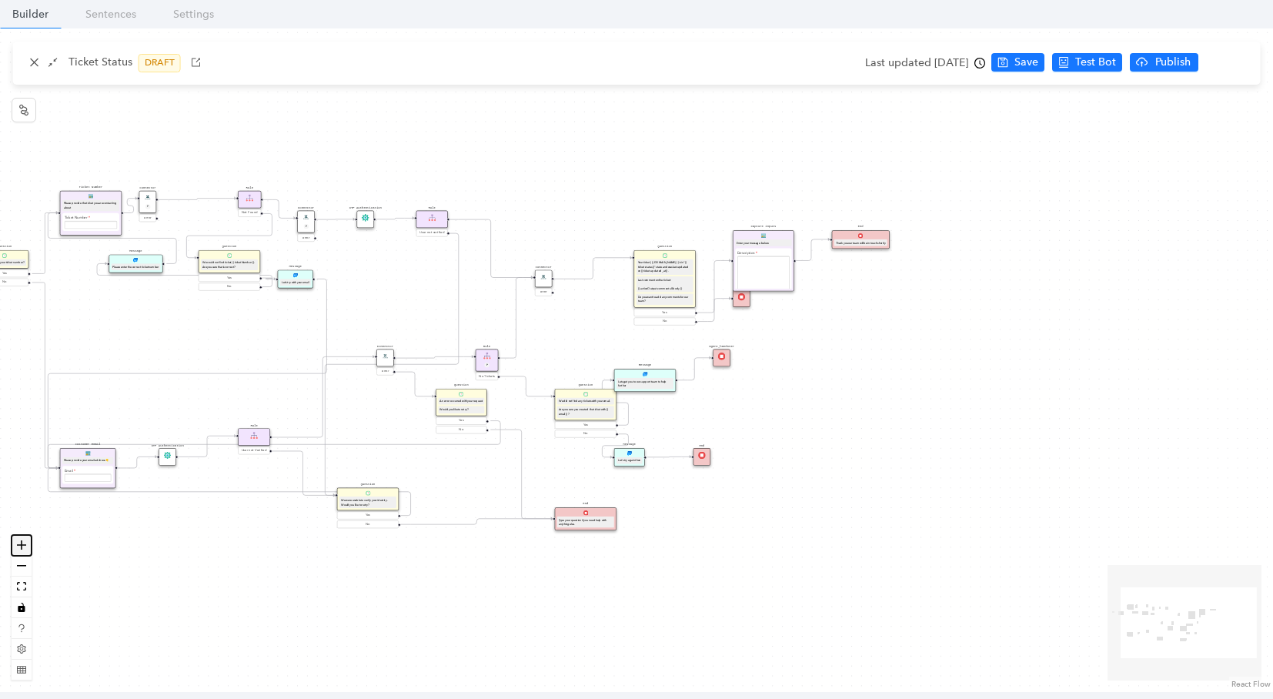
click at [20, 547] on icon "zoom in" at bounding box center [21, 544] width 9 height 9
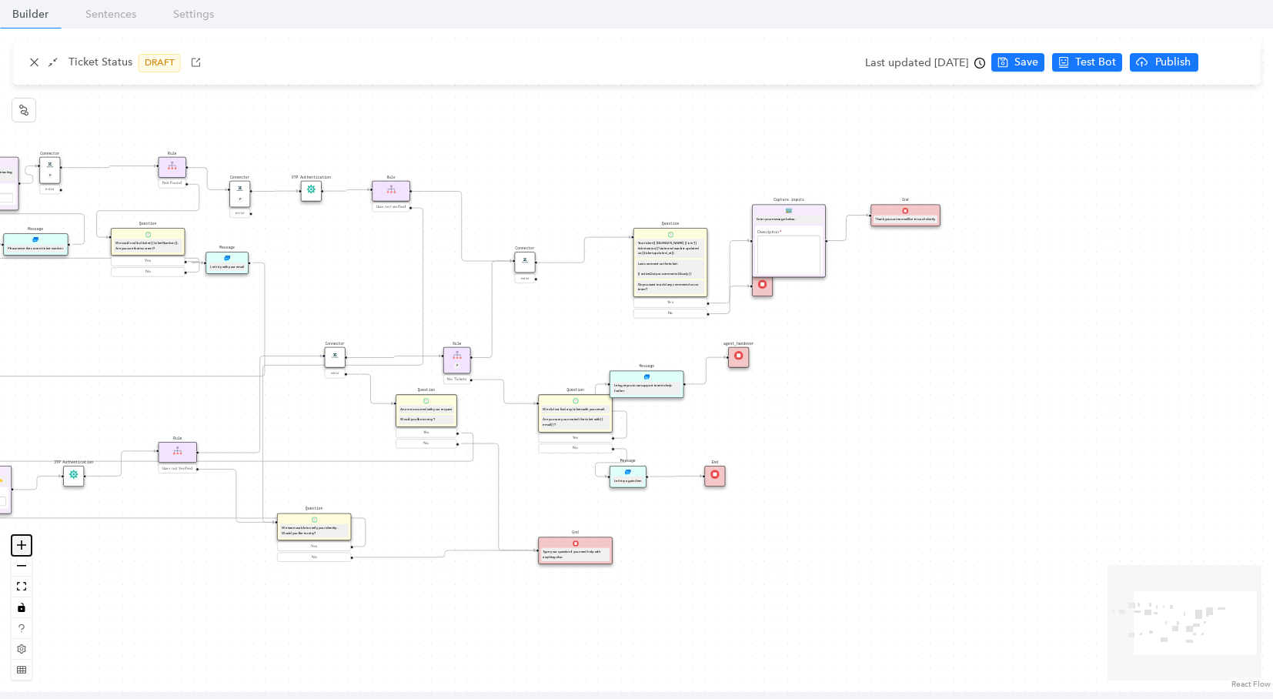
click at [20, 547] on icon "zoom in" at bounding box center [21, 544] width 9 height 9
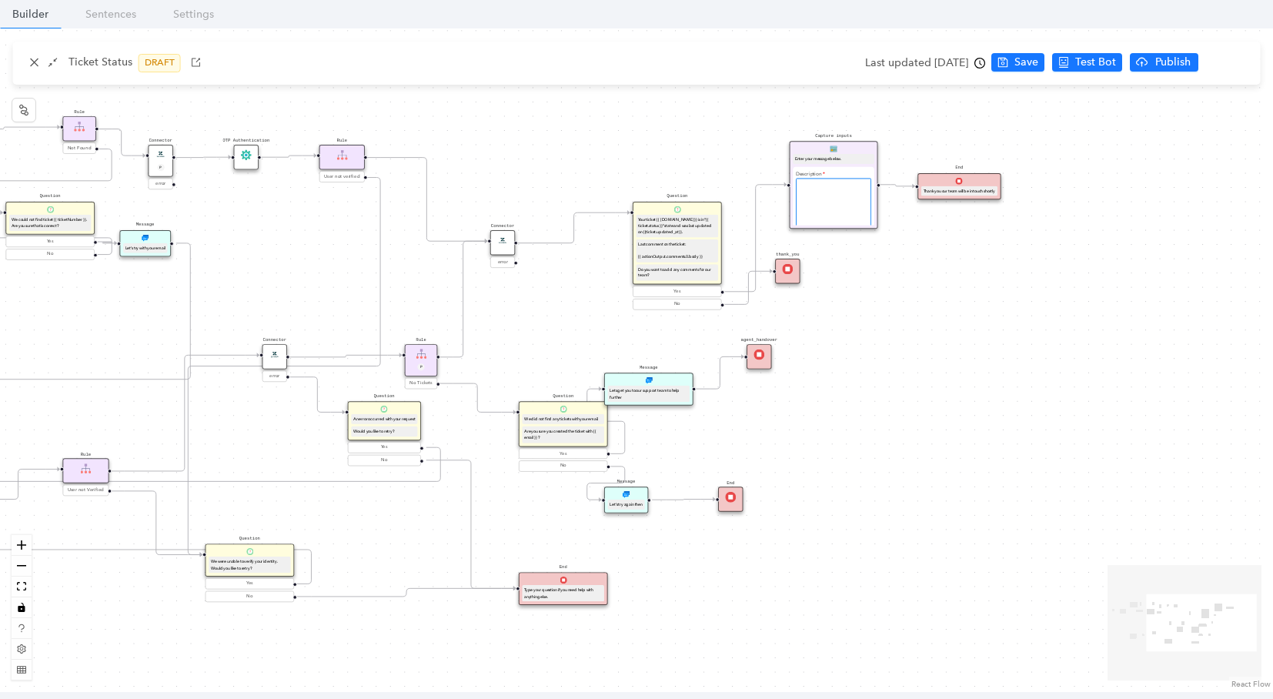
drag, startPoint x: 831, startPoint y: 222, endPoint x: 845, endPoint y: 192, distance: 33.1
click at [845, 192] on textarea at bounding box center [833, 231] width 75 height 107
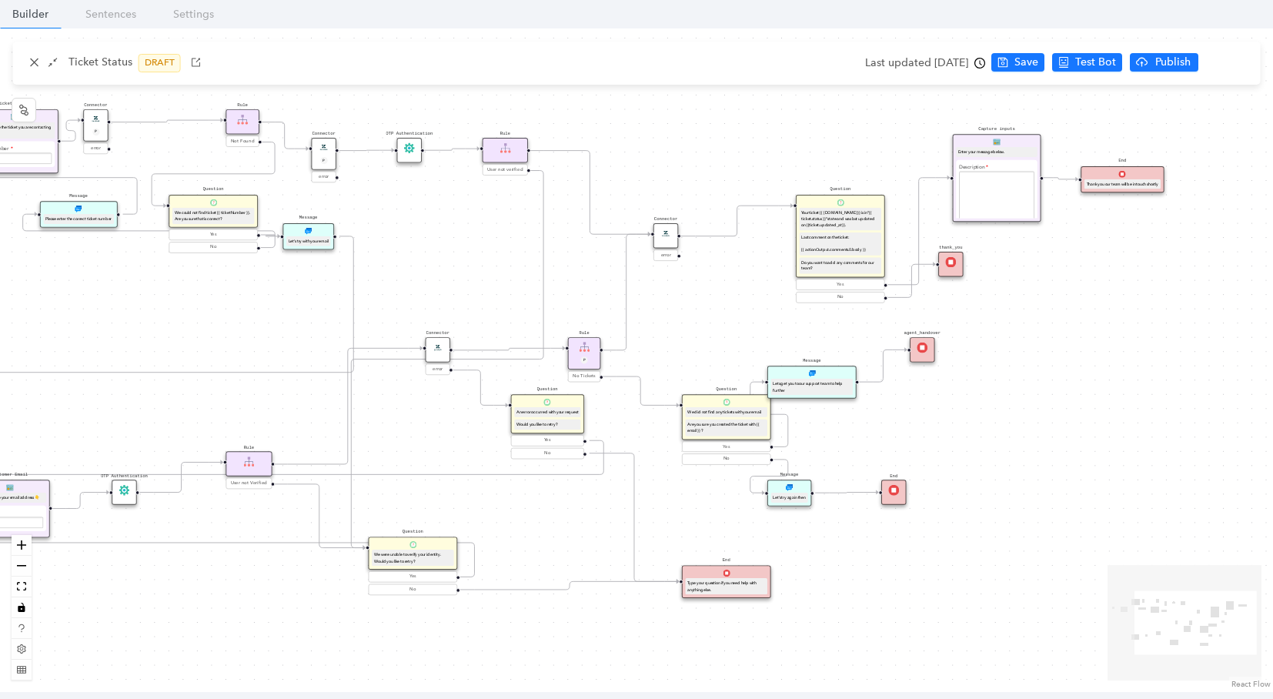
drag, startPoint x: 862, startPoint y: 336, endPoint x: 1078, endPoint y: 329, distance: 215.7
click at [1078, 329] on div "Start Question Do you have your ticket number? Yes No Customer Email Please pro…" at bounding box center [636, 360] width 1273 height 664
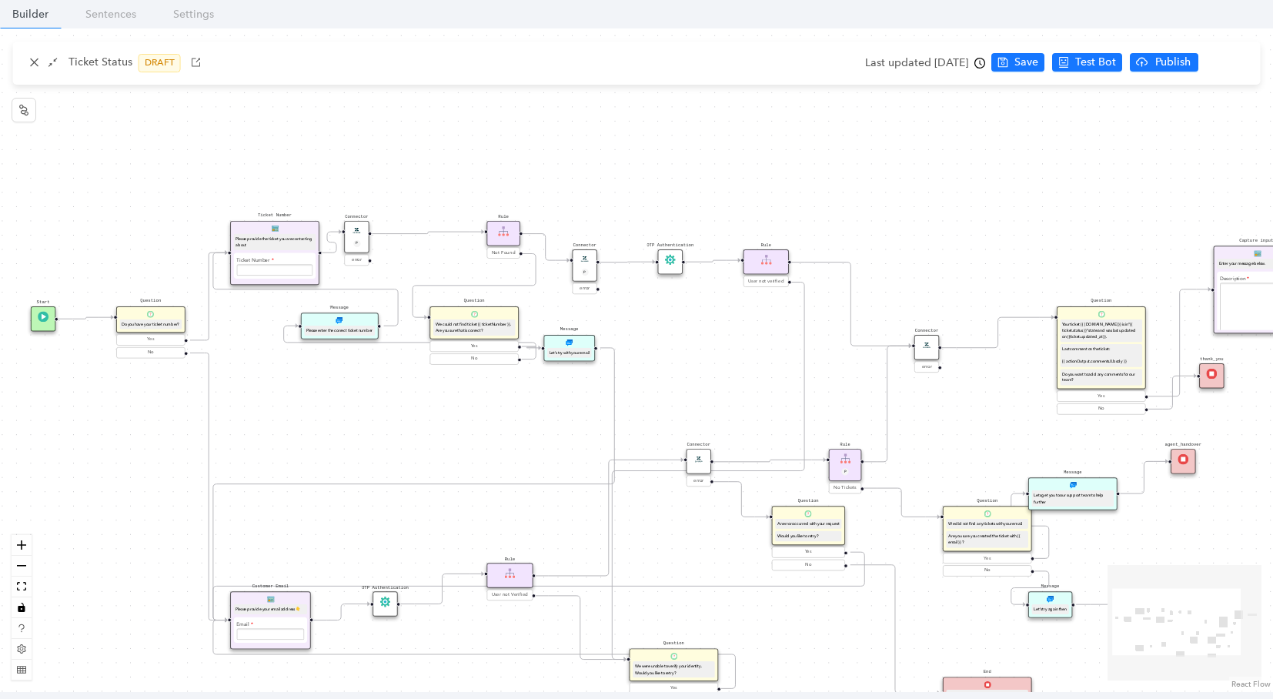
drag, startPoint x: 481, startPoint y: 244, endPoint x: 690, endPoint y: 356, distance: 237.0
click at [690, 356] on div "Start Question Do you have your ticket number? Yes No Customer Email Please pro…" at bounding box center [636, 360] width 1273 height 664
click at [57, 62] on icon "shrink" at bounding box center [53, 62] width 11 height 11
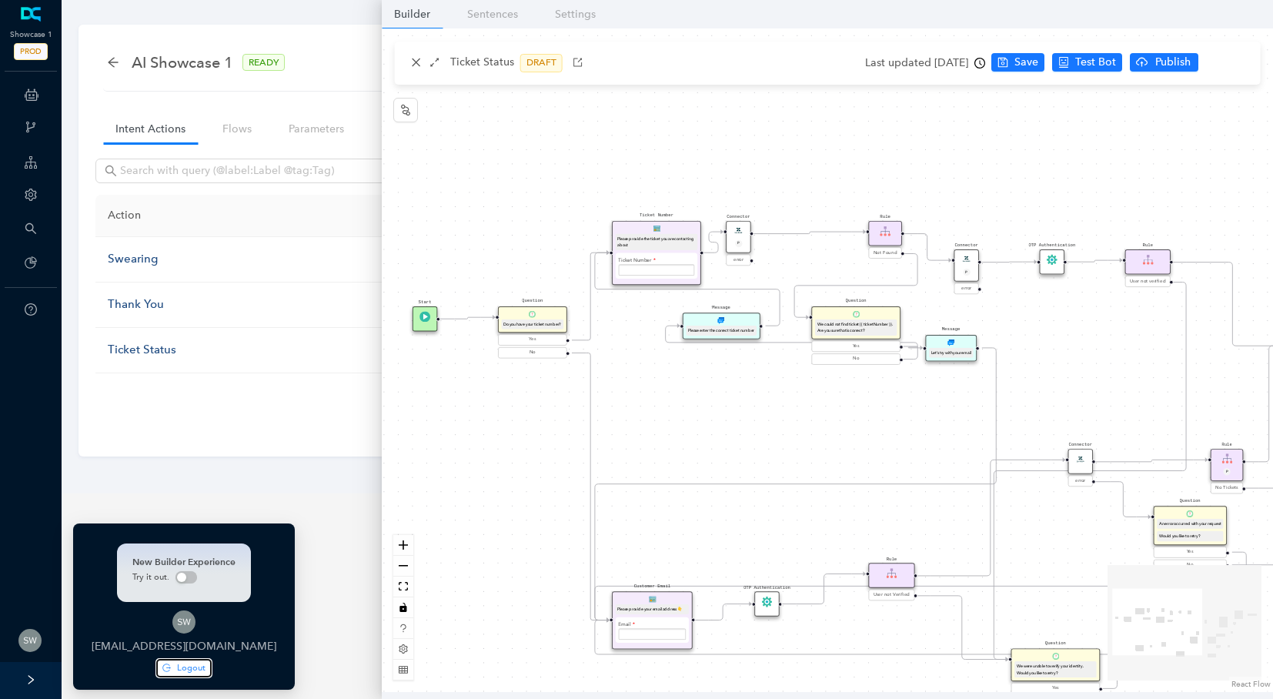
click at [197, 667] on span "Logout" at bounding box center [191, 667] width 28 height 13
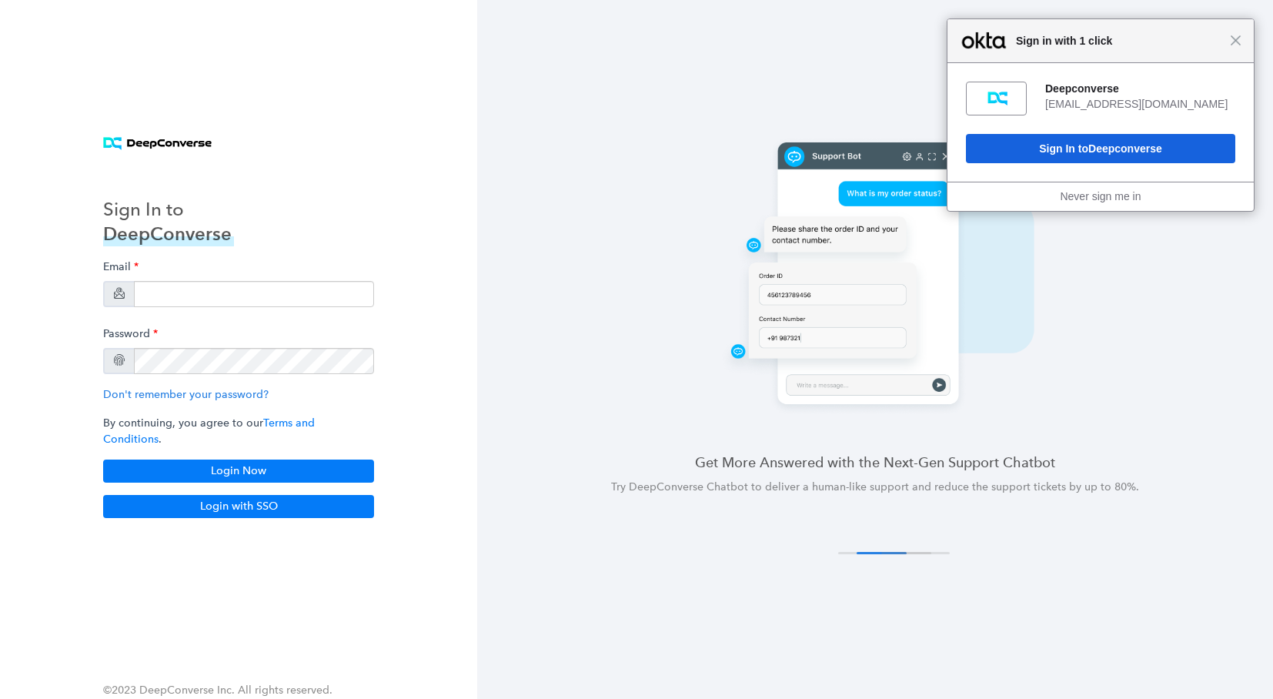
click at [1242, 45] on div "Close Sign in with 1 click" at bounding box center [1101, 41] width 306 height 44
click at [183, 294] on input "email" at bounding box center [254, 294] width 240 height 26
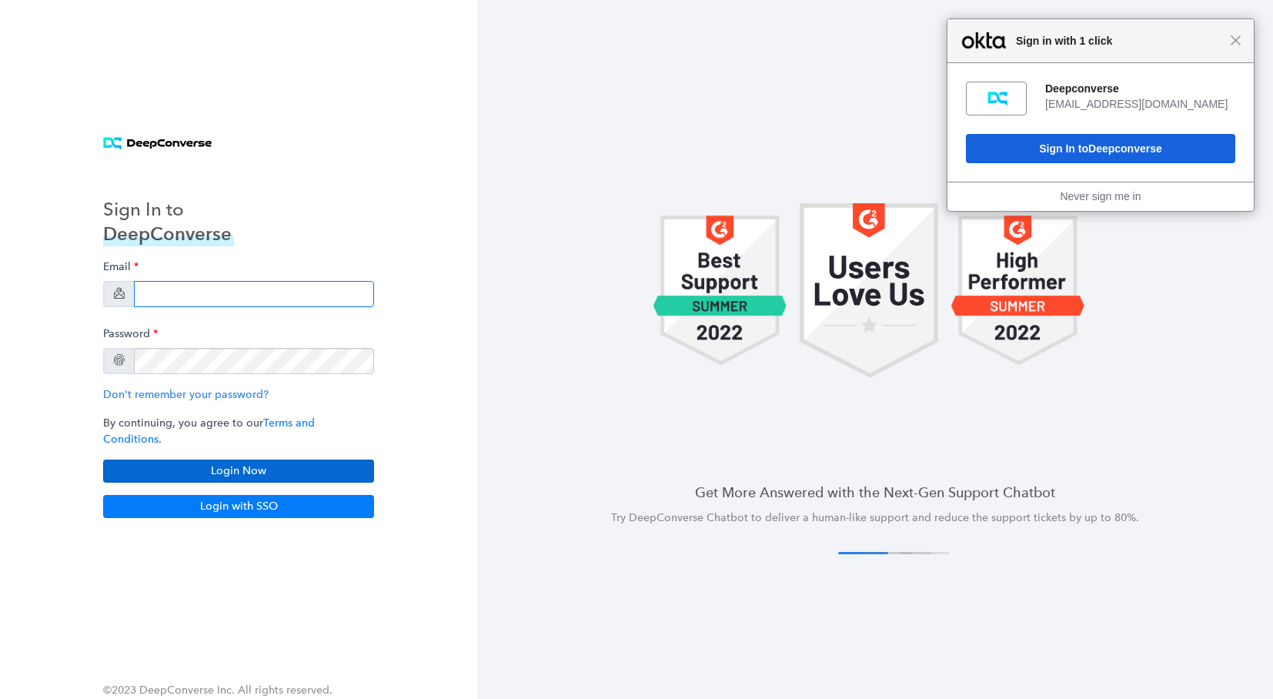
type input "manish+workatosupport@deepconverse.com"
click at [318, 466] on button "Login Now" at bounding box center [238, 471] width 271 height 23
